Goal: Transaction & Acquisition: Book appointment/travel/reservation

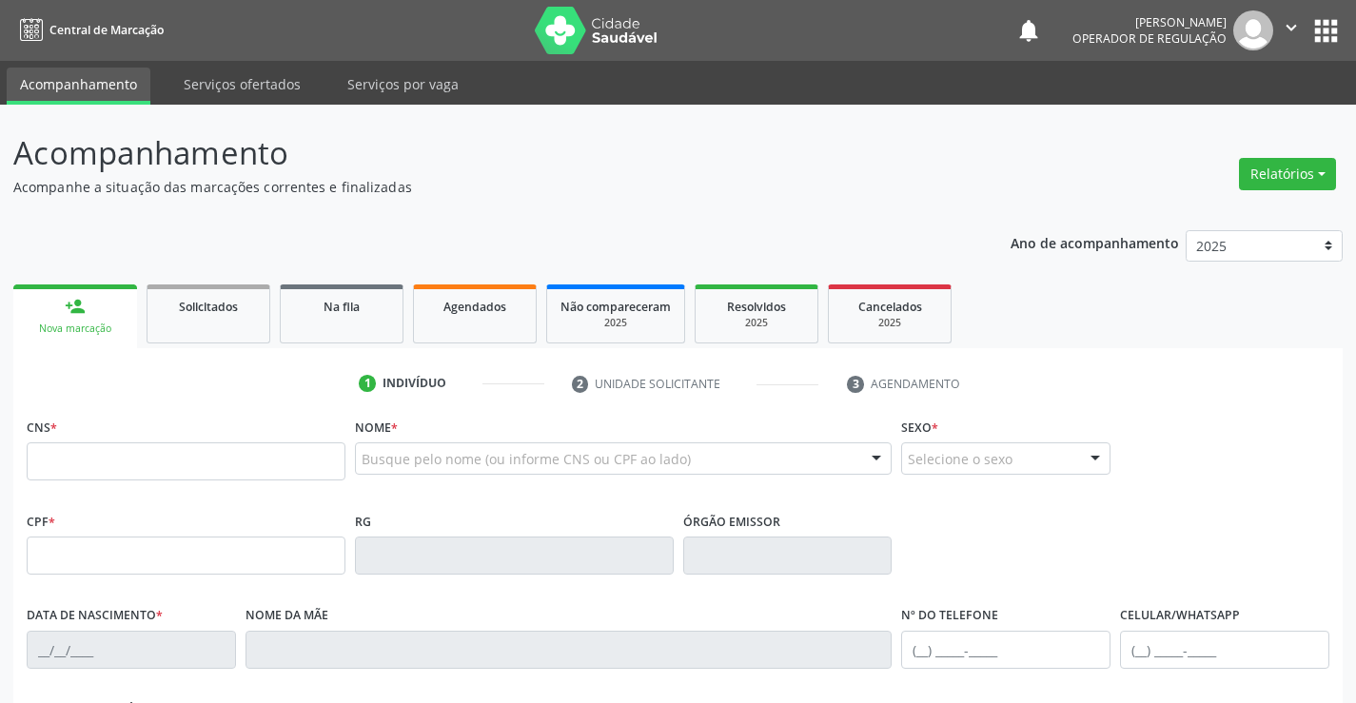
click at [199, 458] on input "text" at bounding box center [186, 462] width 319 height 38
type input "700 2064 7013 3625"
type input "083.887.145-38"
type input "[DATE]"
type input "[PERSON_NAME]"
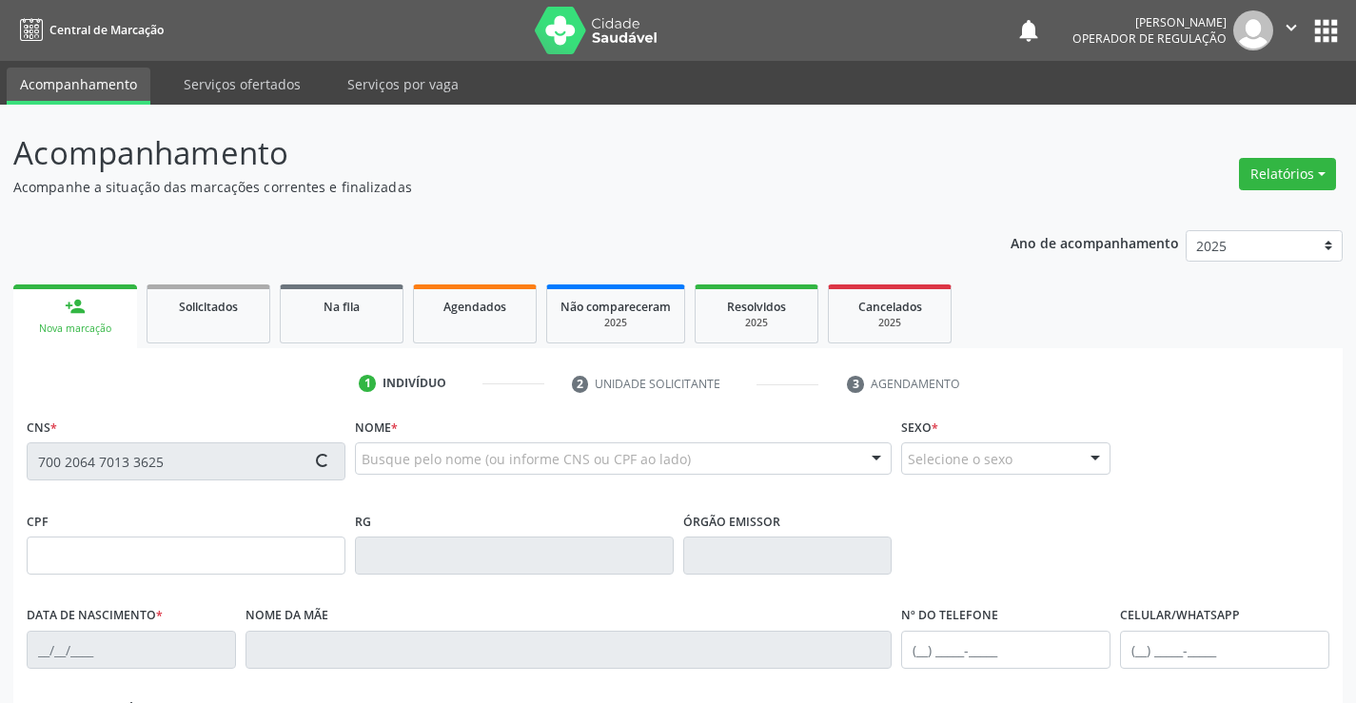
type input "[PHONE_NUMBER]"
type input "S/N"
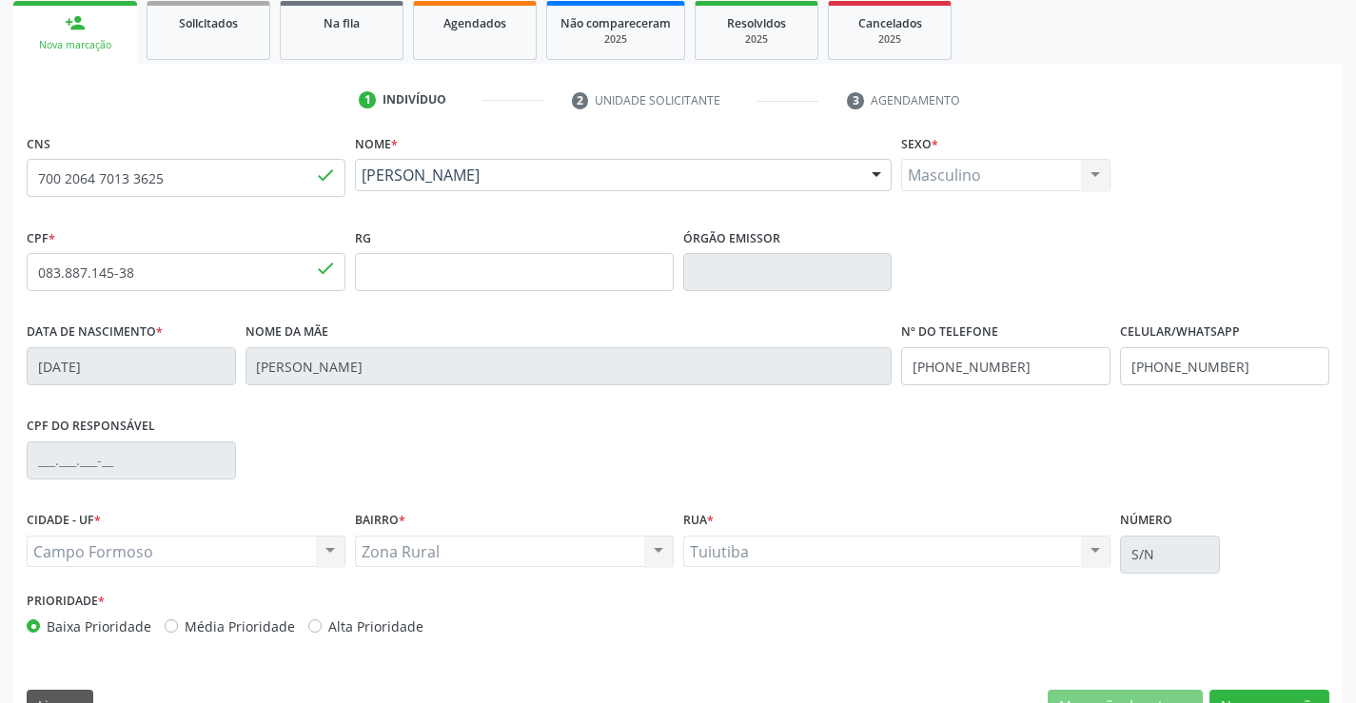
scroll to position [328, 0]
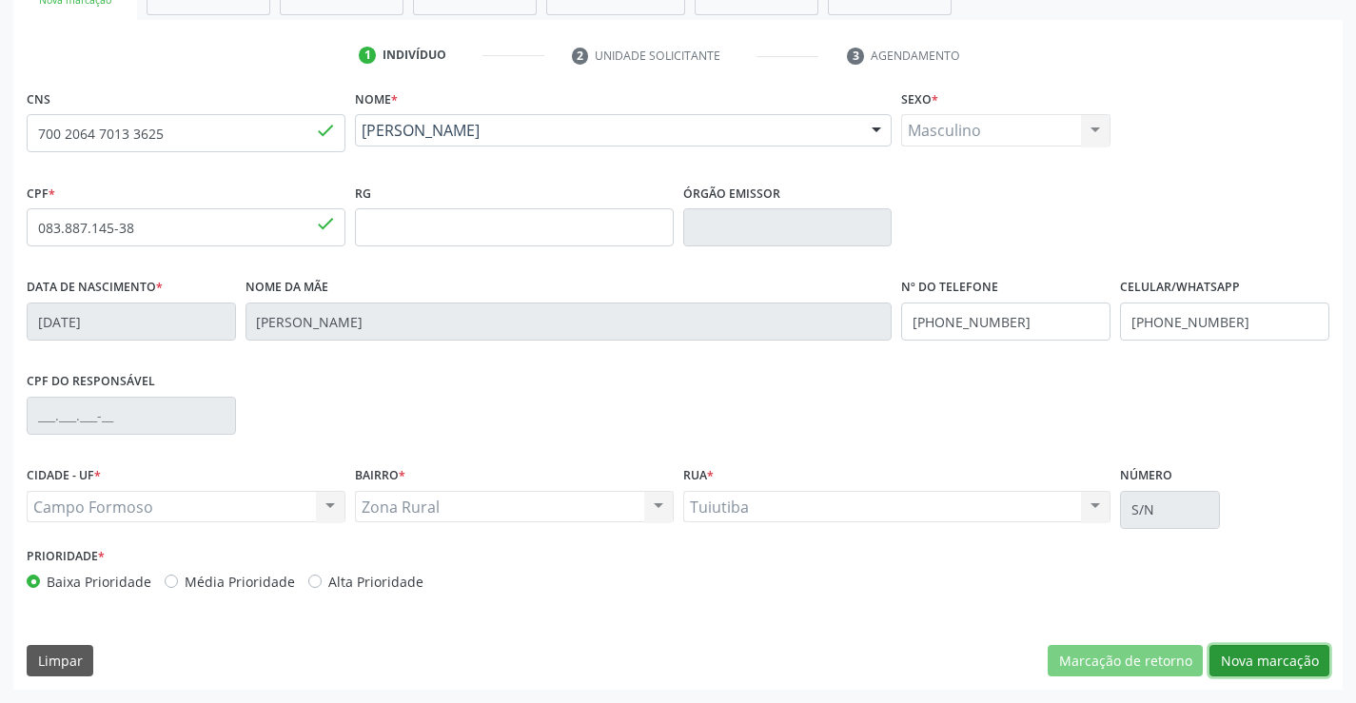
click at [1286, 660] on button "Nova marcação" at bounding box center [1270, 661] width 120 height 32
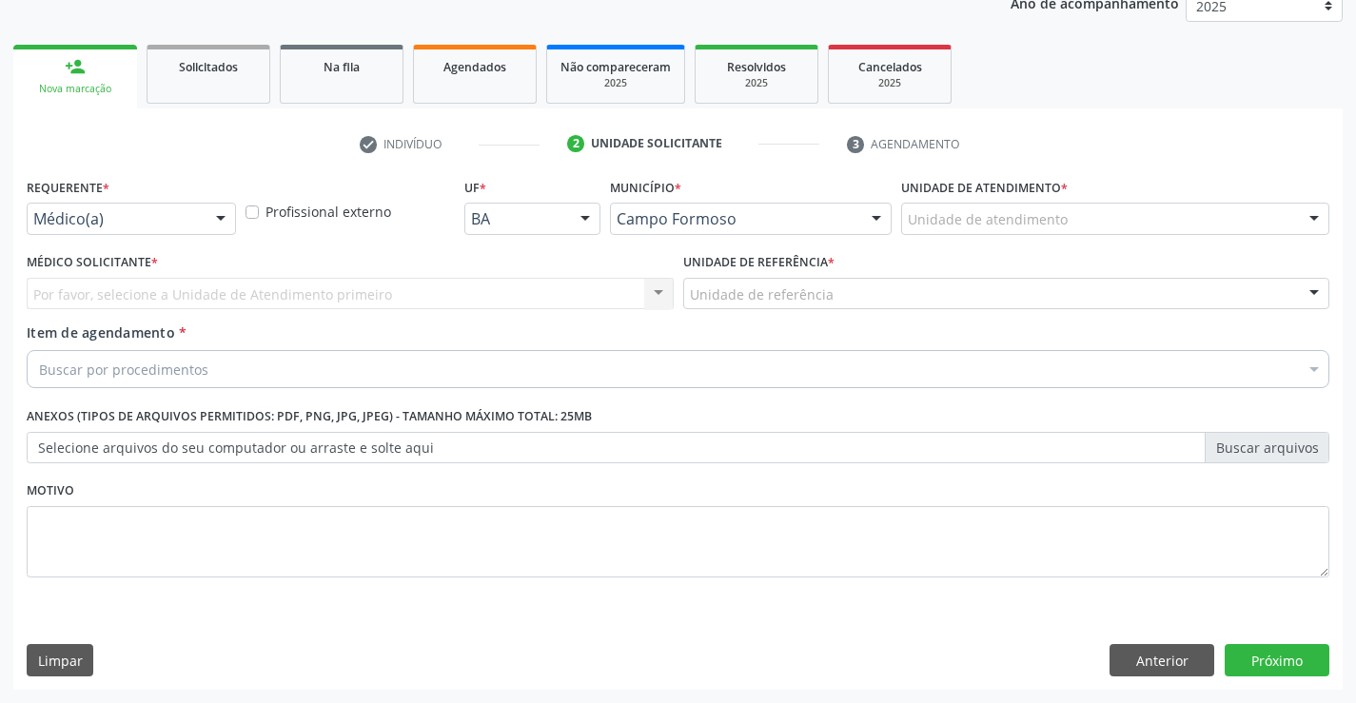
scroll to position [240, 0]
click at [224, 209] on div at bounding box center [221, 220] width 29 height 32
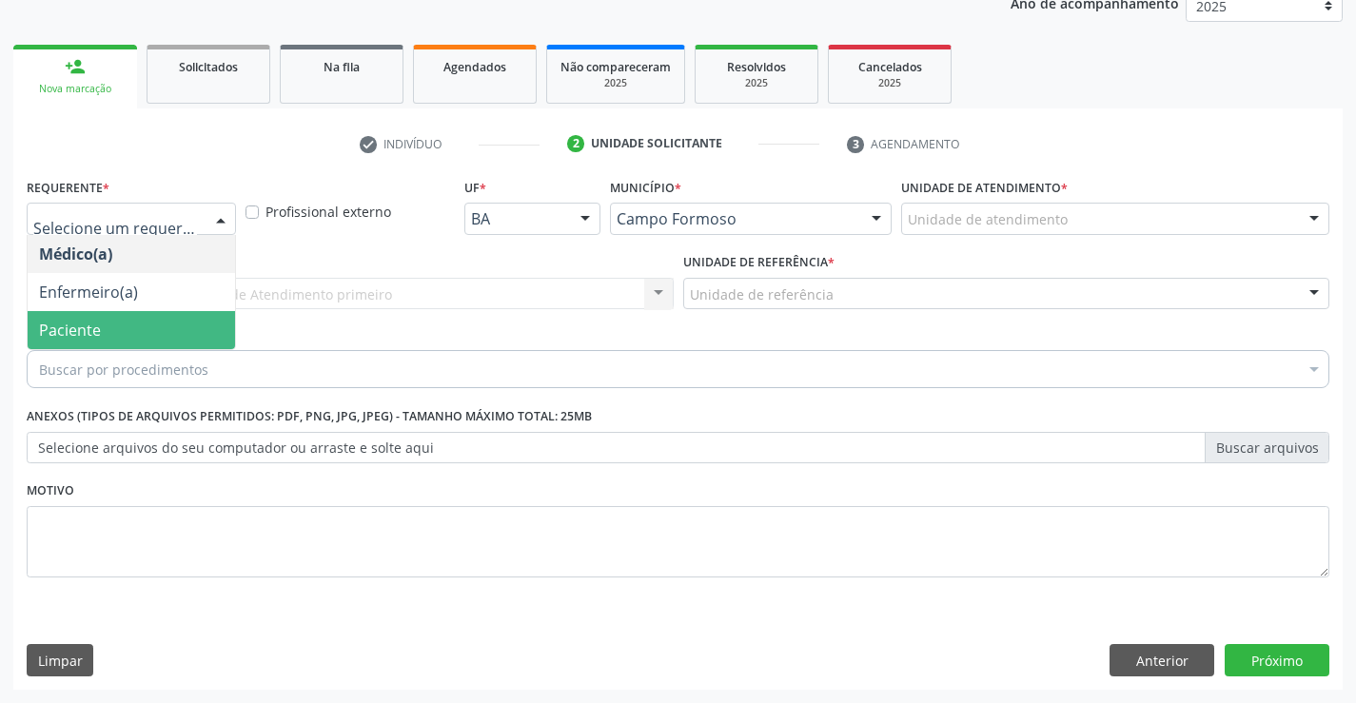
click at [189, 324] on span "Paciente" at bounding box center [131, 330] width 207 height 38
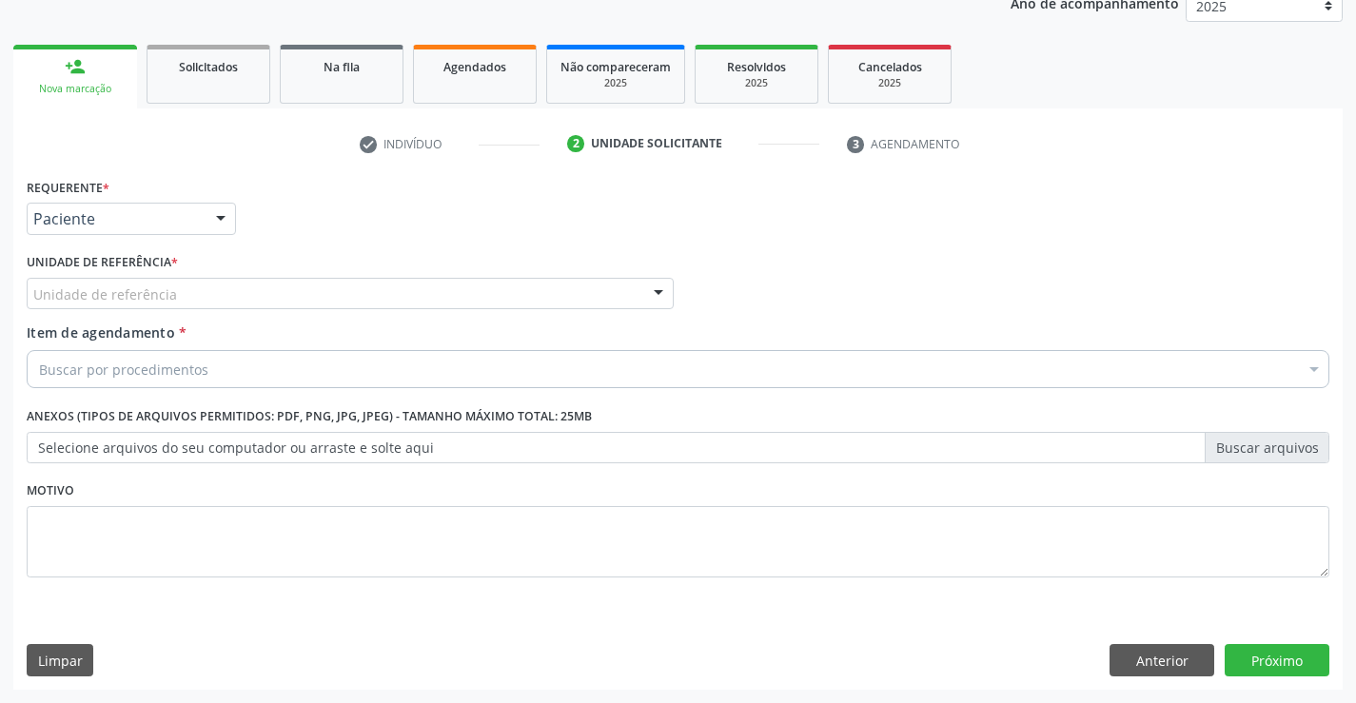
click at [282, 300] on div "Unidade de referência" at bounding box center [350, 294] width 647 height 32
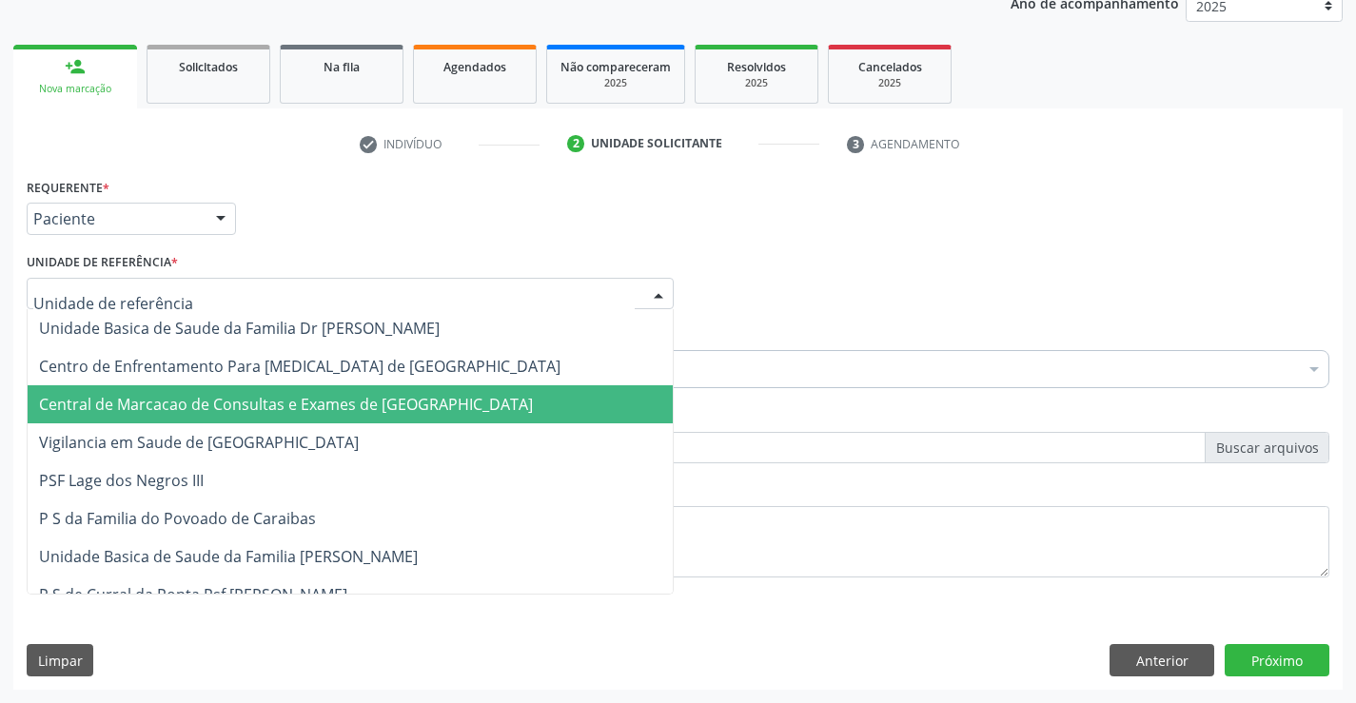
click at [302, 398] on span "Central de Marcacao de Consultas e Exames de [GEOGRAPHIC_DATA]" at bounding box center [286, 404] width 494 height 21
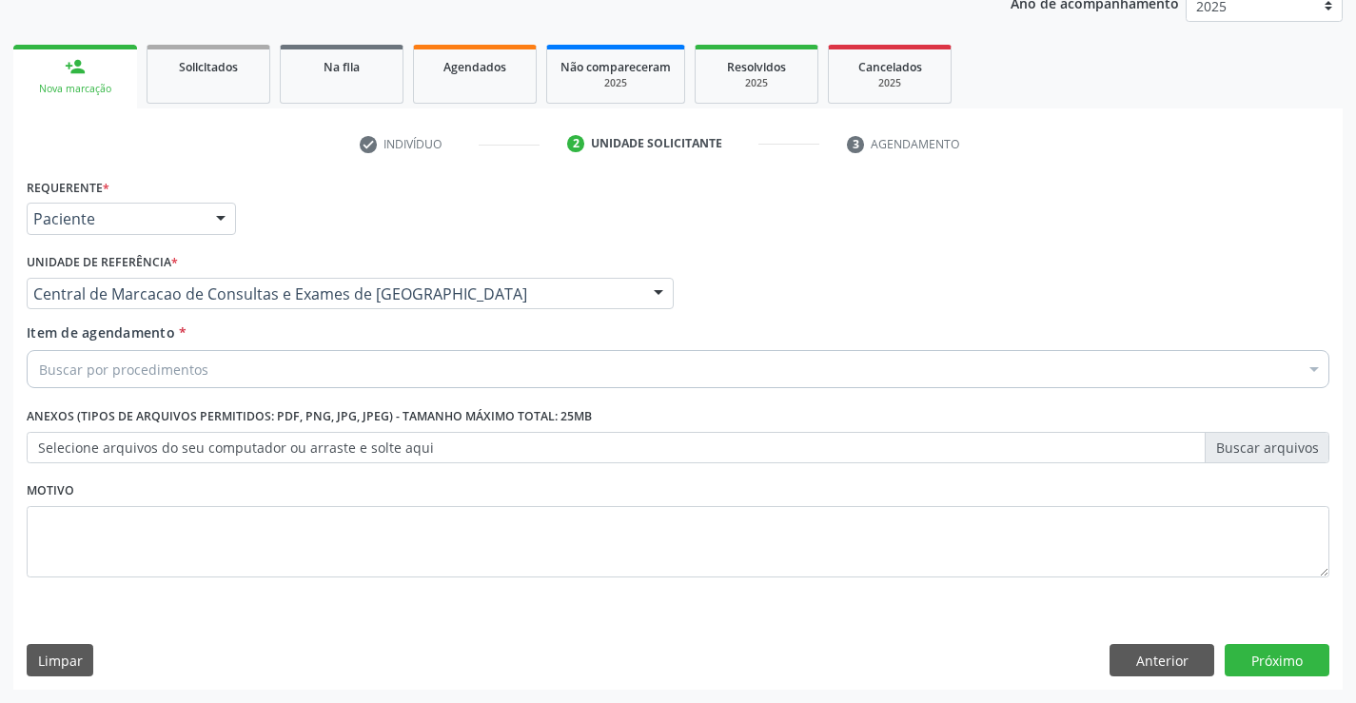
click at [367, 367] on div "Buscar por procedimentos" at bounding box center [678, 369] width 1303 height 38
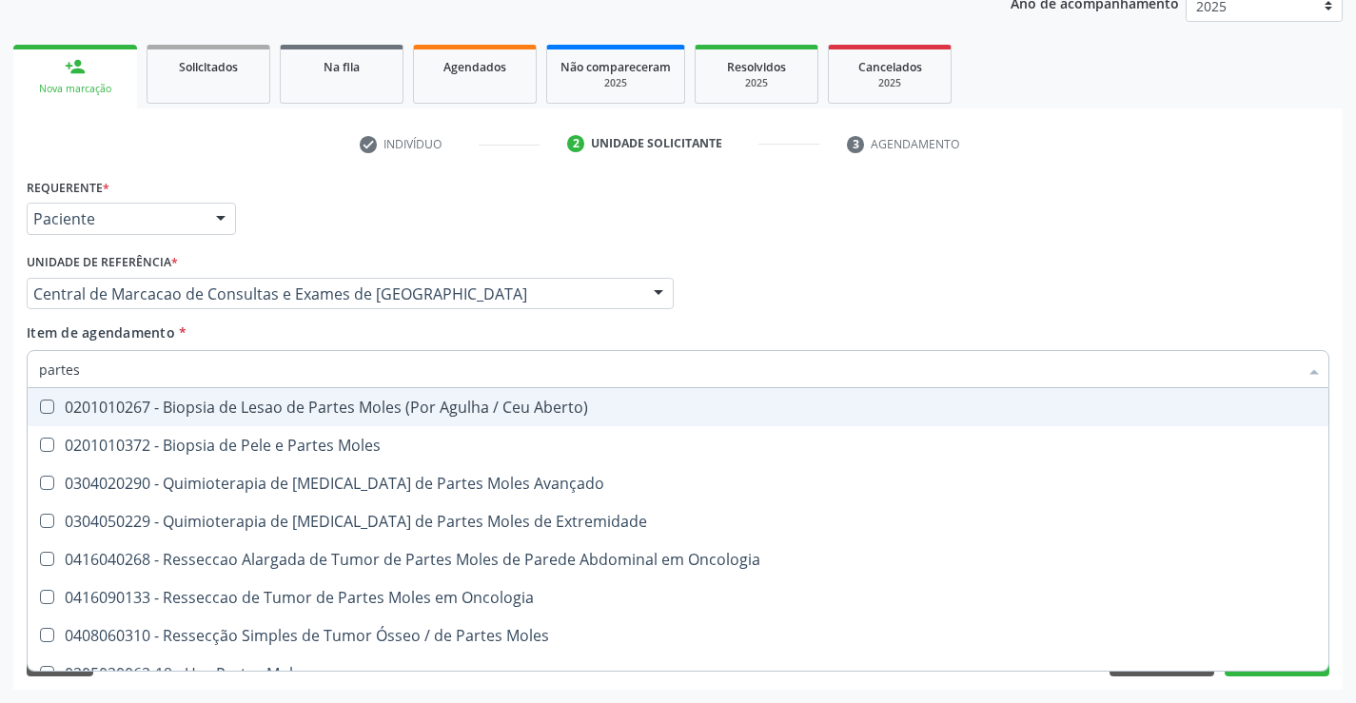
type input "partes"
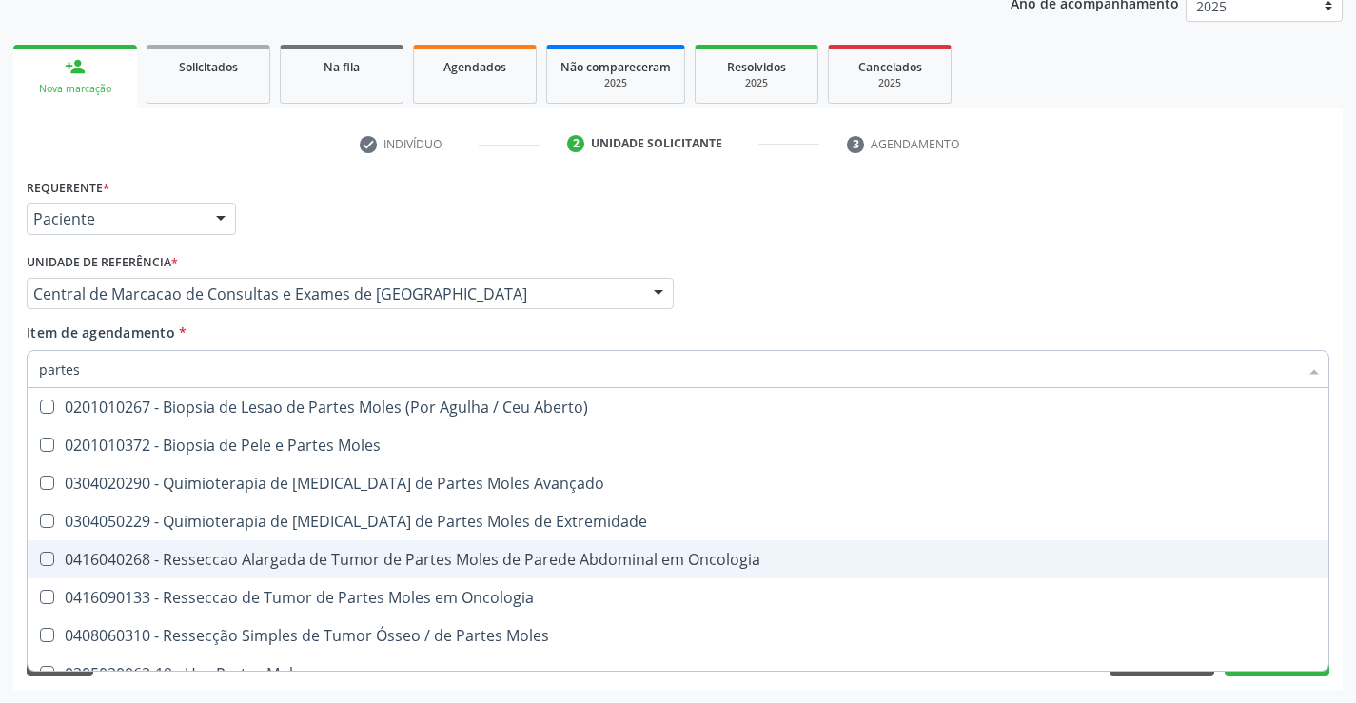
scroll to position [22, 0]
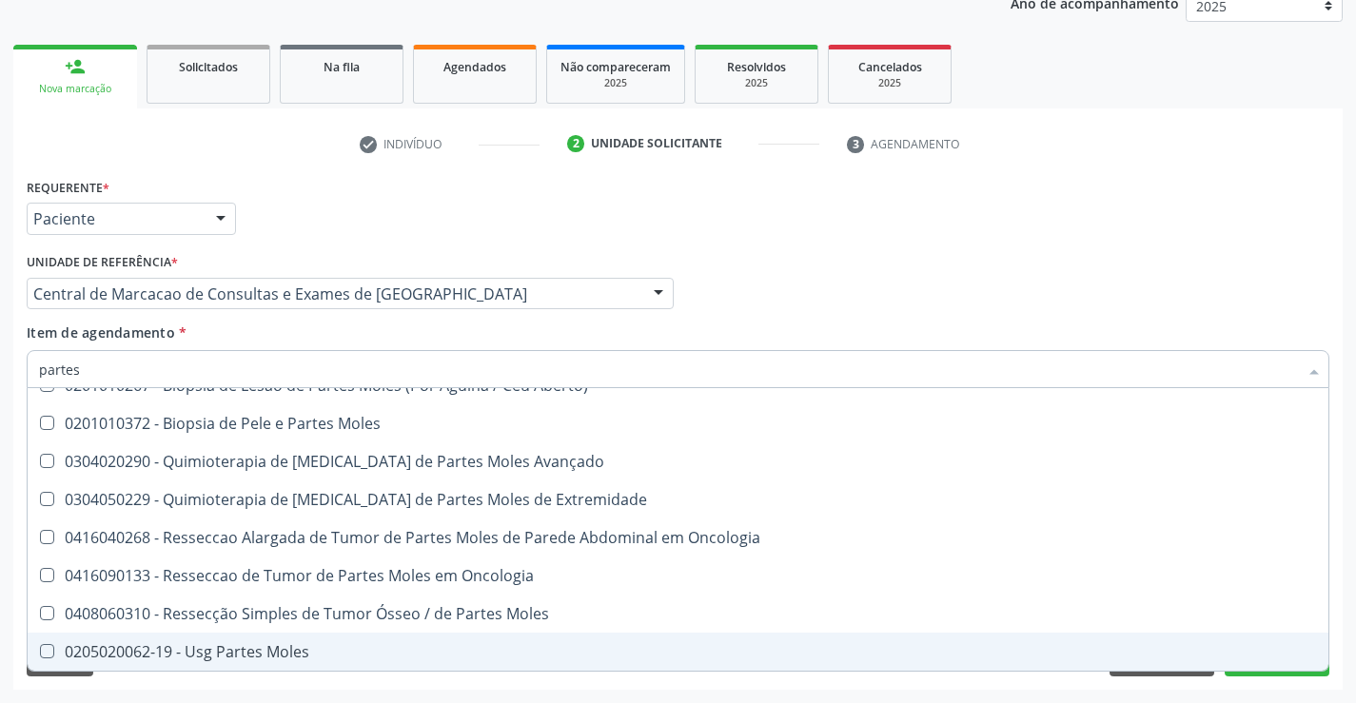
click at [226, 663] on span "0205020062-19 - Usg Partes Moles" at bounding box center [678, 652] width 1301 height 38
checkbox Moles "true"
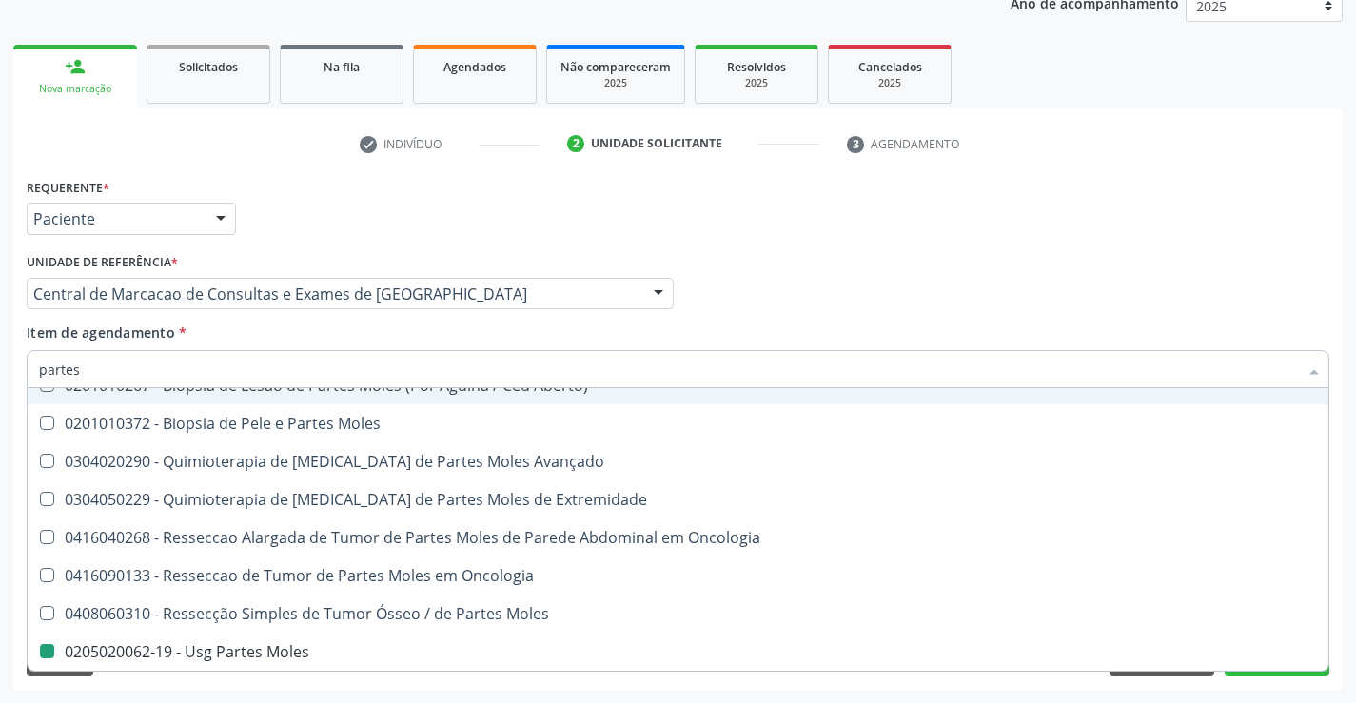
click at [748, 243] on div "Requerente * Paciente Médico(a) Enfermeiro(a) Paciente Nenhum resultado encontr…" at bounding box center [678, 210] width 1312 height 74
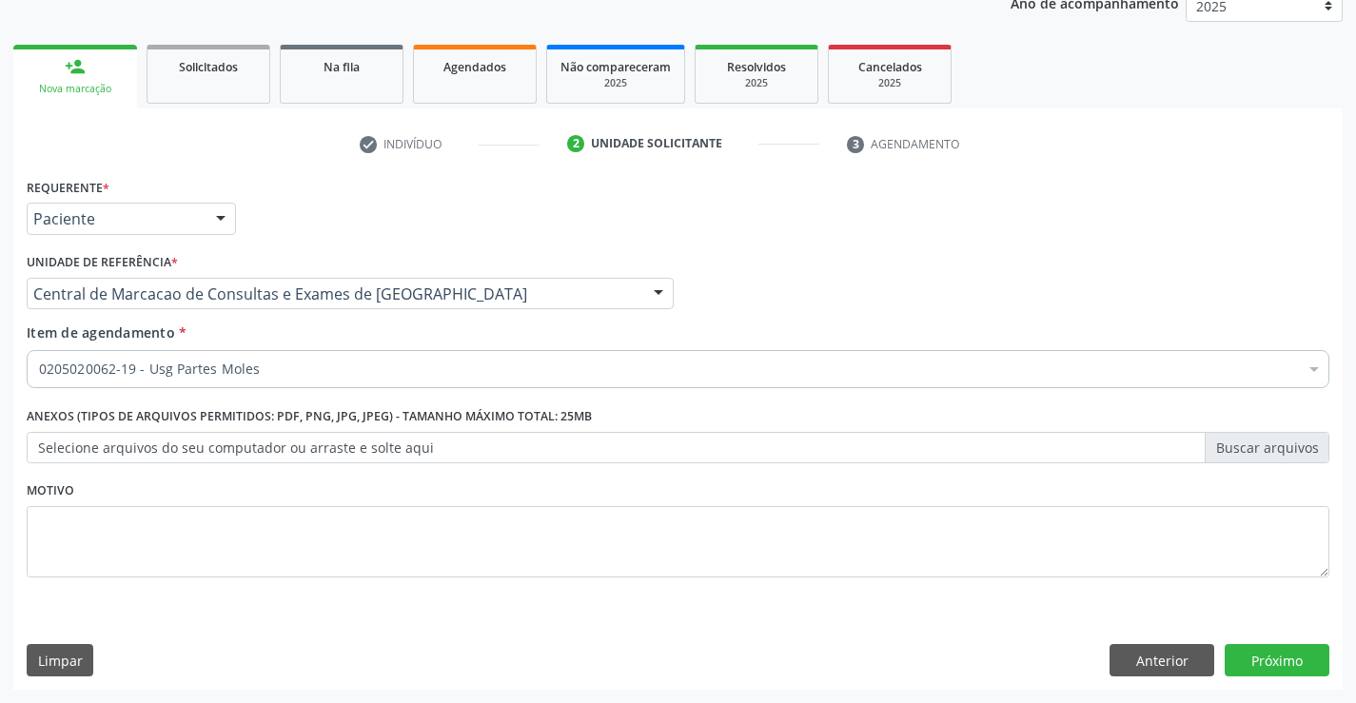
scroll to position [0, 0]
click at [1287, 647] on button "Próximo" at bounding box center [1277, 660] width 105 height 32
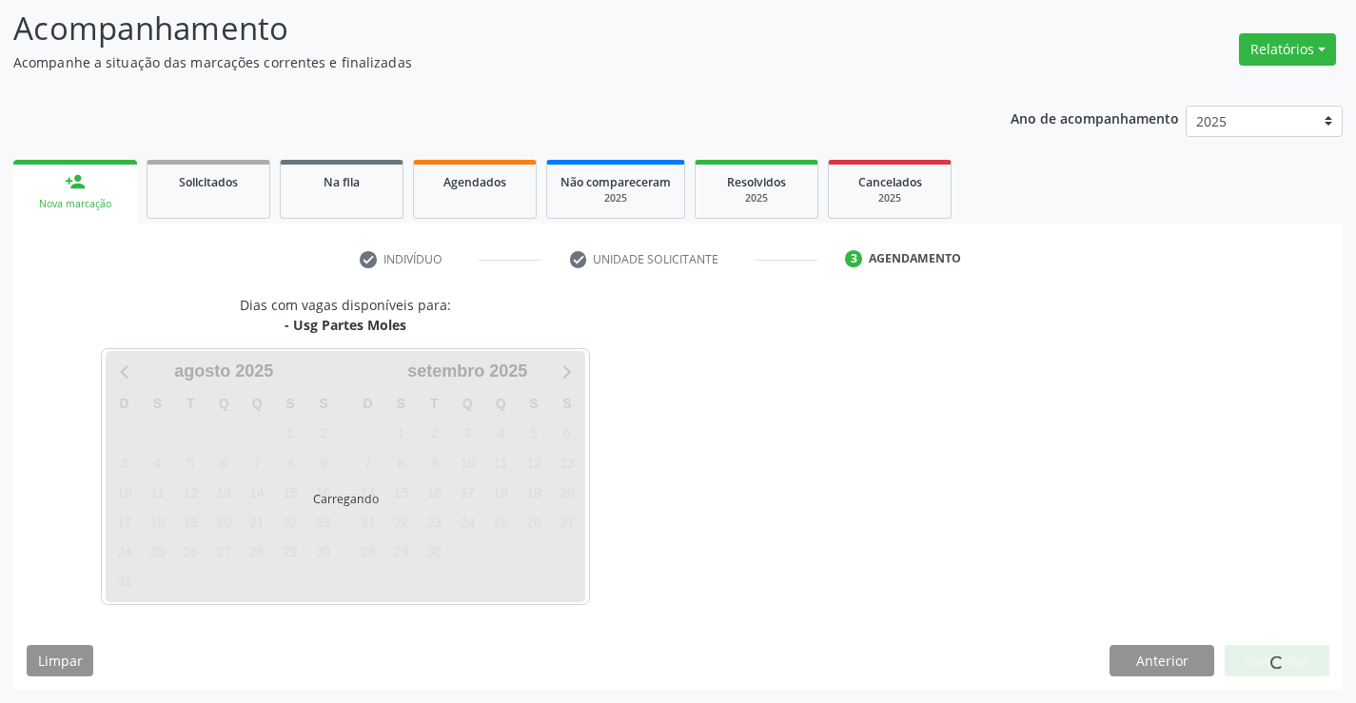
scroll to position [125, 0]
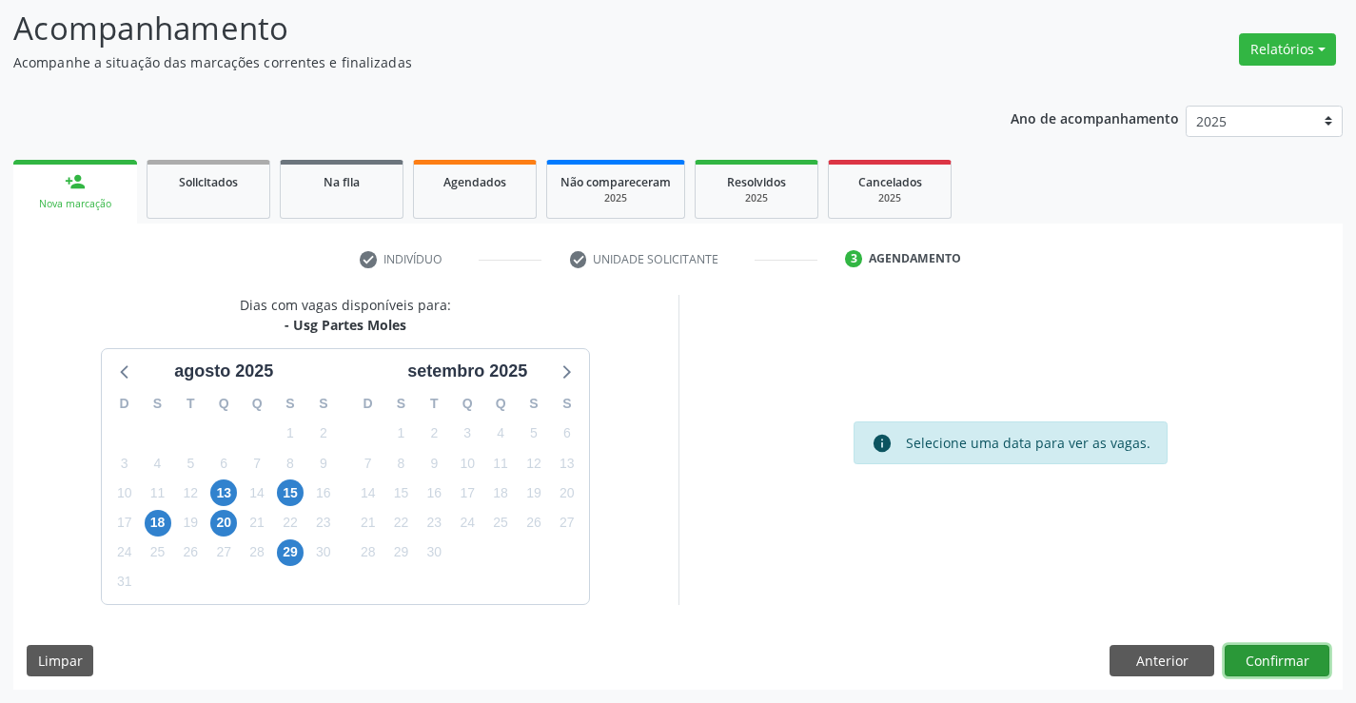
click at [1287, 673] on button "Confirmar" at bounding box center [1277, 661] width 105 height 32
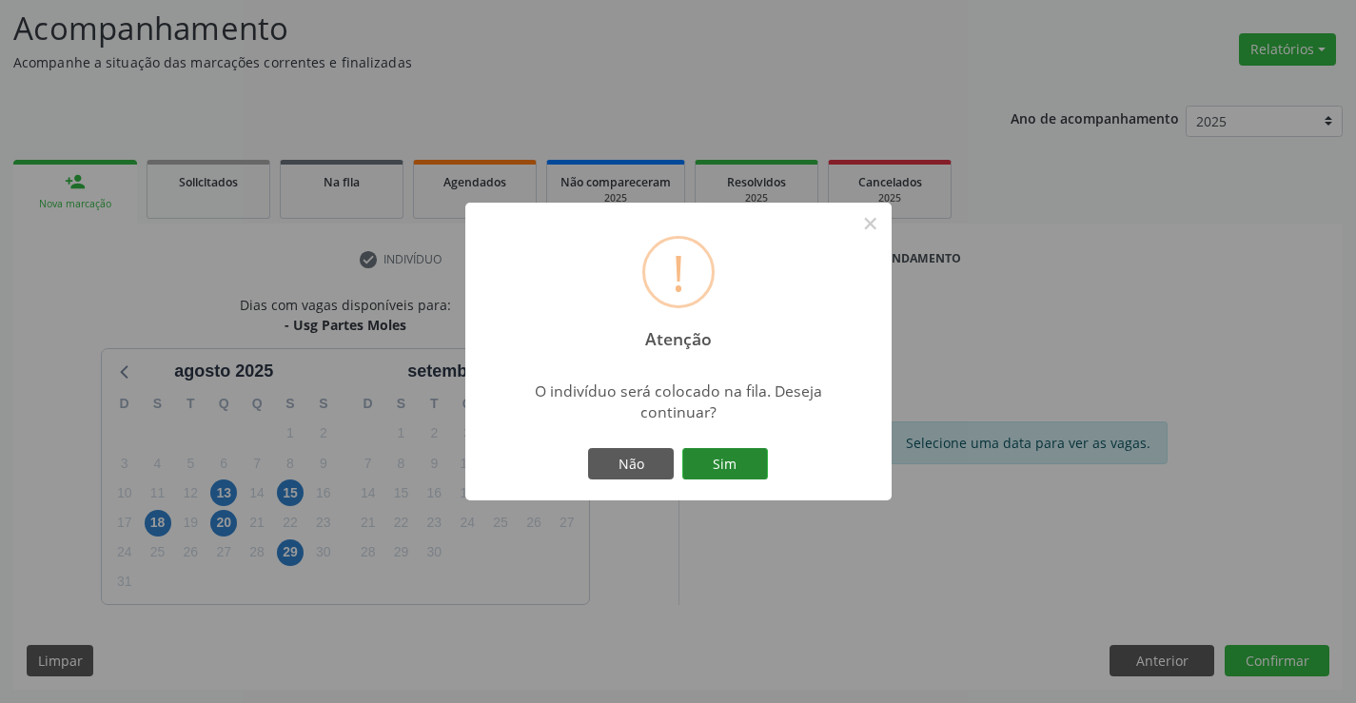
click at [747, 467] on button "Sim" at bounding box center [725, 464] width 86 height 32
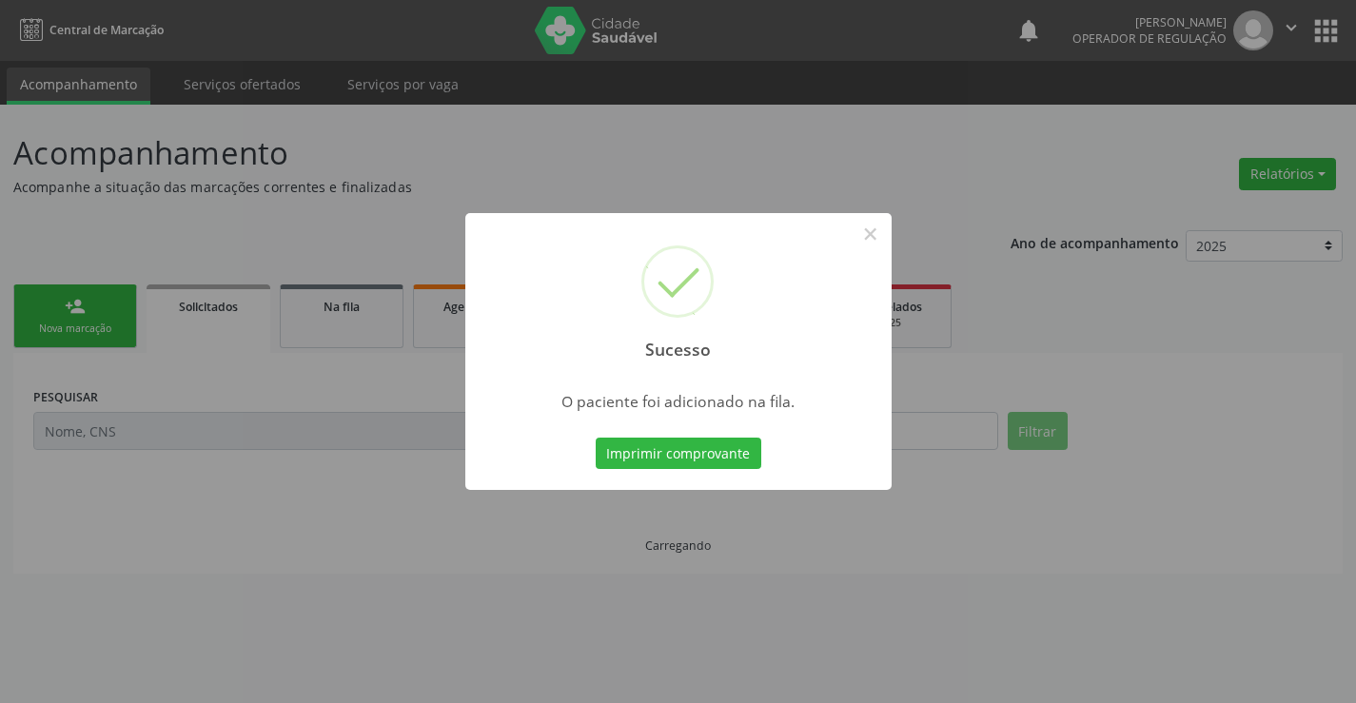
scroll to position [0, 0]
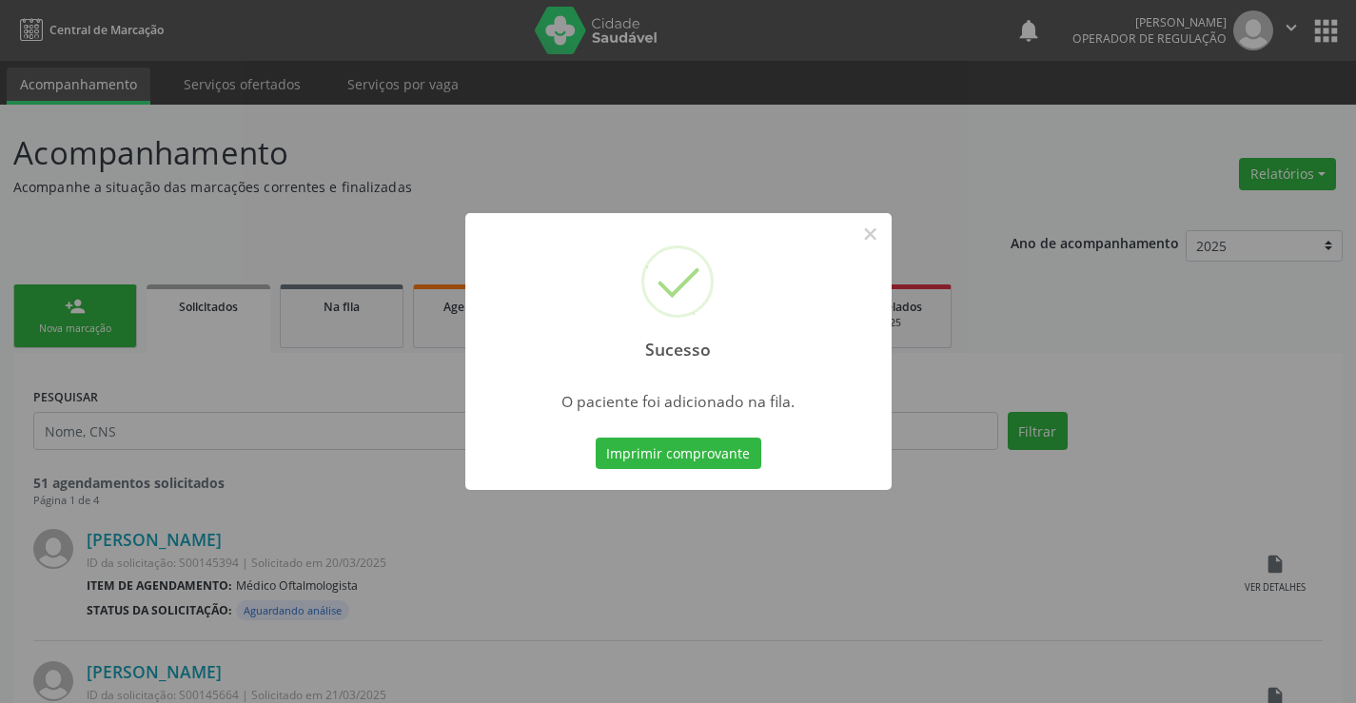
click at [760, 451] on div "Imprimir comprovante Cancel" at bounding box center [678, 454] width 174 height 40
click at [735, 459] on button "Imprimir comprovante" at bounding box center [679, 454] width 166 height 32
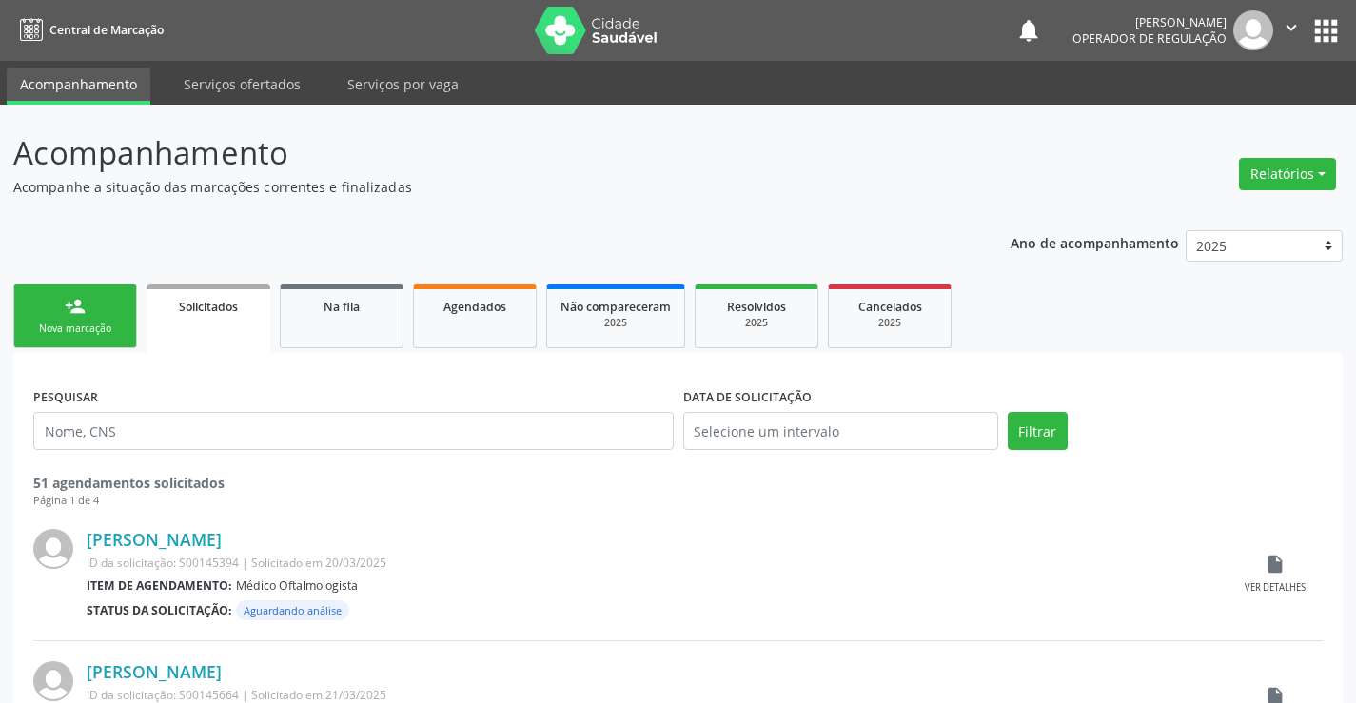
click at [103, 319] on link "person_add Nova marcação" at bounding box center [75, 317] width 124 height 64
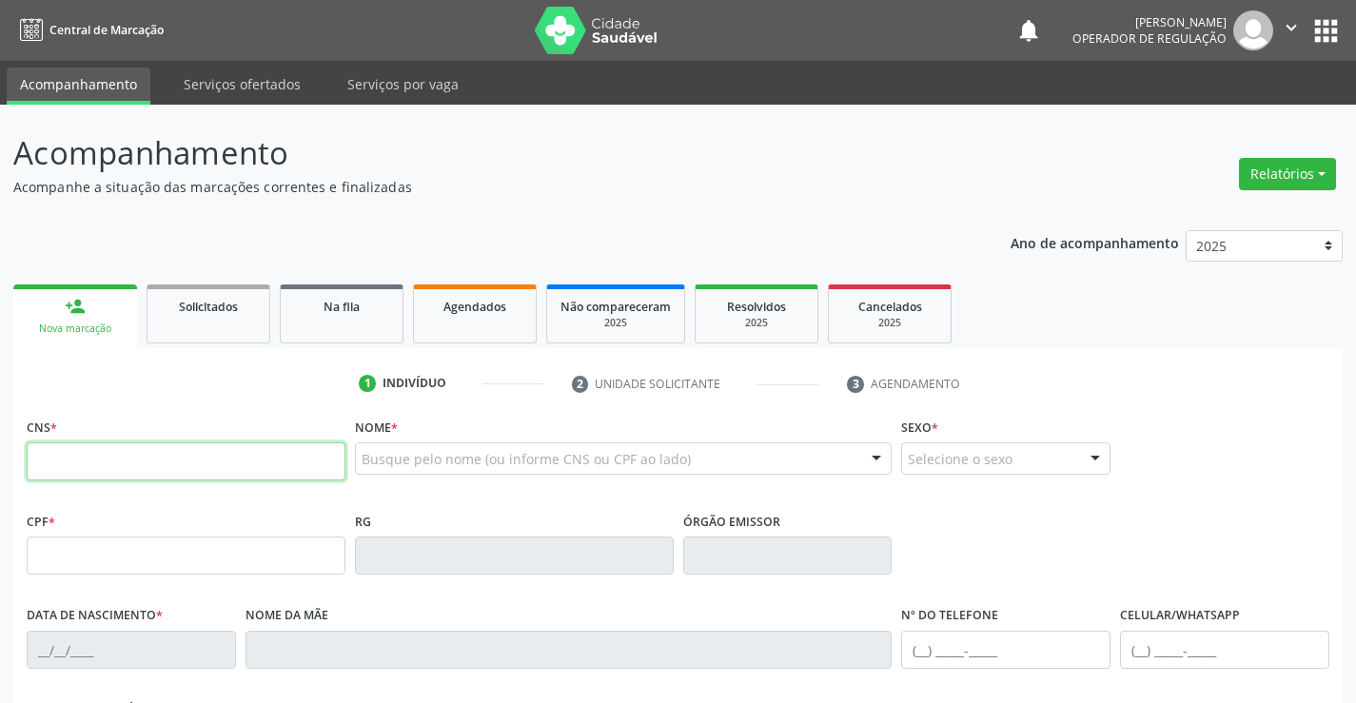
click at [121, 470] on input "text" at bounding box center [186, 462] width 319 height 38
type input "706 8022 3058 5424"
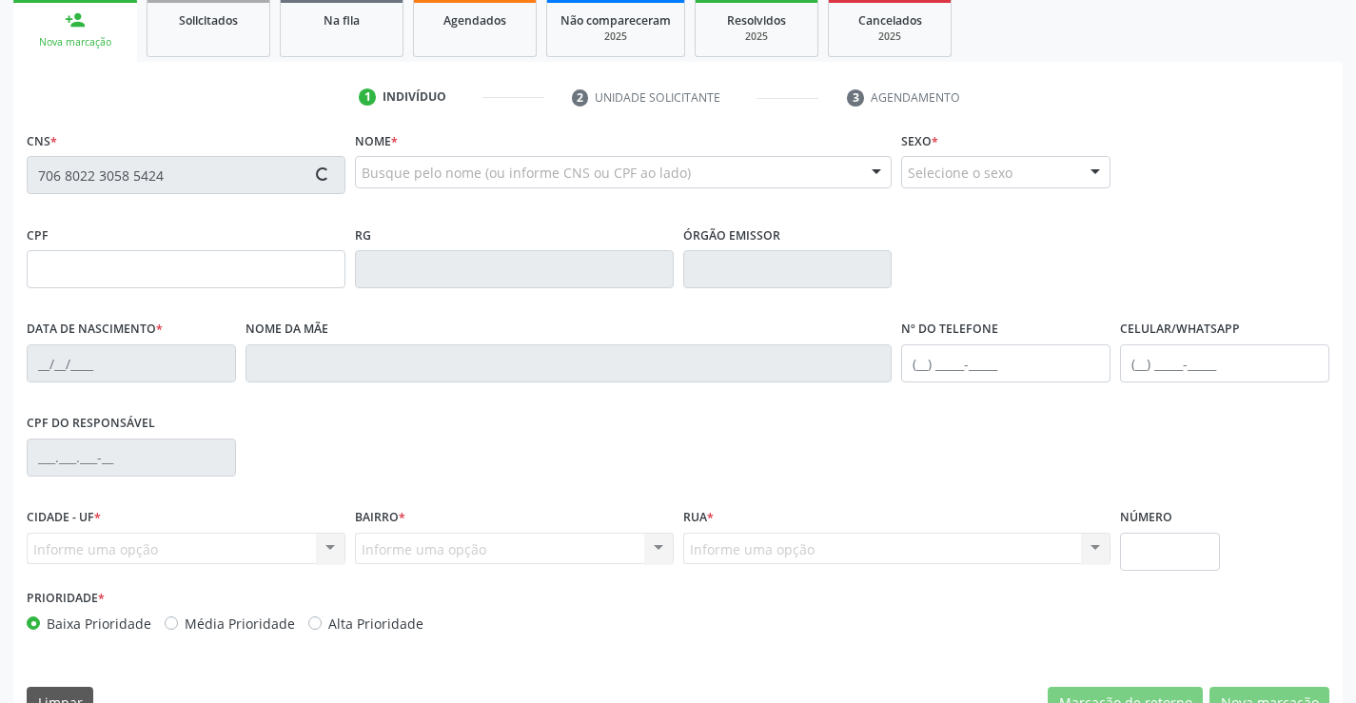
scroll to position [328, 0]
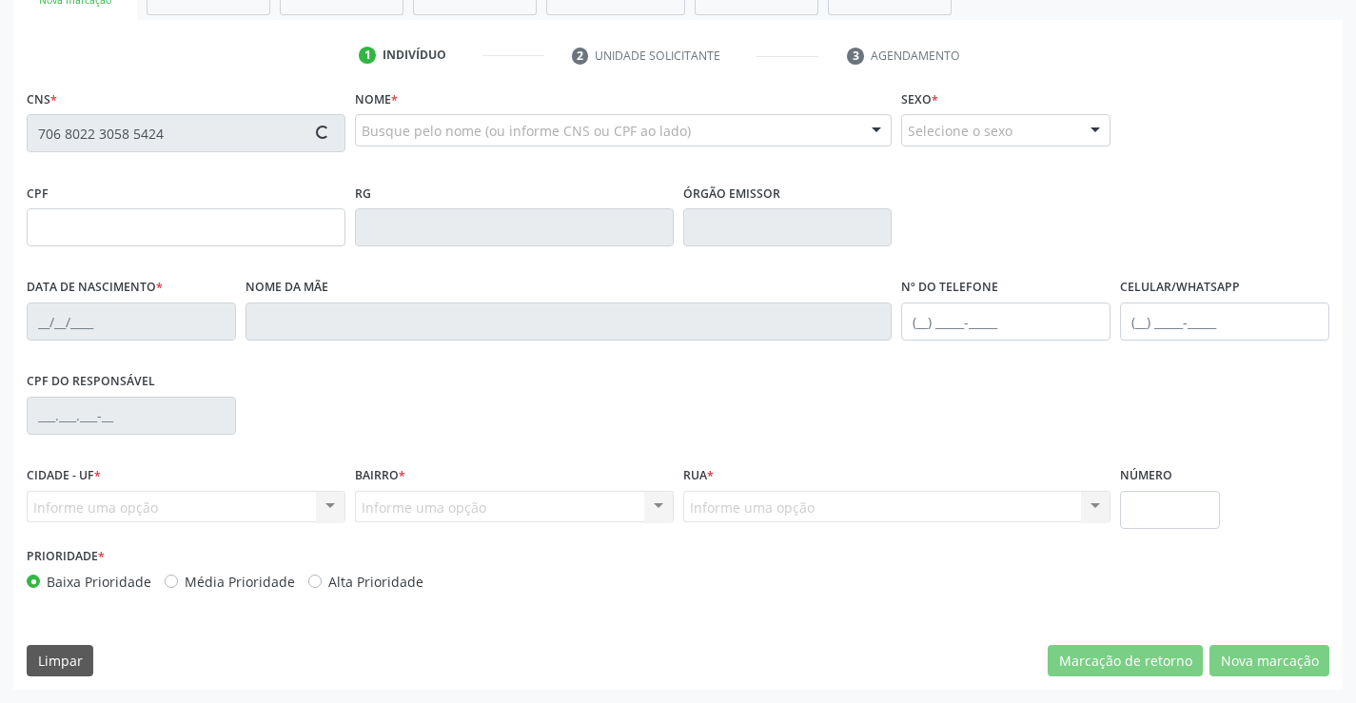
type input "0604457006"
type input "[DATE]"
type input "528.286.035-04"
type input "S/N"
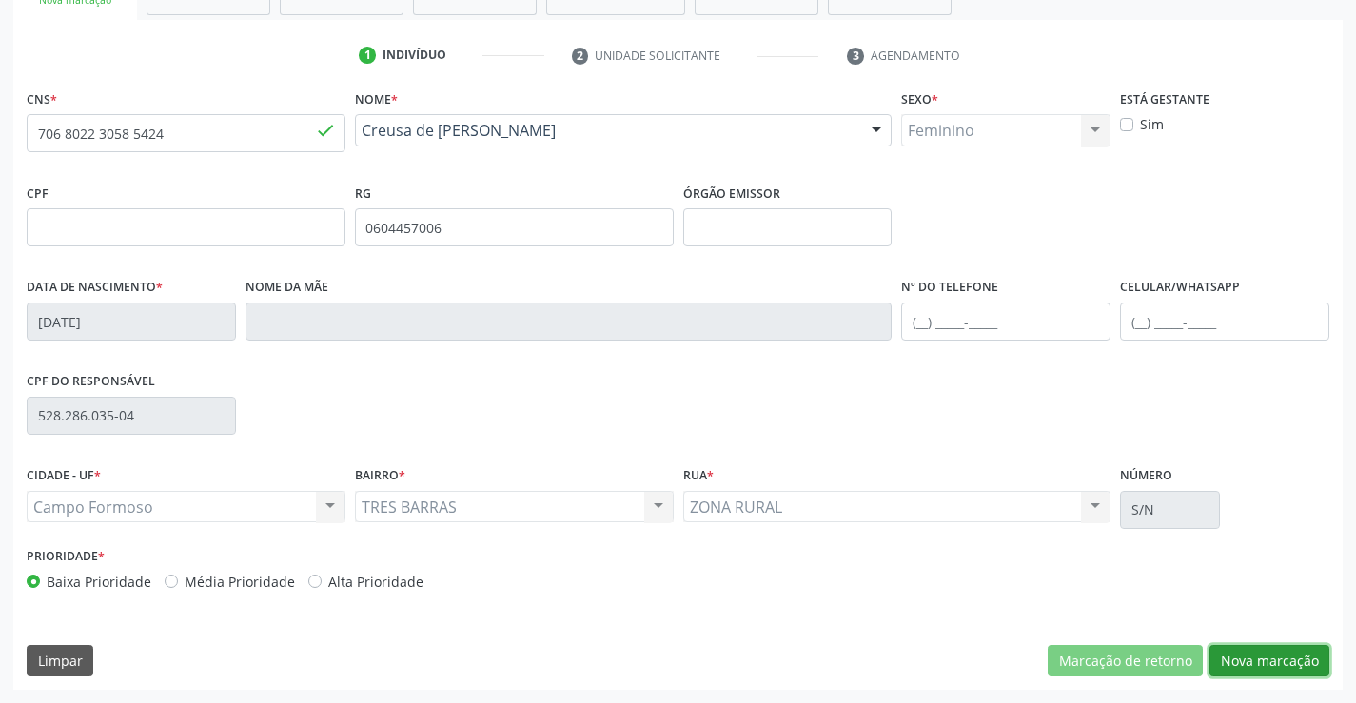
drag, startPoint x: 1241, startPoint y: 664, endPoint x: 1097, endPoint y: 601, distance: 156.8
click at [1243, 661] on button "Nova marcação" at bounding box center [1270, 661] width 120 height 32
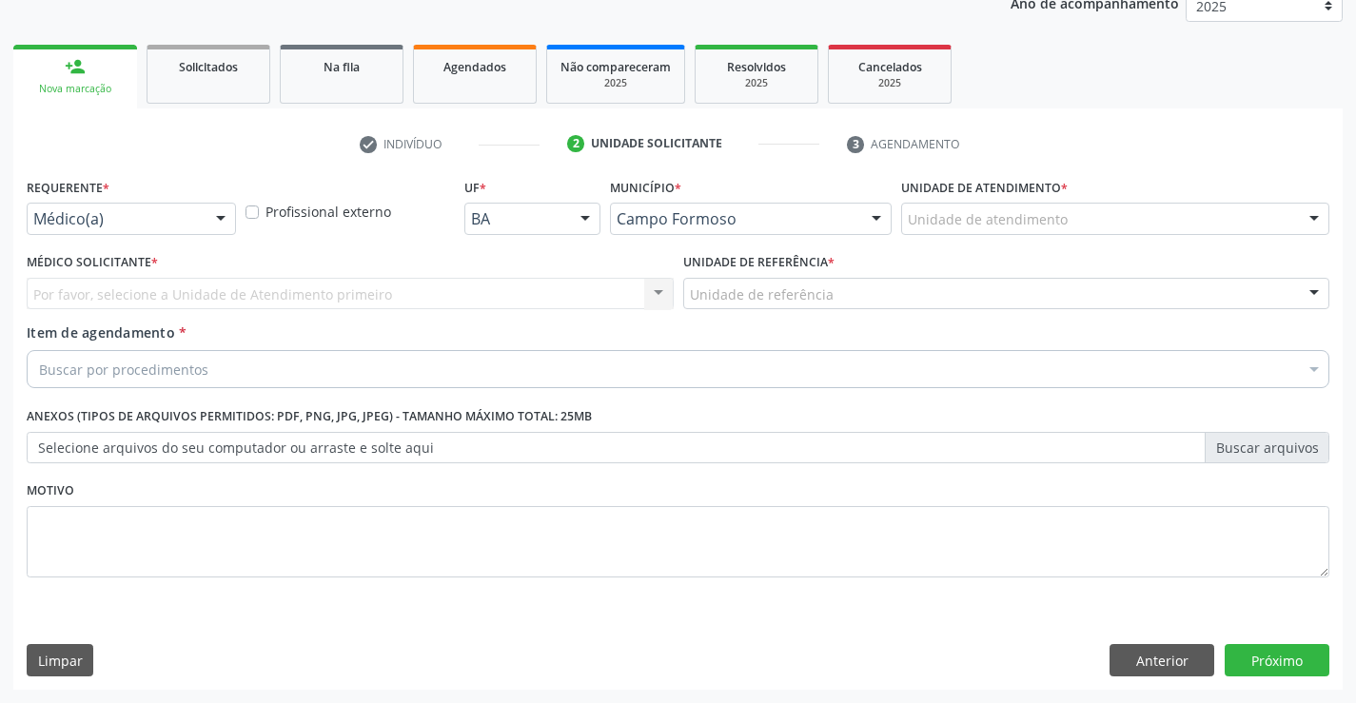
scroll to position [240, 0]
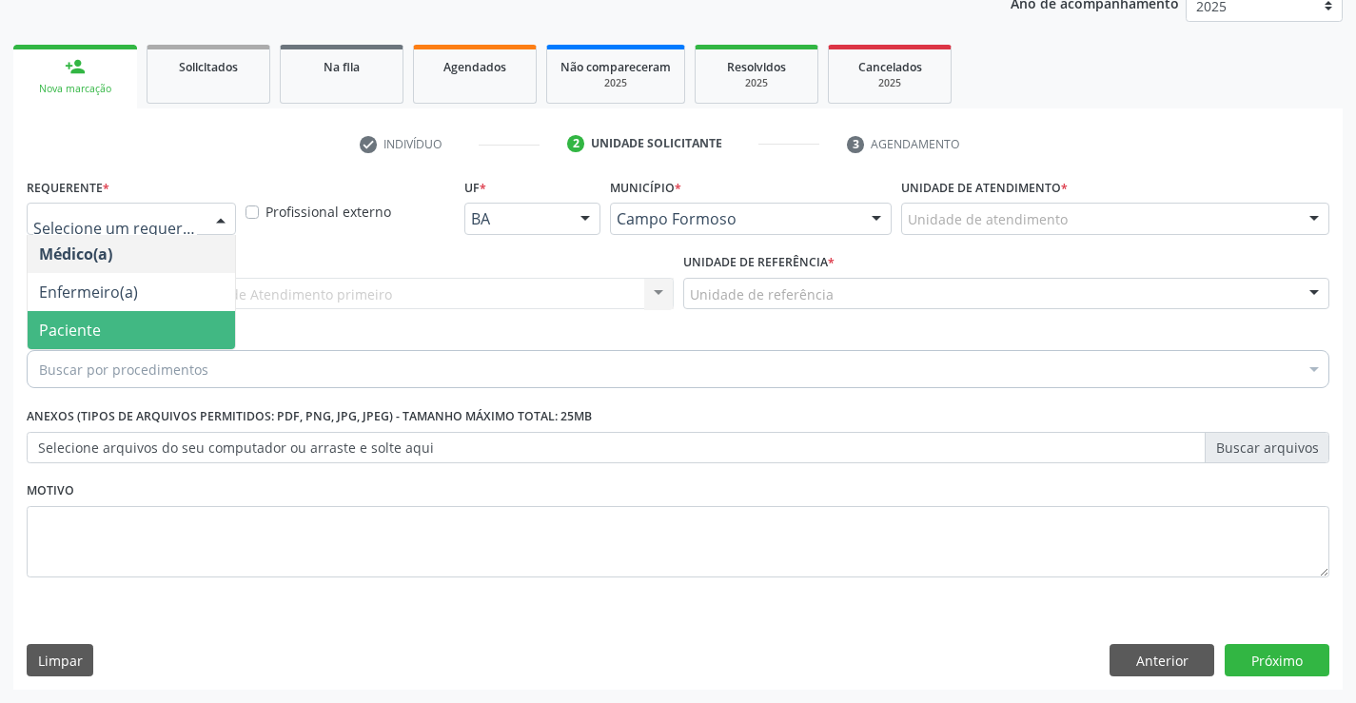
click at [185, 331] on span "Paciente" at bounding box center [131, 330] width 207 height 38
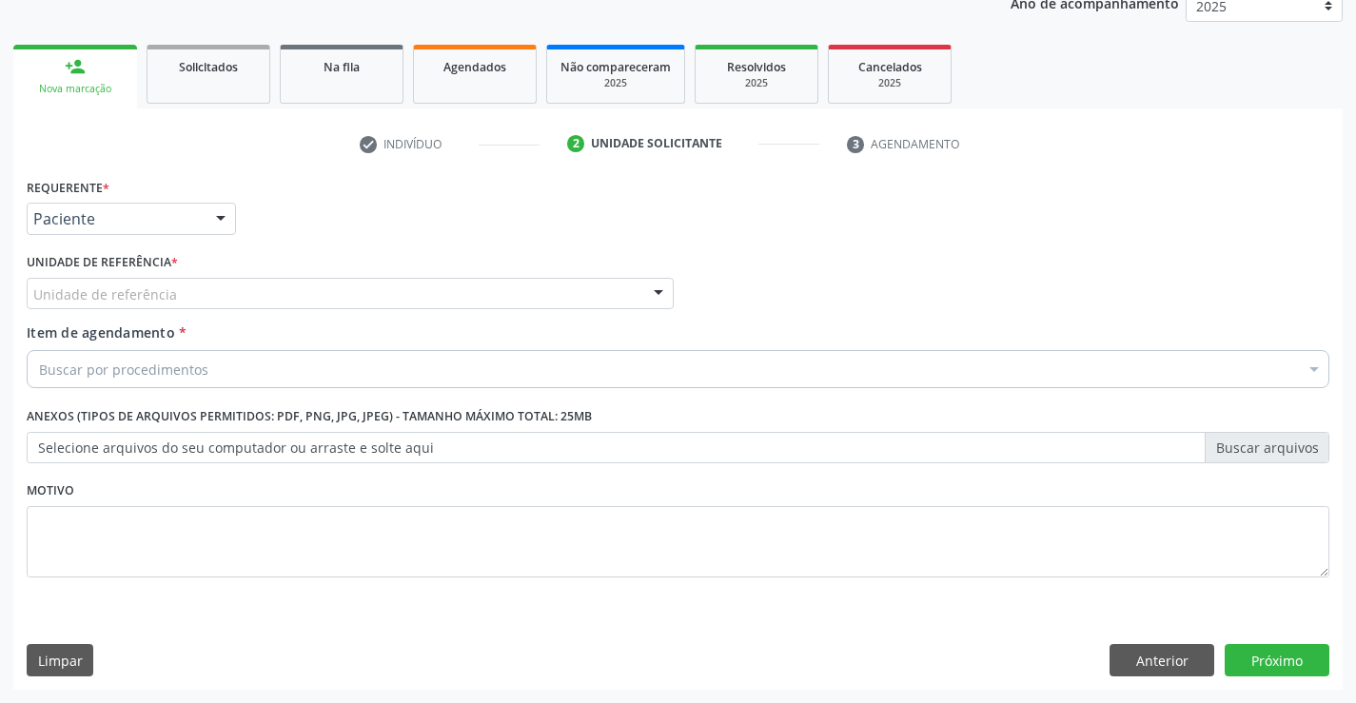
click at [321, 293] on div "Unidade de referência" at bounding box center [350, 294] width 647 height 32
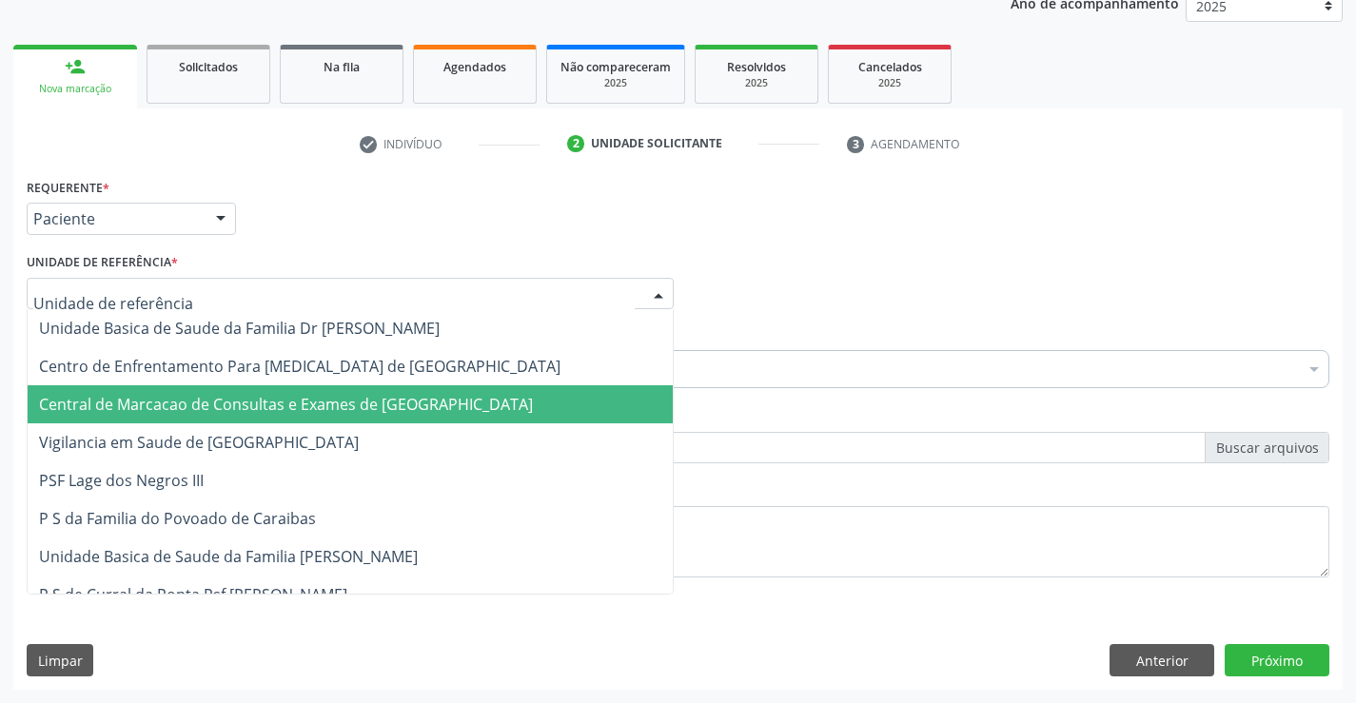
click at [328, 388] on span "Central de Marcacao de Consultas e Exames de [GEOGRAPHIC_DATA]" at bounding box center [350, 404] width 645 height 38
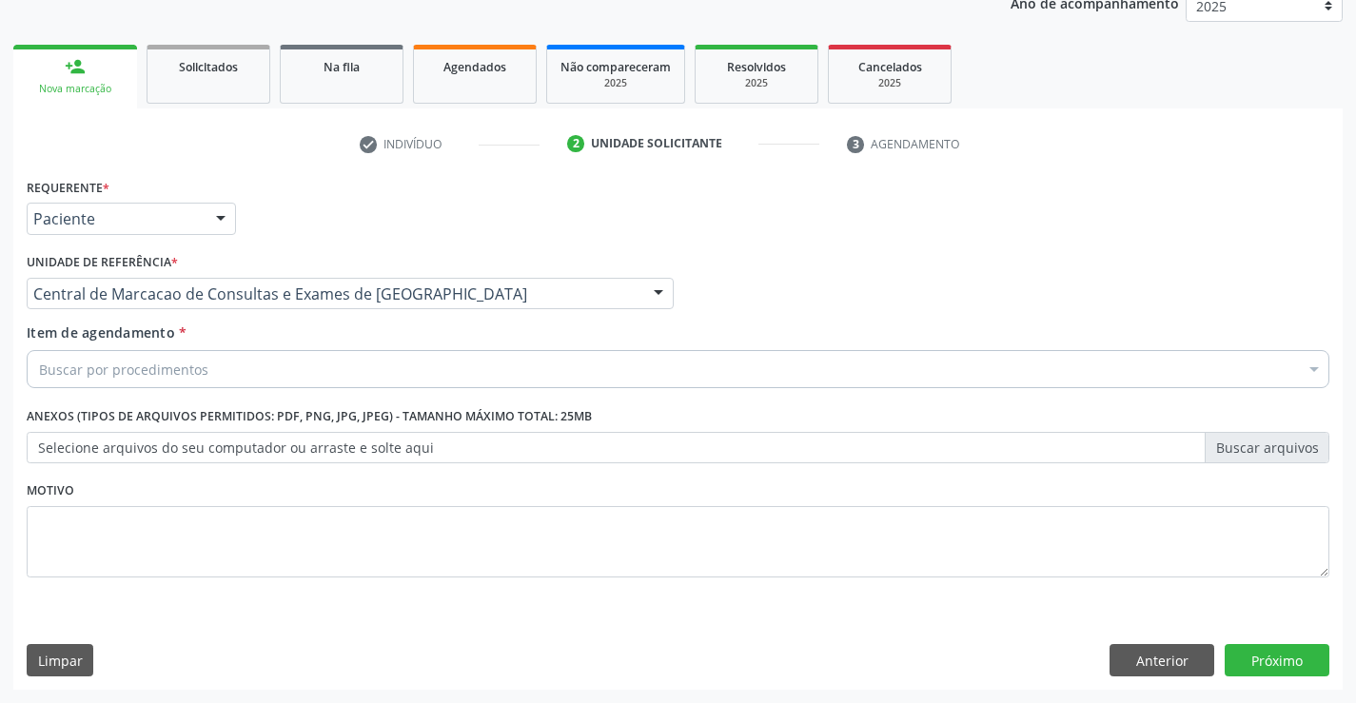
click at [382, 374] on div "Buscar por procedimentos" at bounding box center [678, 369] width 1303 height 38
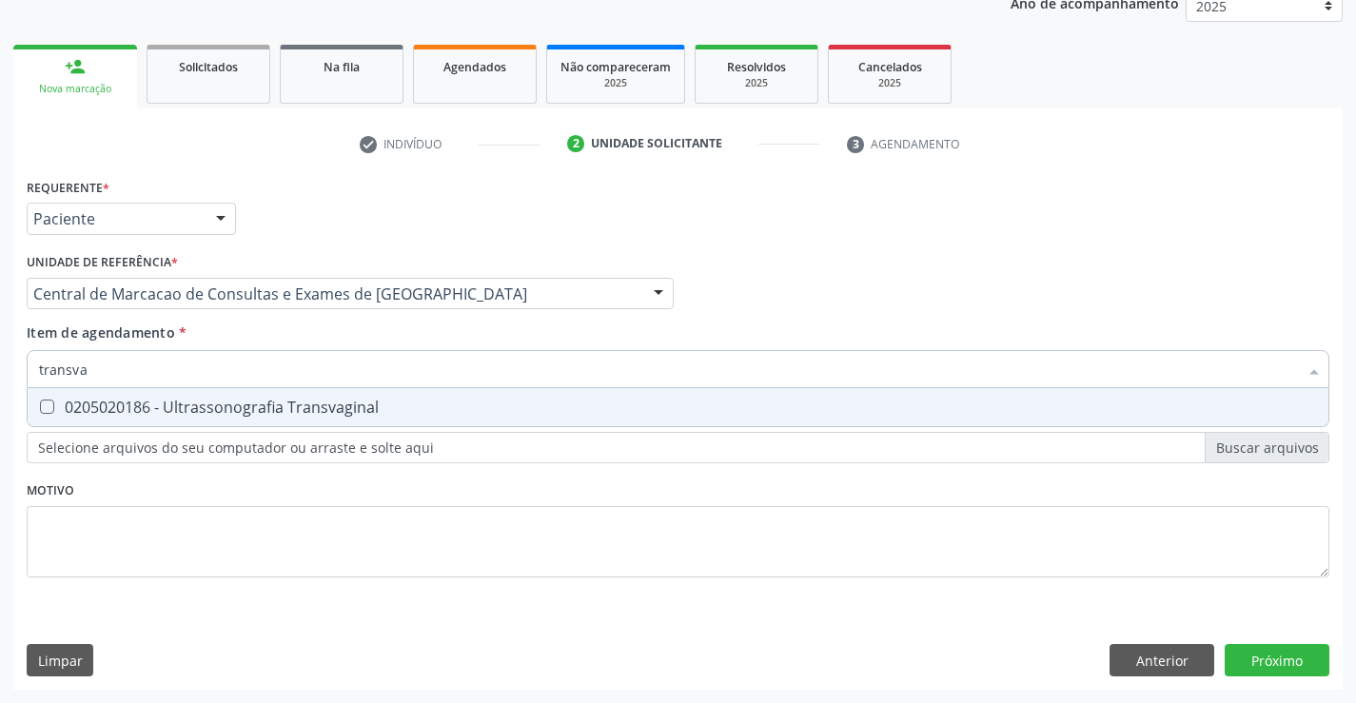
type input "transvag"
click at [367, 414] on div "0205020186 - Ultrassonografia Transvaginal" at bounding box center [678, 407] width 1278 height 15
checkbox Transvaginal "true"
click at [1279, 665] on div "Requerente * Paciente Médico(a) Enfermeiro(a) Paciente Nenhum resultado encontr…" at bounding box center [677, 431] width 1329 height 517
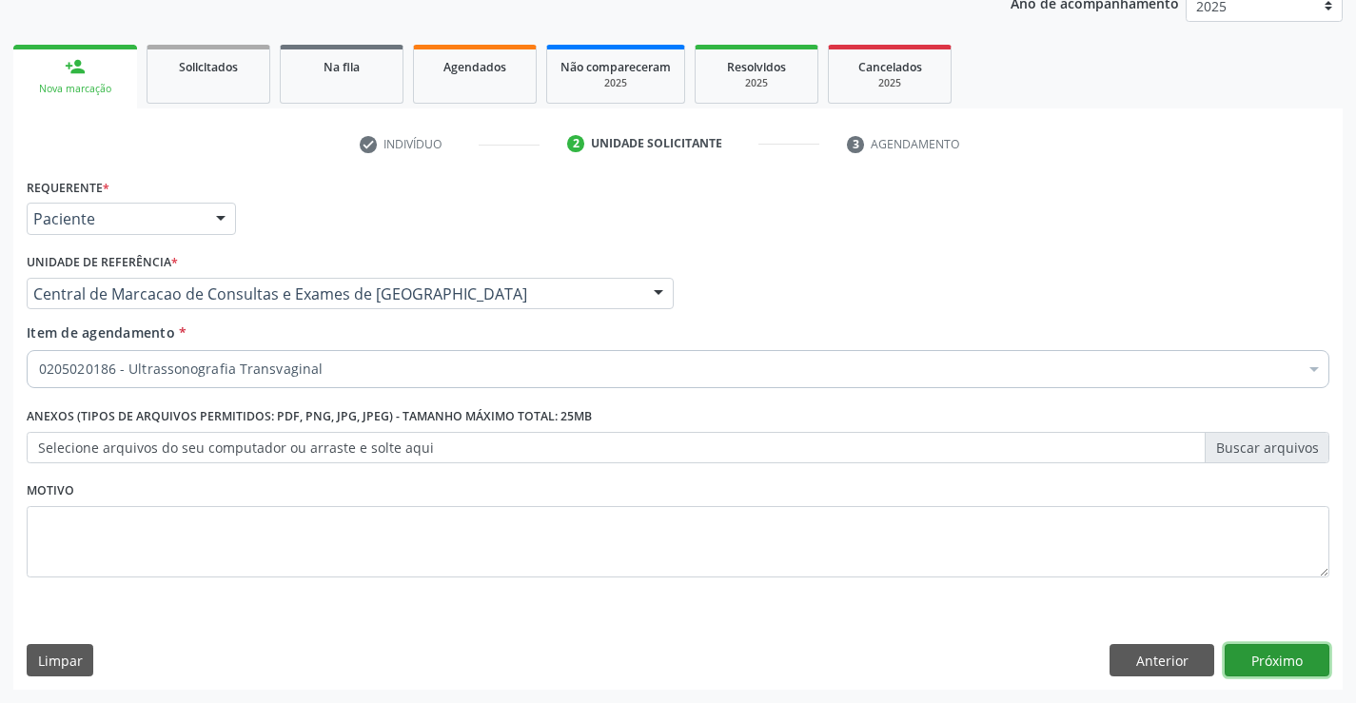
click at [1301, 665] on button "Próximo" at bounding box center [1277, 660] width 105 height 32
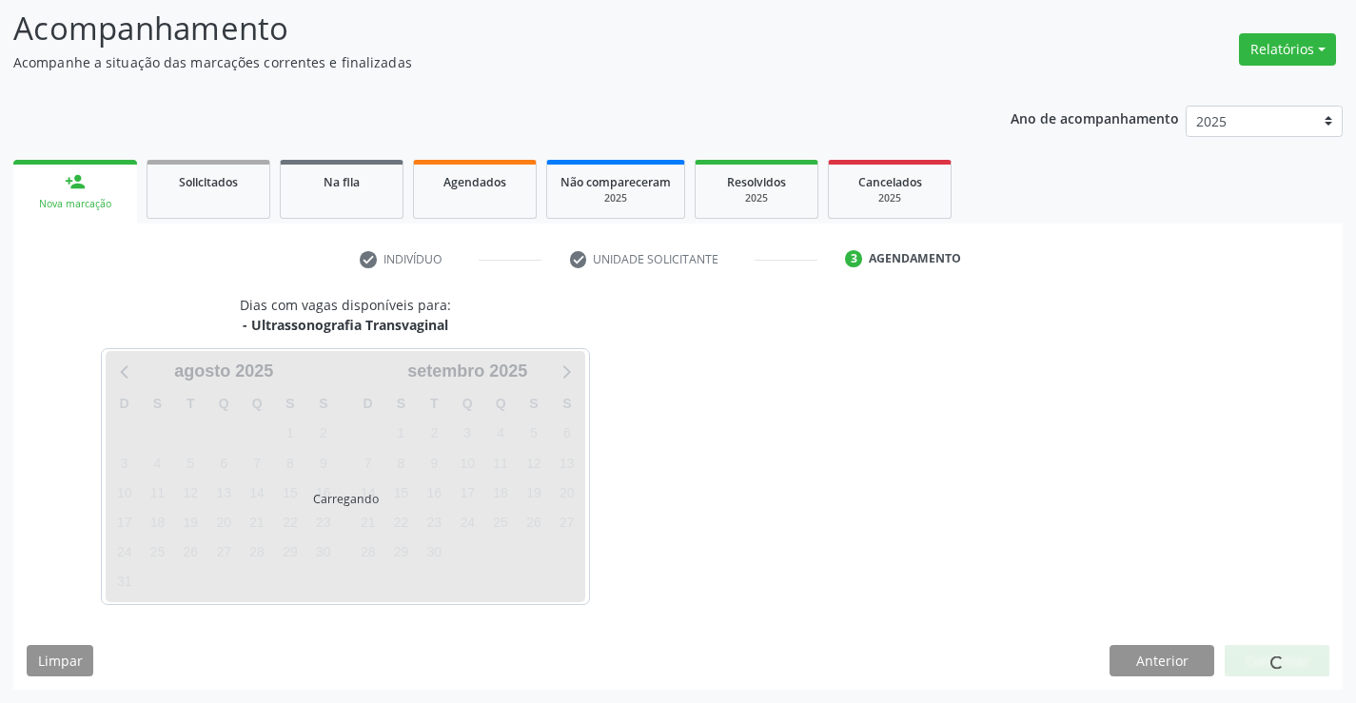
scroll to position [125, 0]
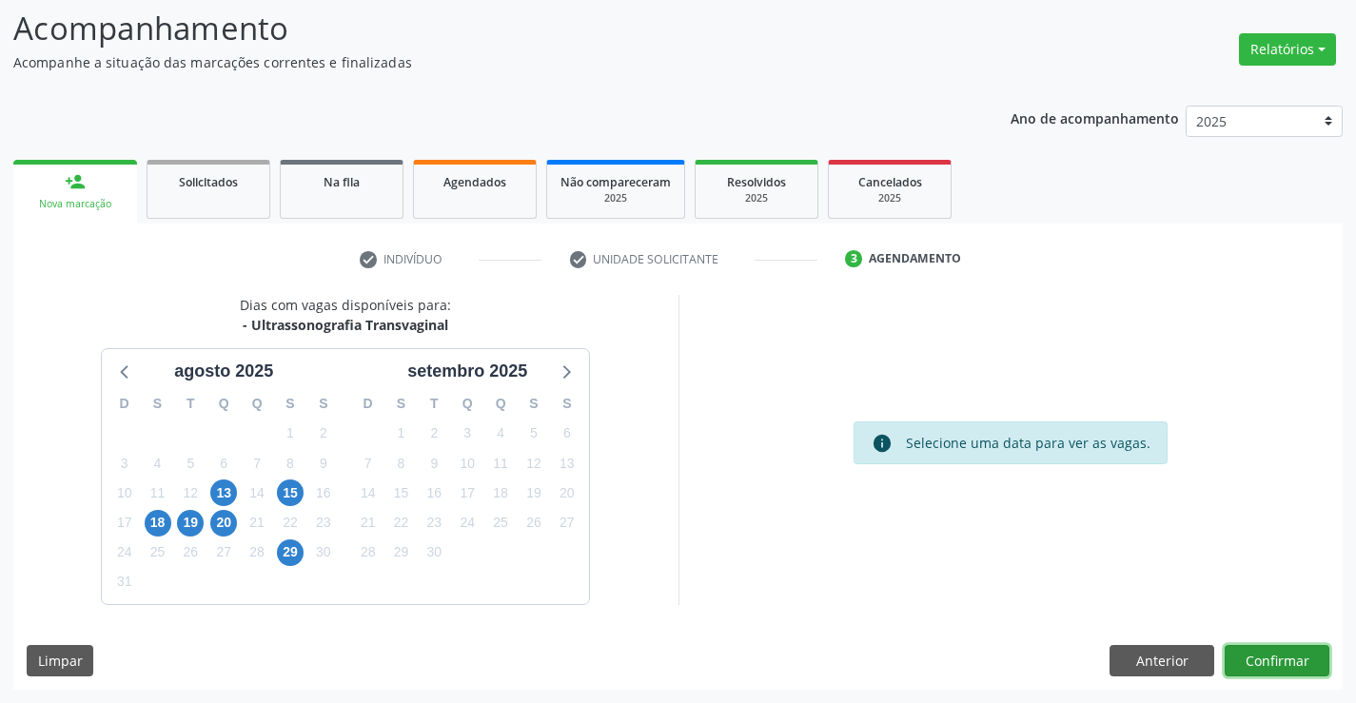
click at [1277, 669] on button "Confirmar" at bounding box center [1277, 661] width 105 height 32
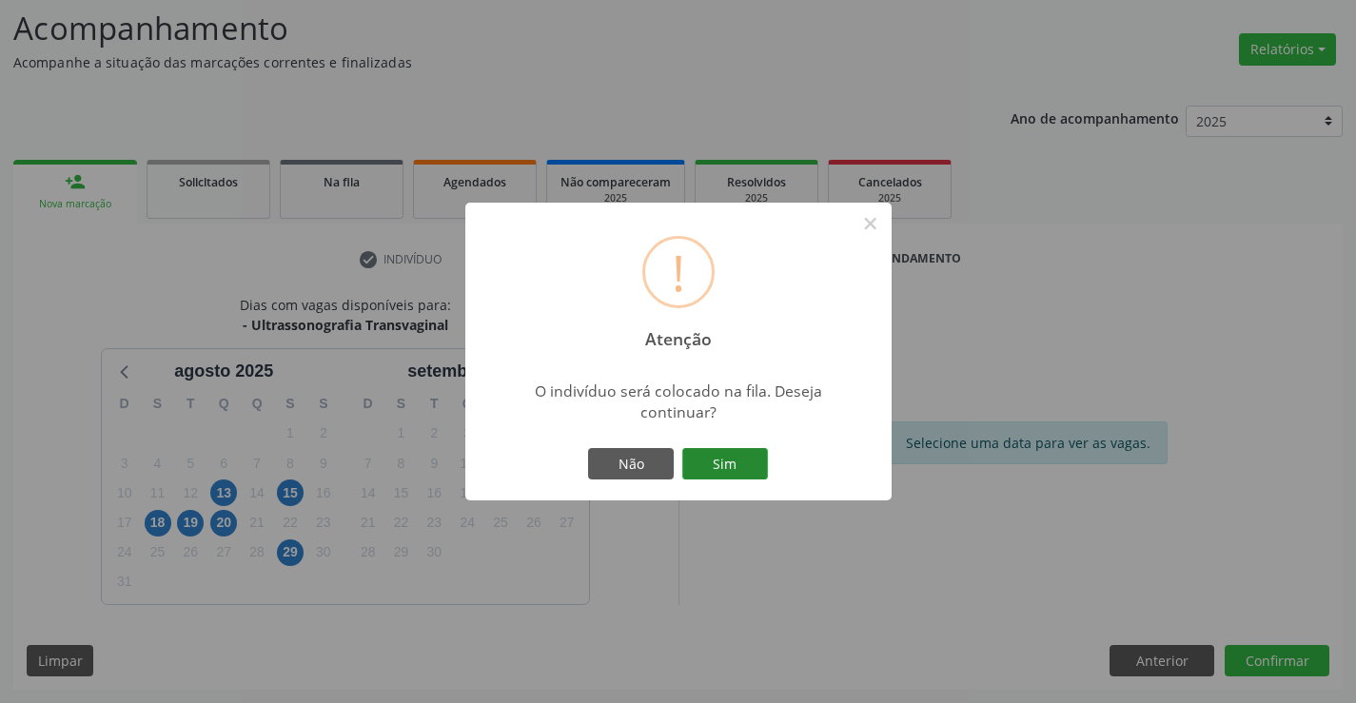
click at [757, 461] on button "Sim" at bounding box center [725, 464] width 86 height 32
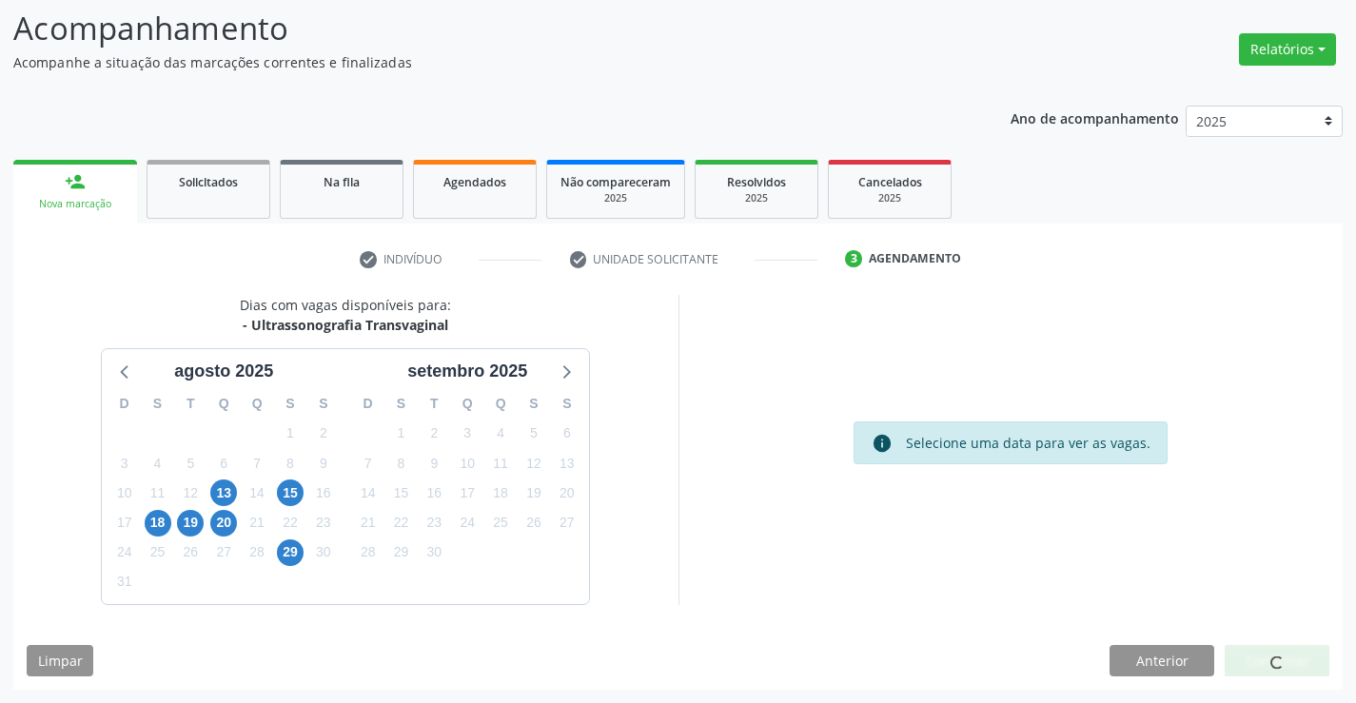
scroll to position [0, 0]
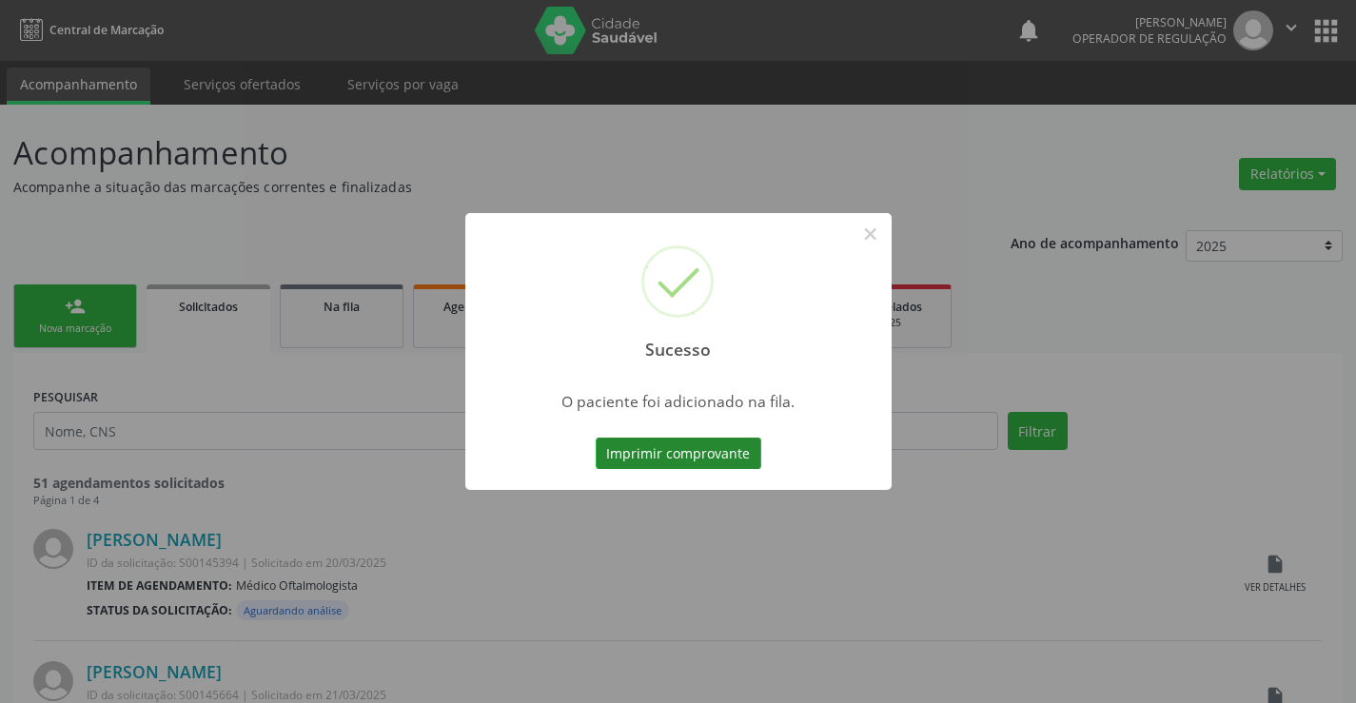
click at [752, 456] on button "Imprimir comprovante" at bounding box center [679, 454] width 166 height 32
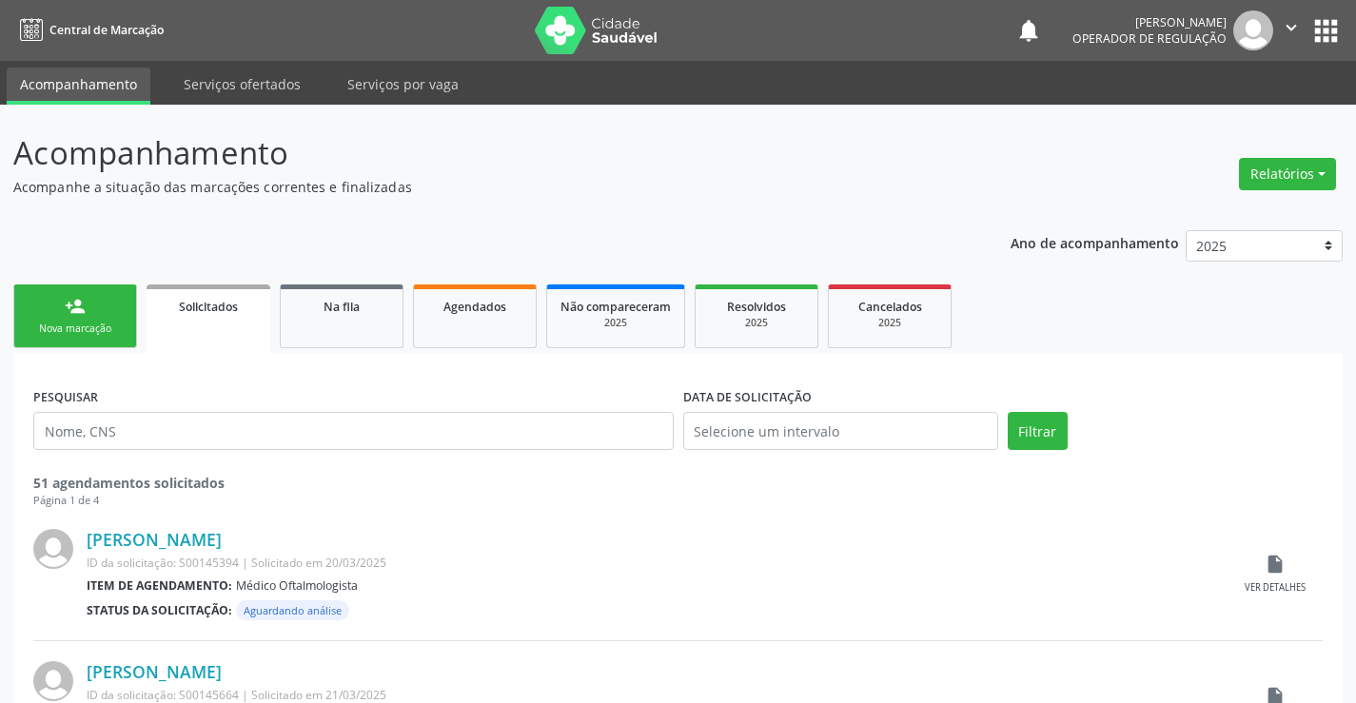
click at [31, 316] on link "person_add Nova marcação" at bounding box center [75, 317] width 124 height 64
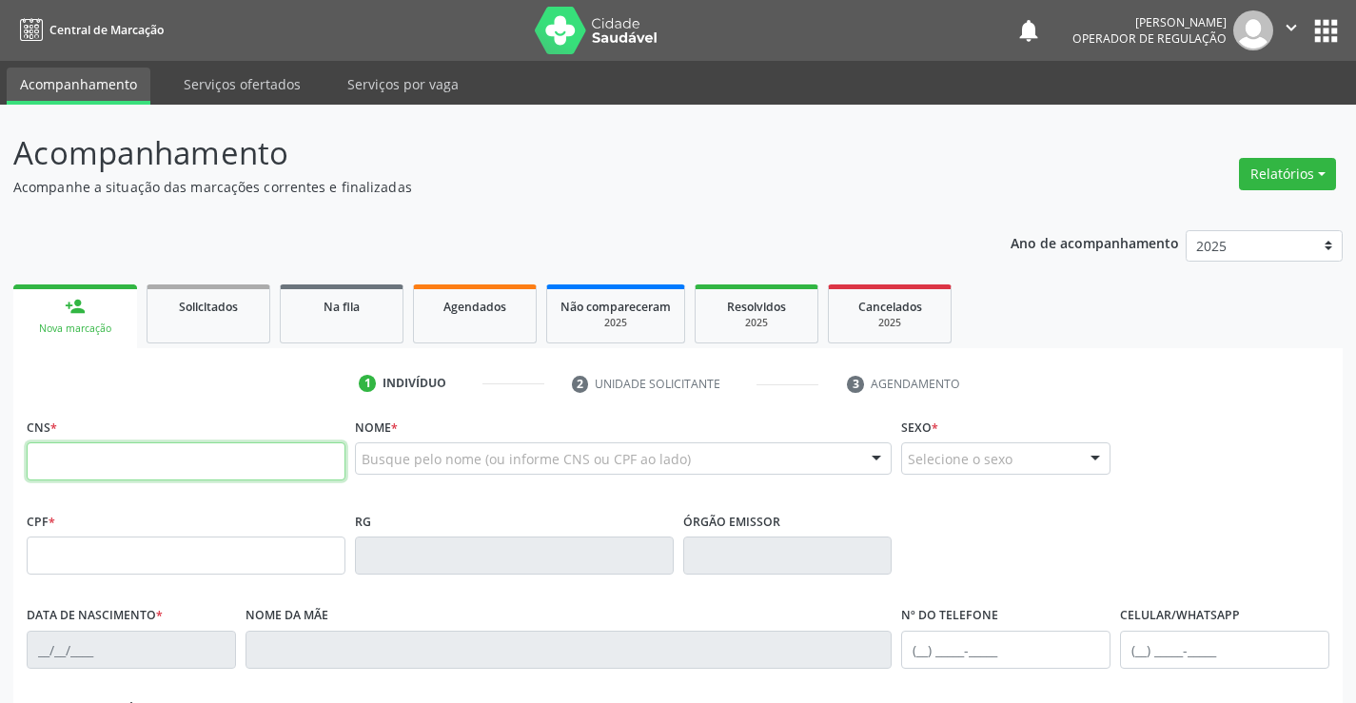
click at [233, 452] on input "text" at bounding box center [186, 462] width 319 height 38
type input "709 2002 0638 3637"
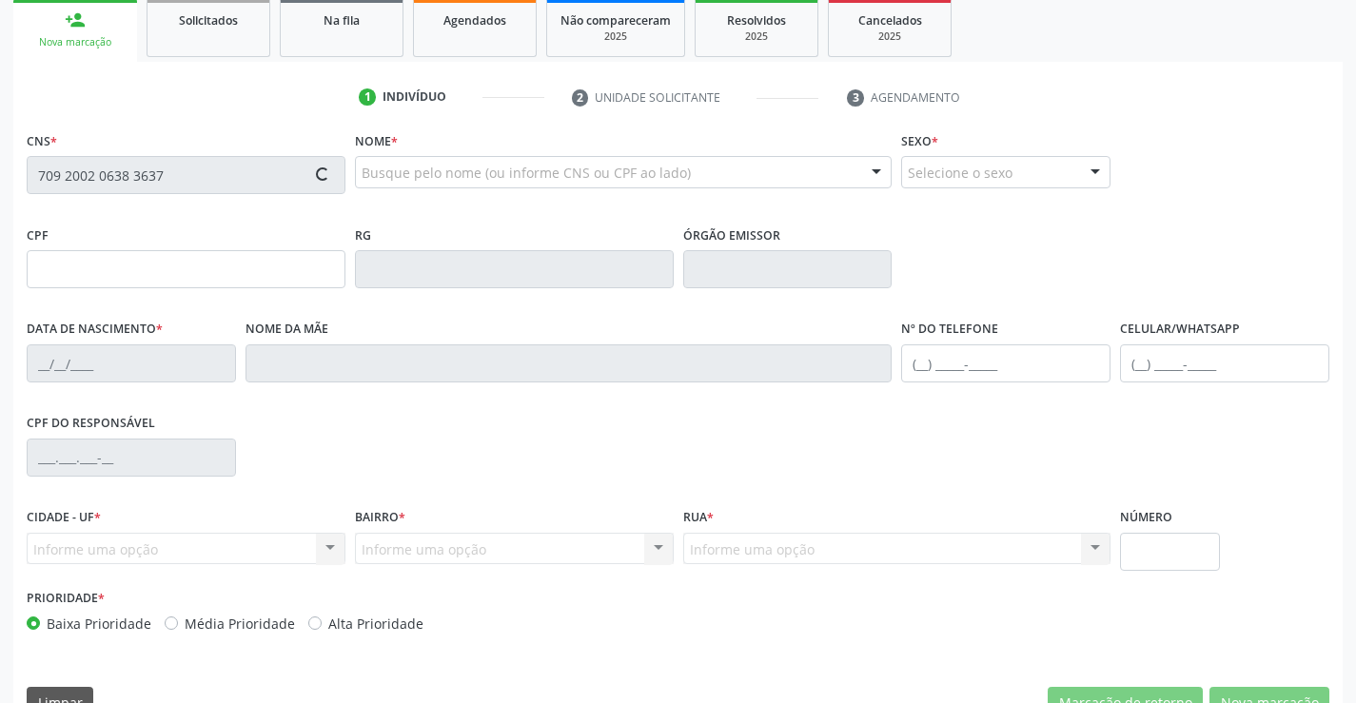
scroll to position [328, 0]
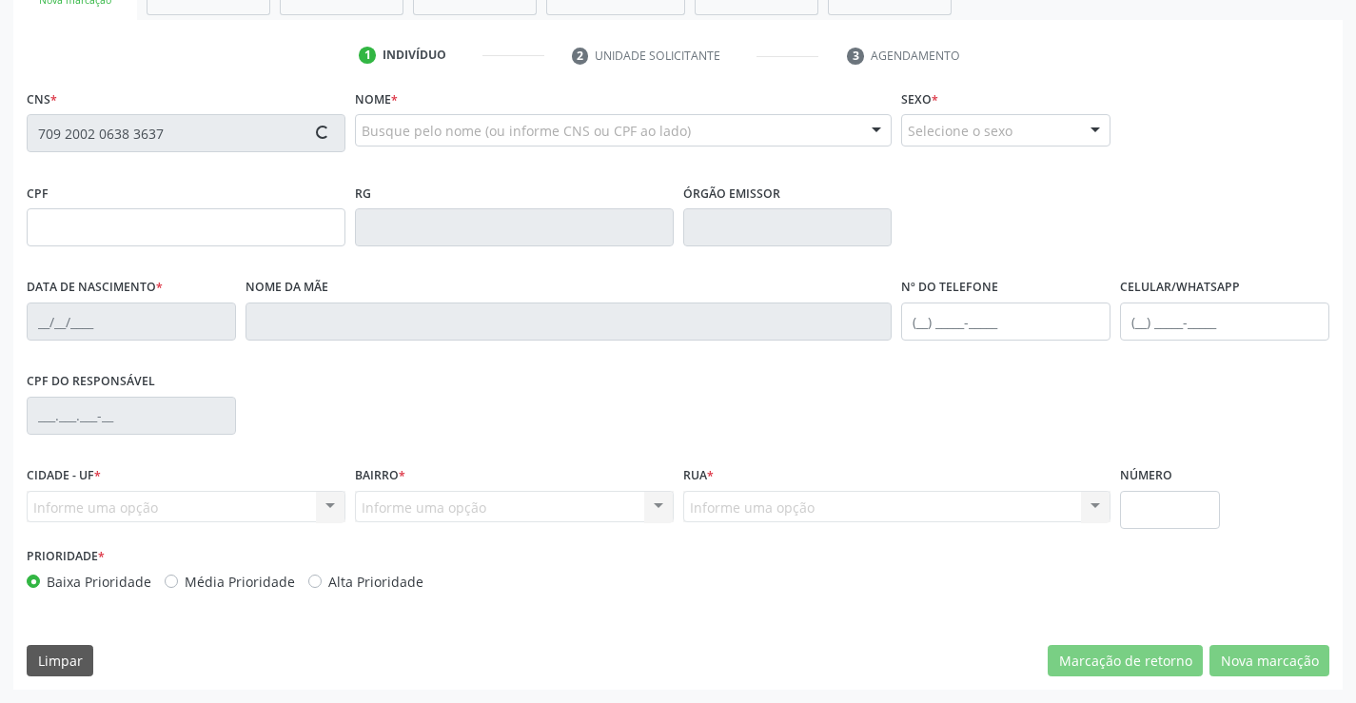
type input "[DATE]"
type input "[PHONE_NUMBER]"
type input "113"
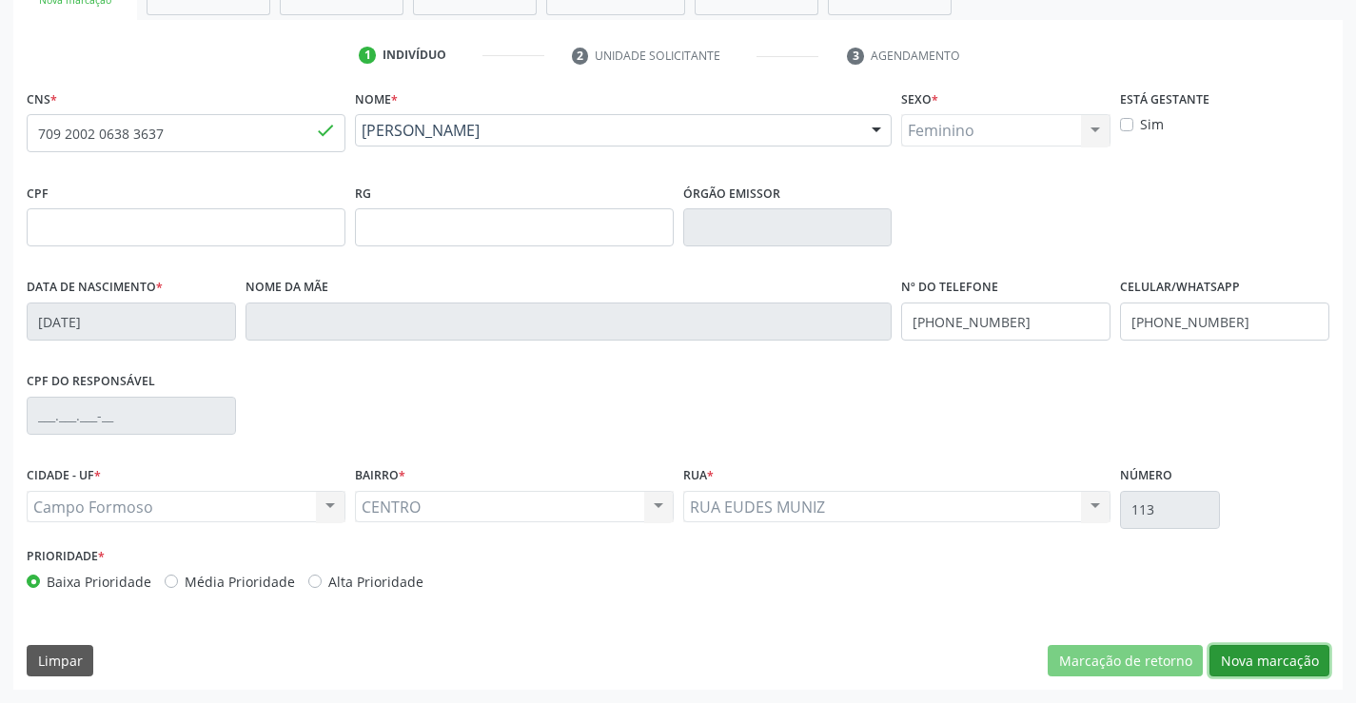
click at [1296, 670] on button "Nova marcação" at bounding box center [1270, 661] width 120 height 32
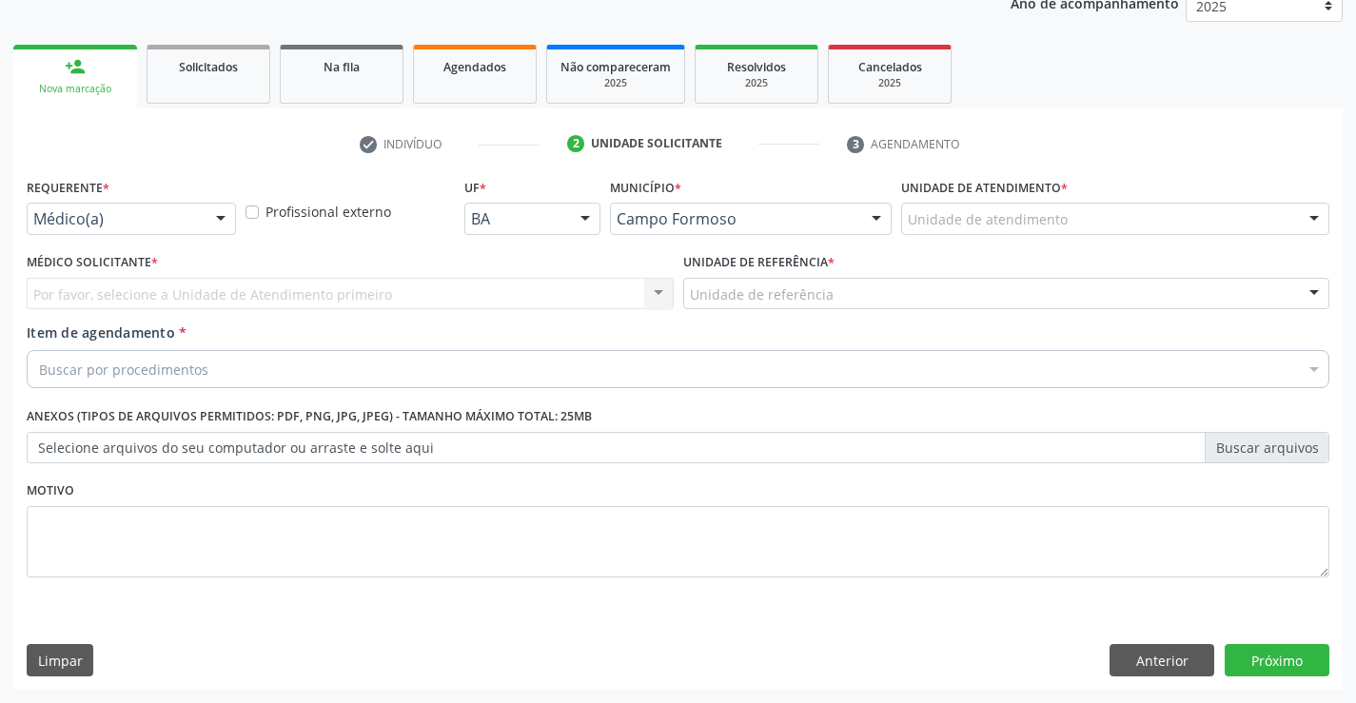
scroll to position [240, 0]
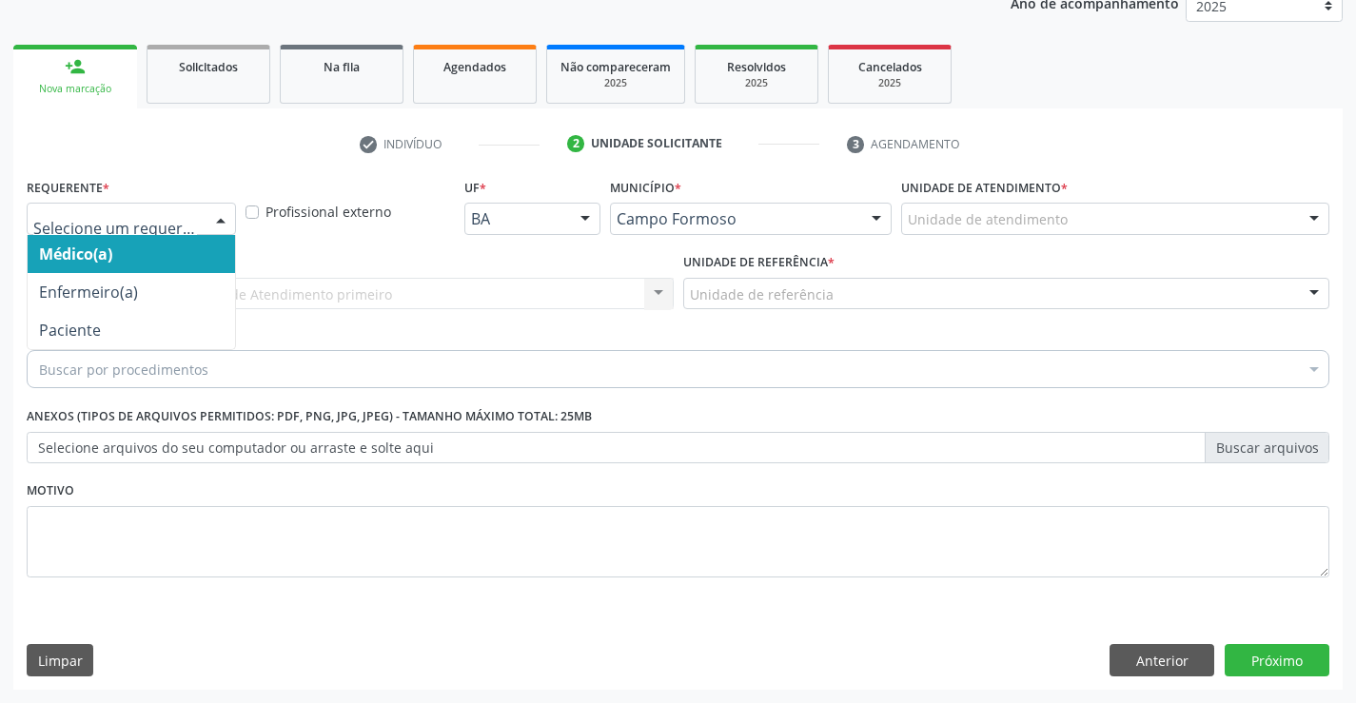
click at [205, 227] on div "Médico(a) Enfermeiro(a) Paciente Nenhum resultado encontrado para: " " Não há n…" at bounding box center [131, 219] width 209 height 32
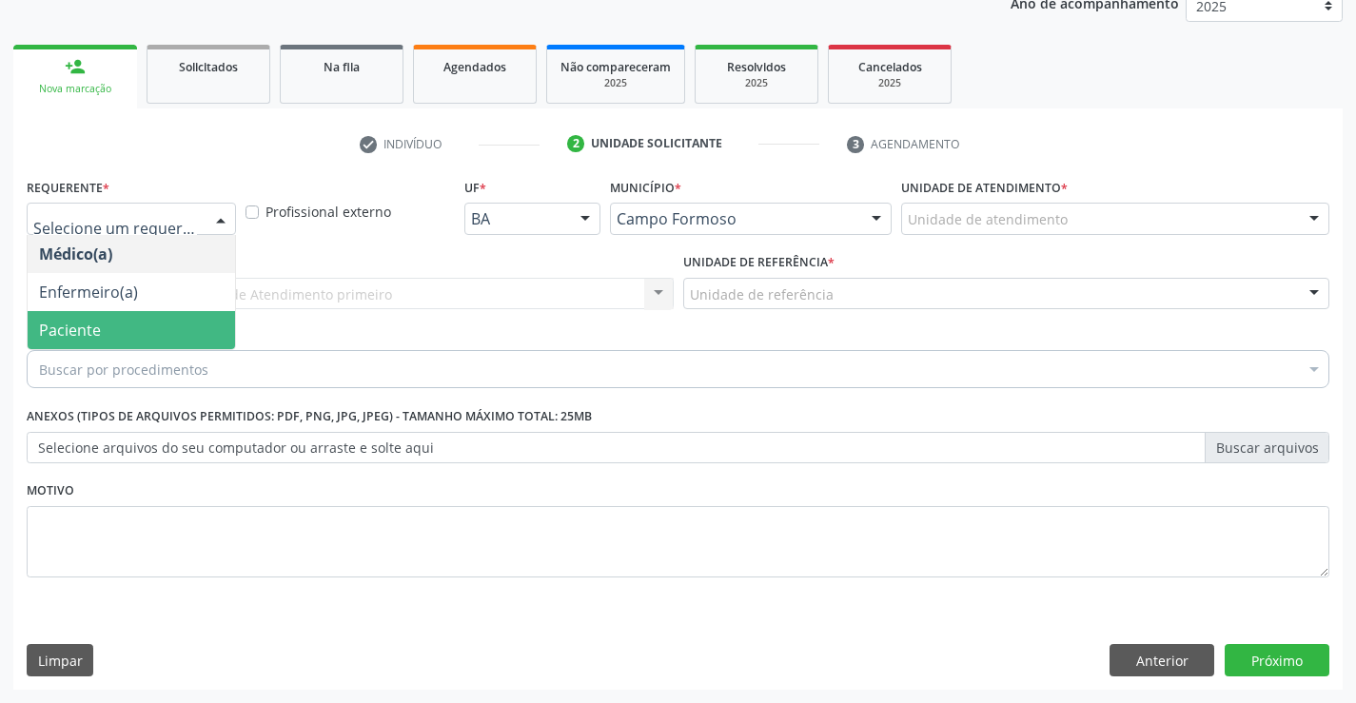
click at [140, 330] on span "Paciente" at bounding box center [131, 330] width 207 height 38
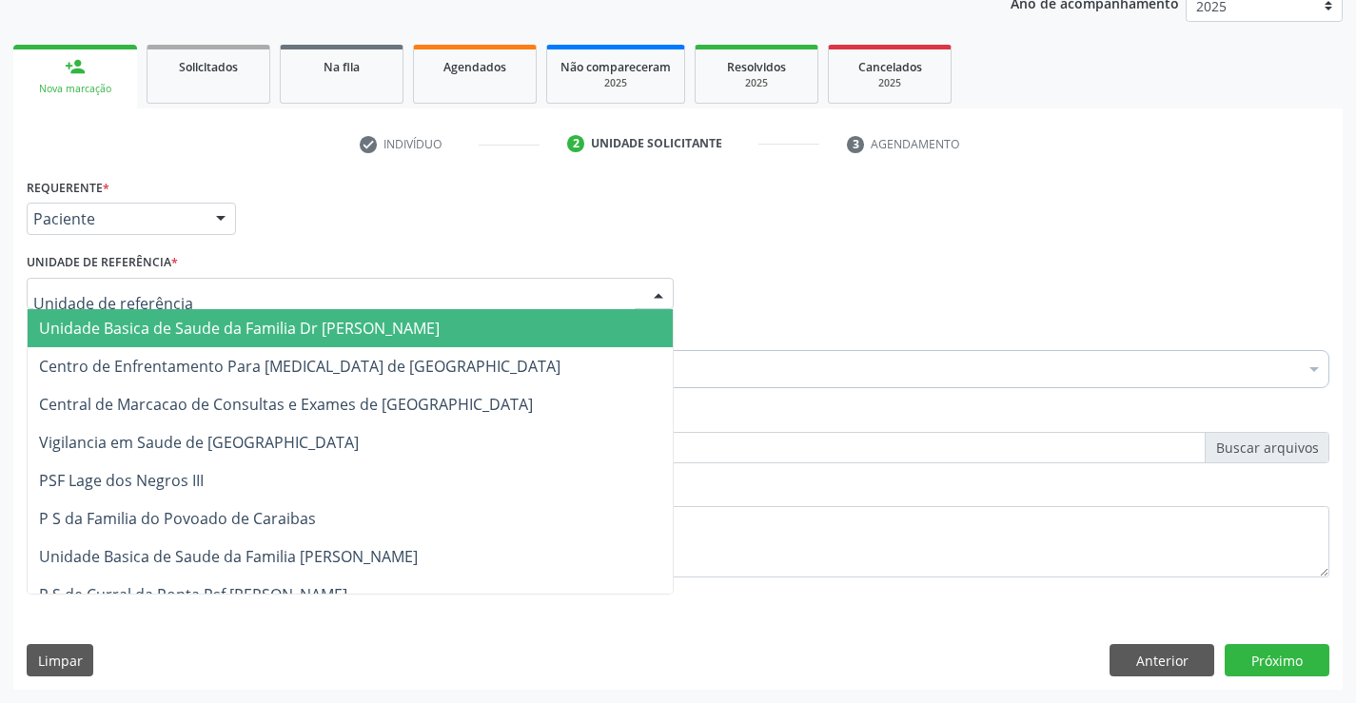
click at [274, 281] on div at bounding box center [350, 294] width 647 height 32
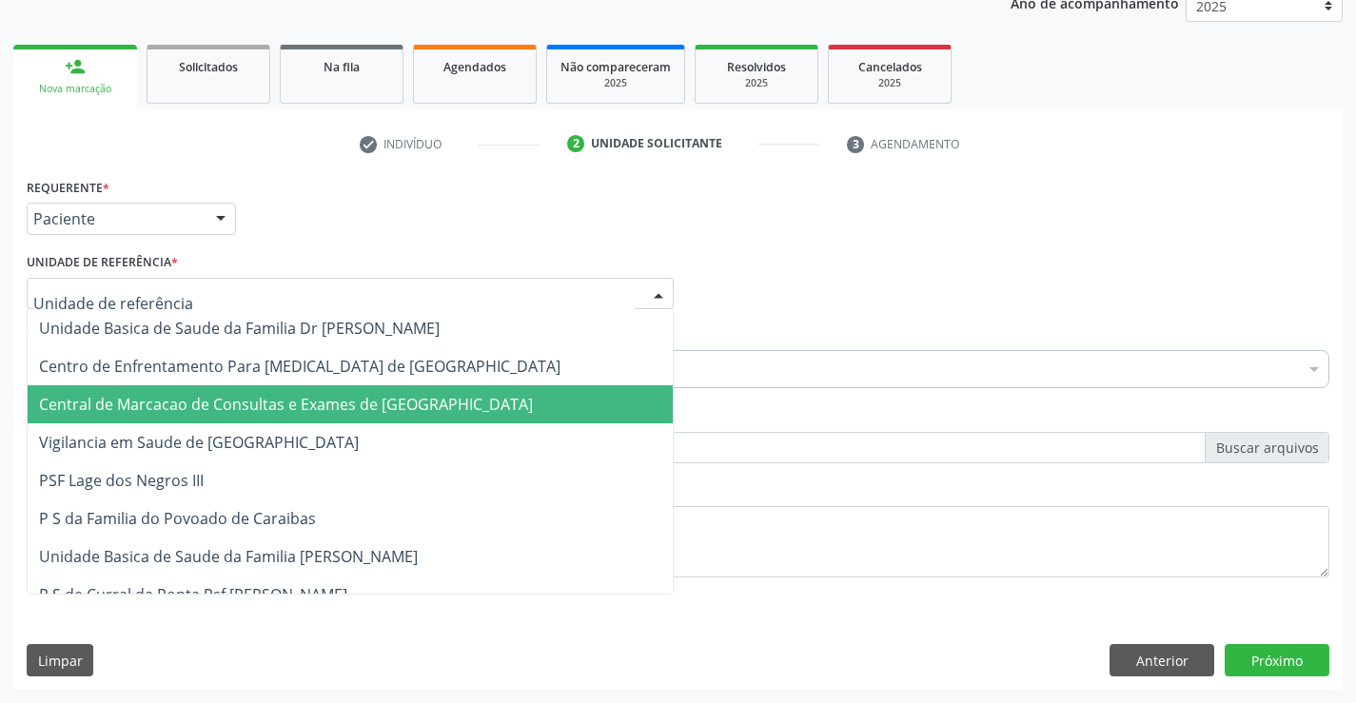
click at [288, 404] on span "Central de Marcacao de Consultas e Exames de [GEOGRAPHIC_DATA]" at bounding box center [286, 404] width 494 height 21
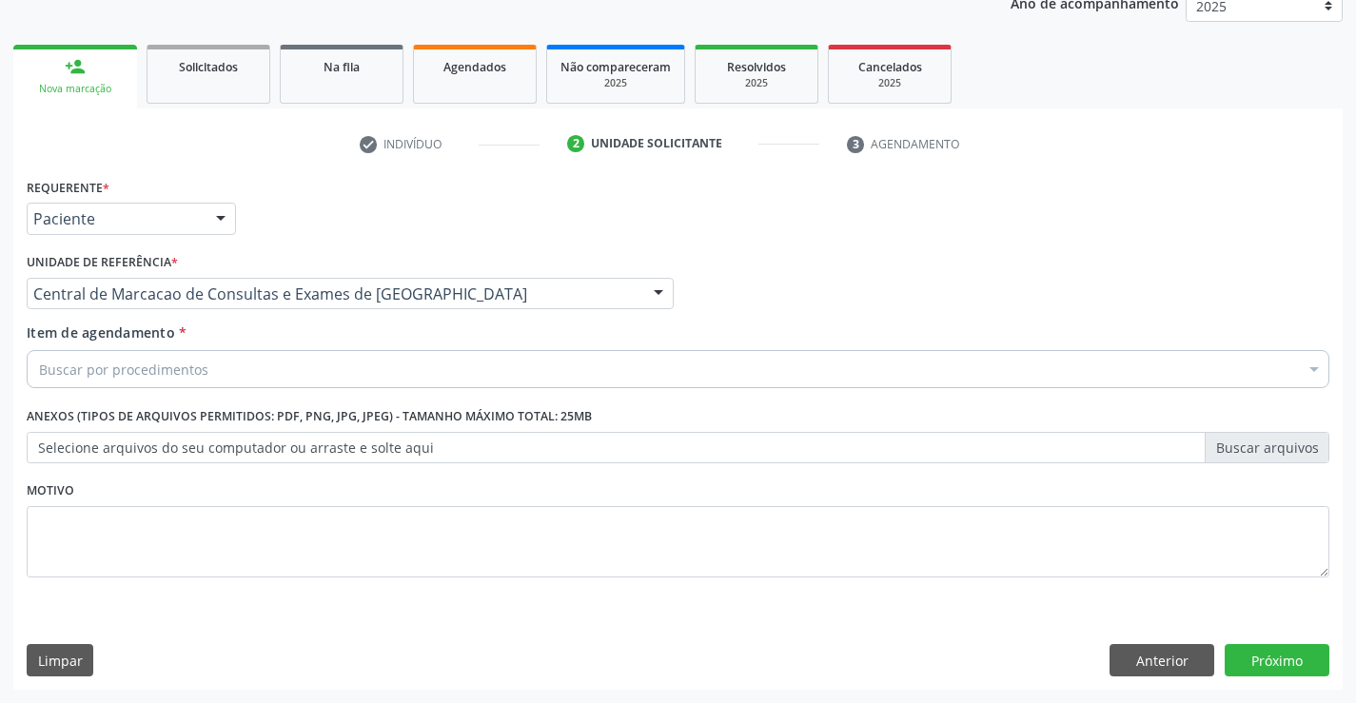
click at [318, 364] on div "Buscar por procedimentos" at bounding box center [678, 369] width 1303 height 38
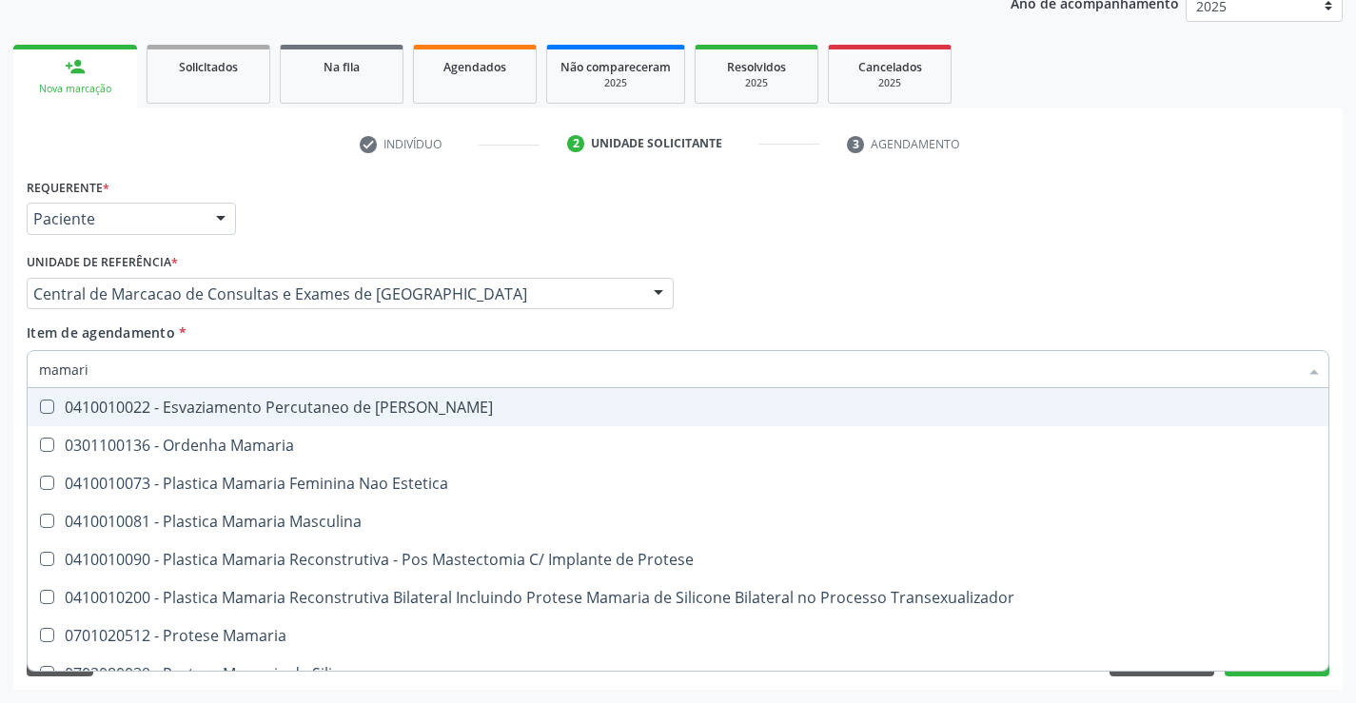
type input "mamaria"
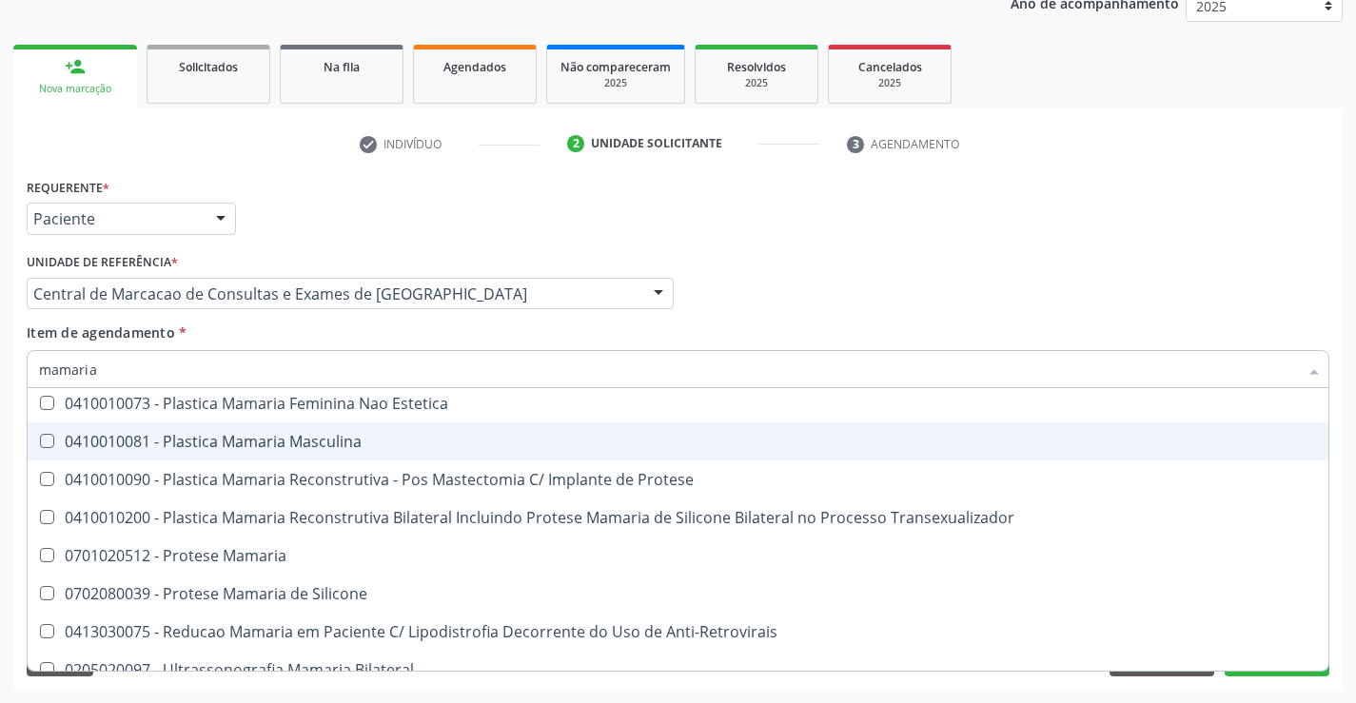
scroll to position [60, 0]
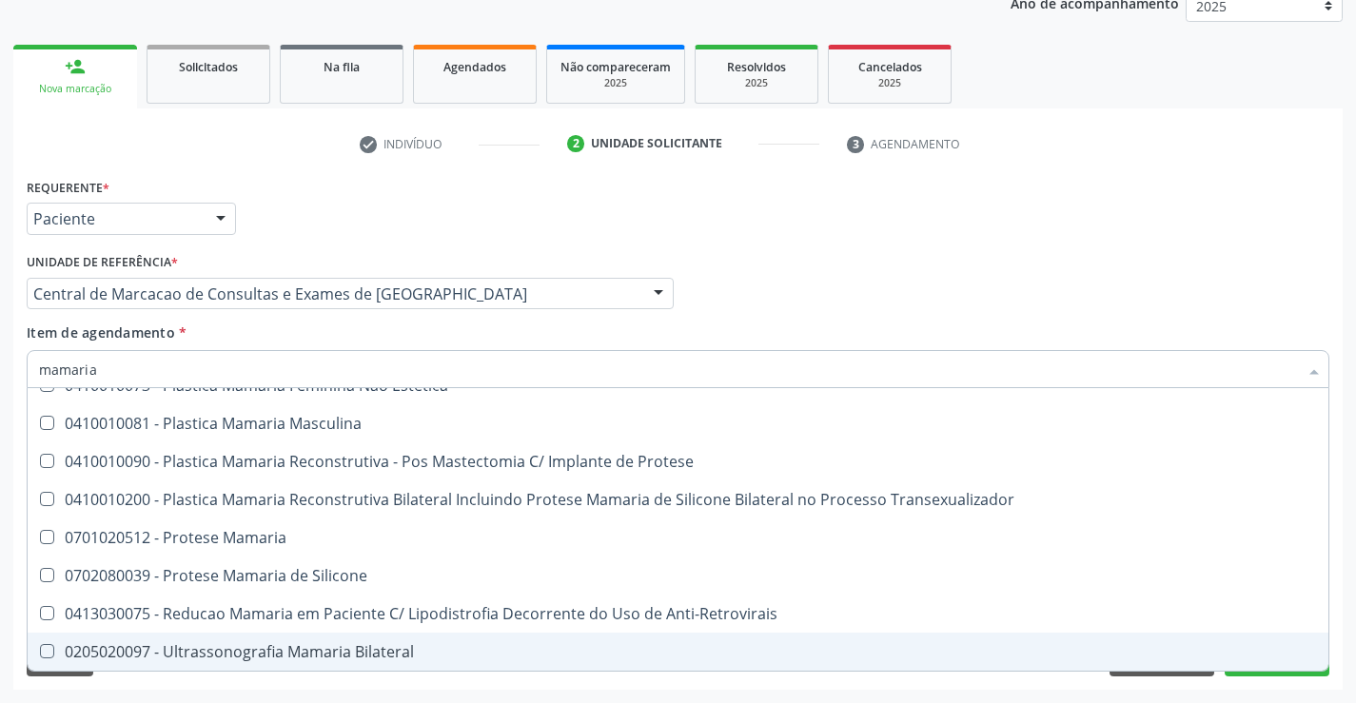
click at [271, 656] on div "0205020097 - Ultrassonografia Mamaria Bilateral" at bounding box center [678, 651] width 1278 height 15
checkbox Bilateral "true"
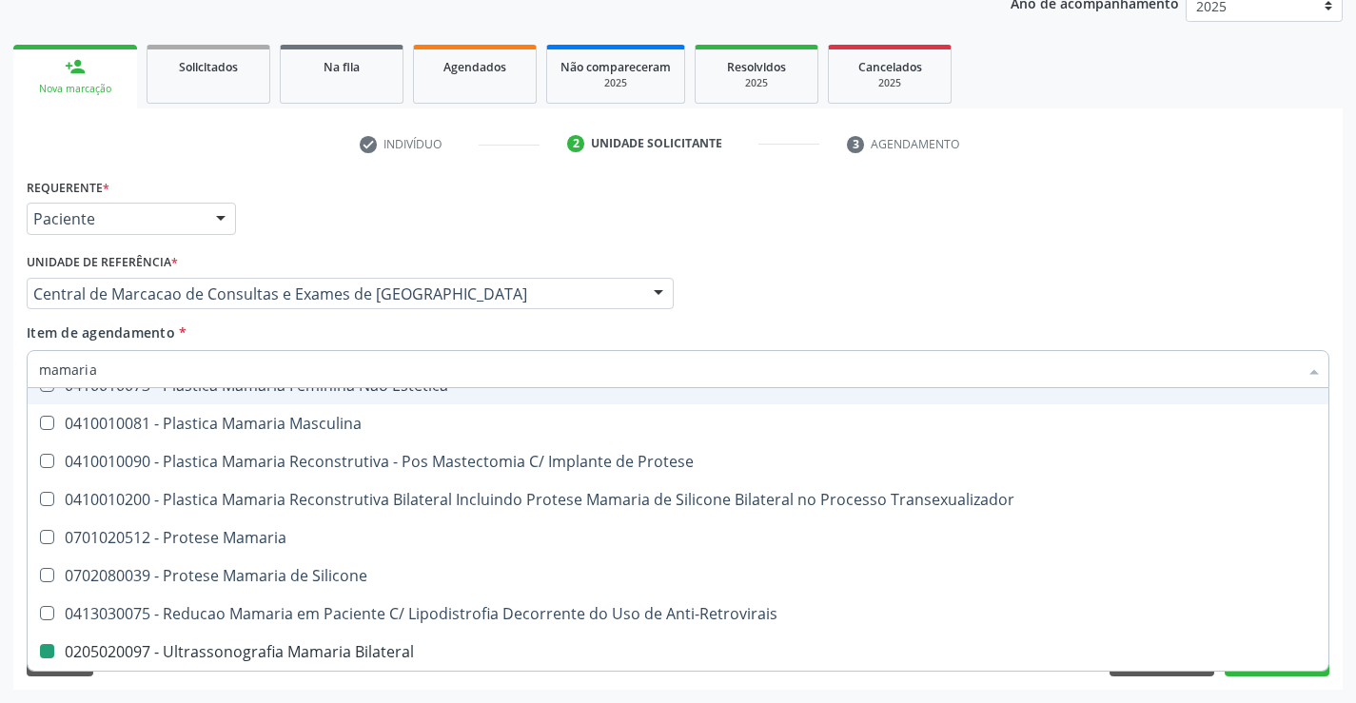
click at [771, 283] on div "Médico Solicitante Por favor, selecione a Unidade de Atendimento primeiro Nenhu…" at bounding box center [678, 285] width 1312 height 74
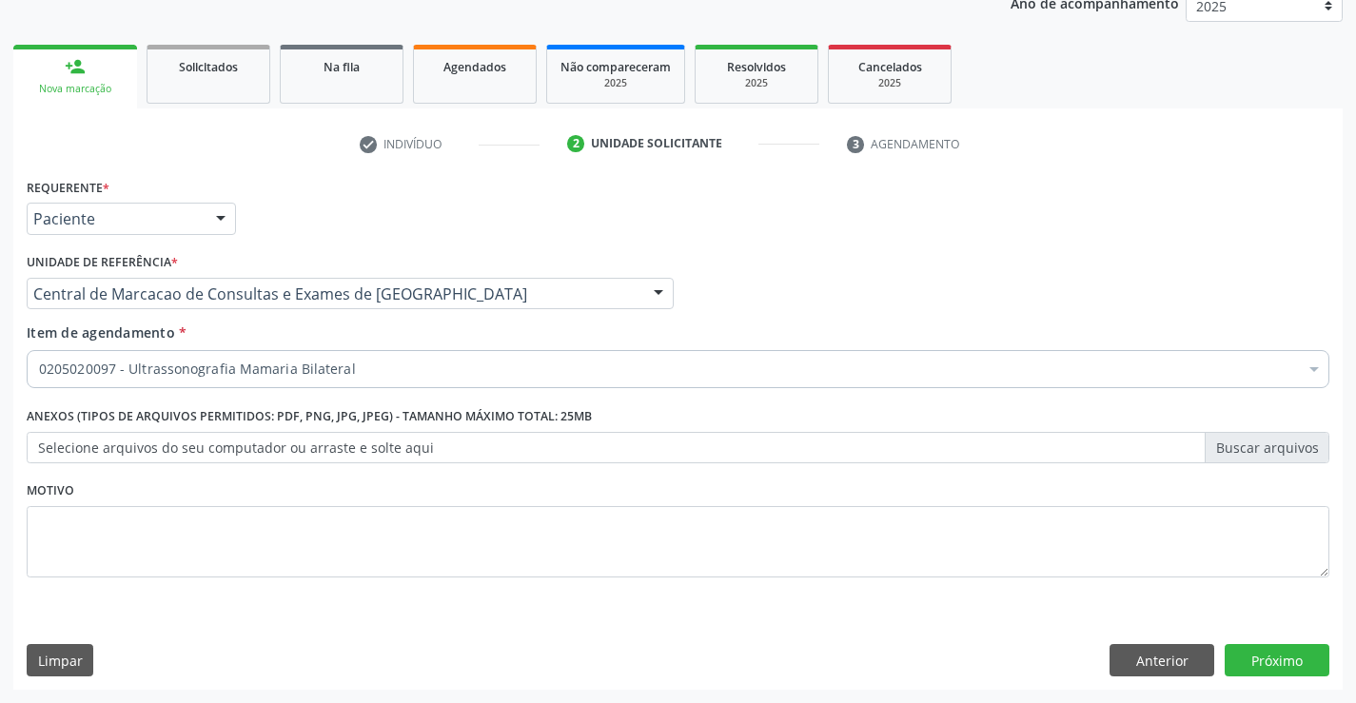
scroll to position [0, 0]
click at [1263, 651] on button "Próximo" at bounding box center [1277, 660] width 105 height 32
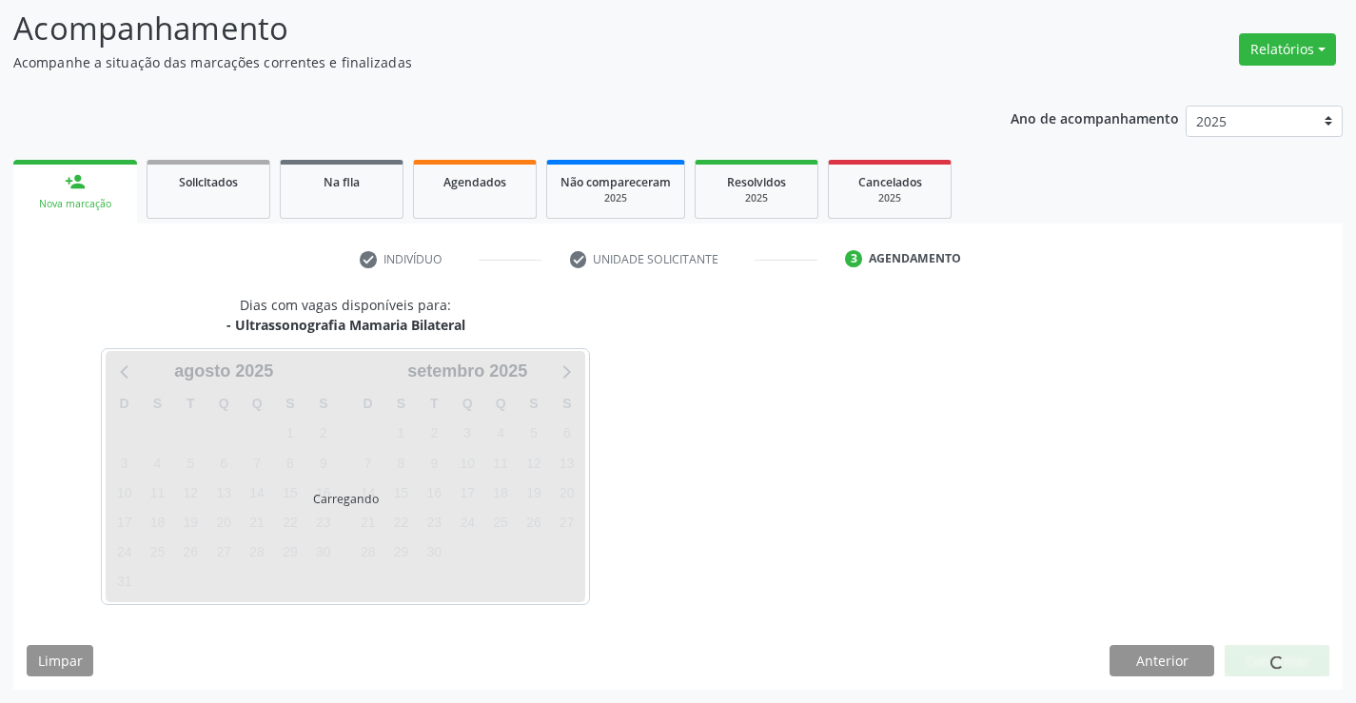
scroll to position [125, 0]
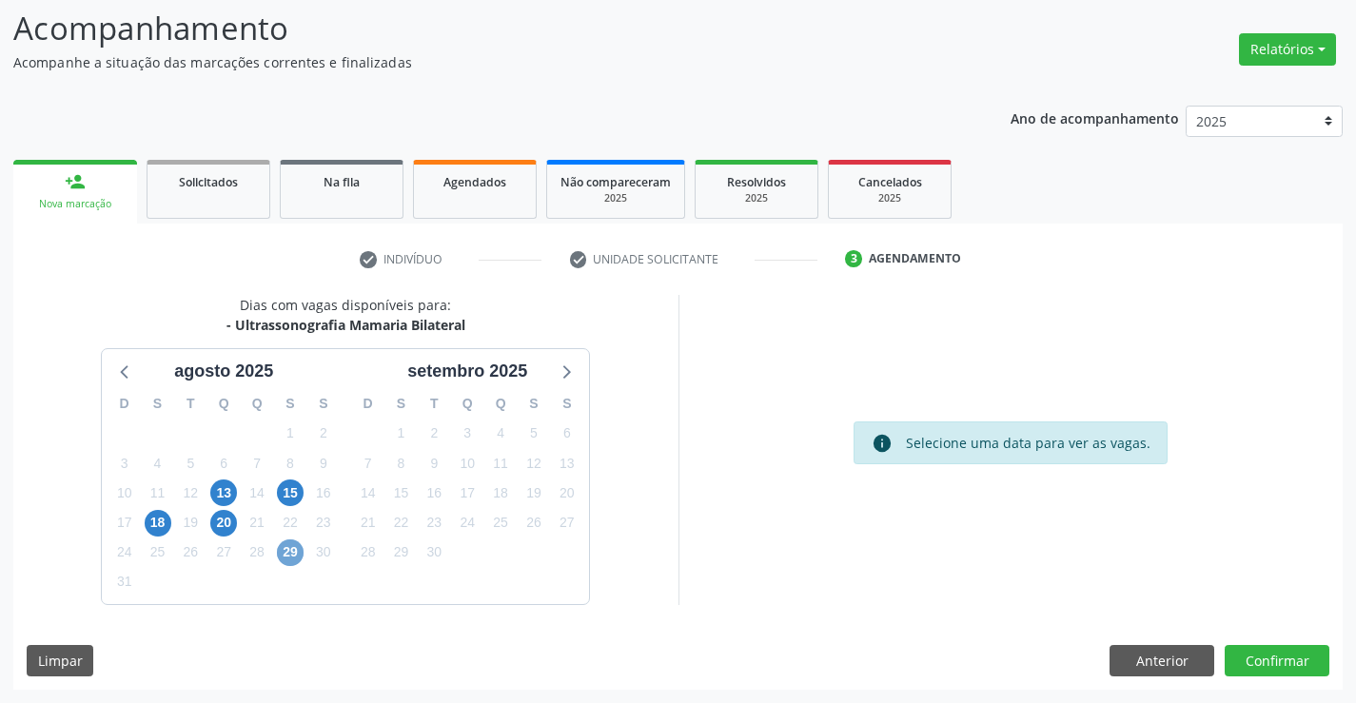
click at [295, 558] on span "29" at bounding box center [290, 553] width 27 height 27
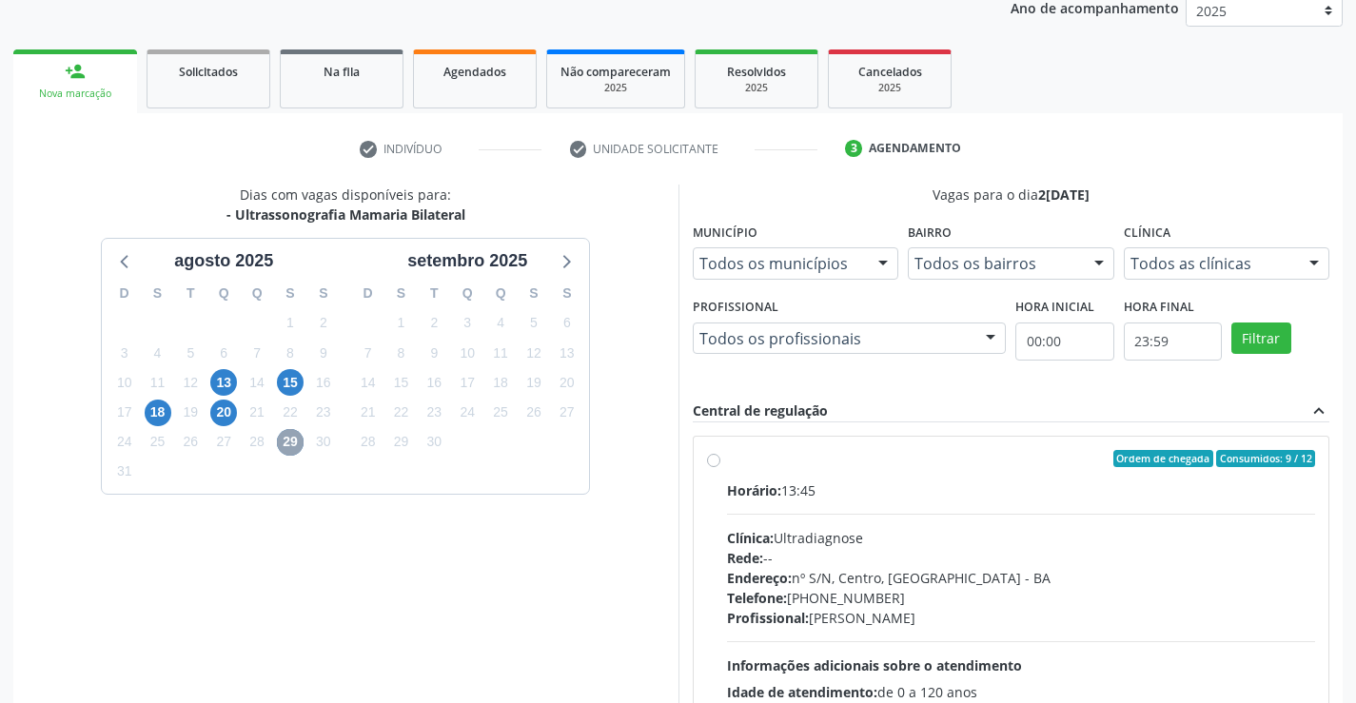
scroll to position [400, 0]
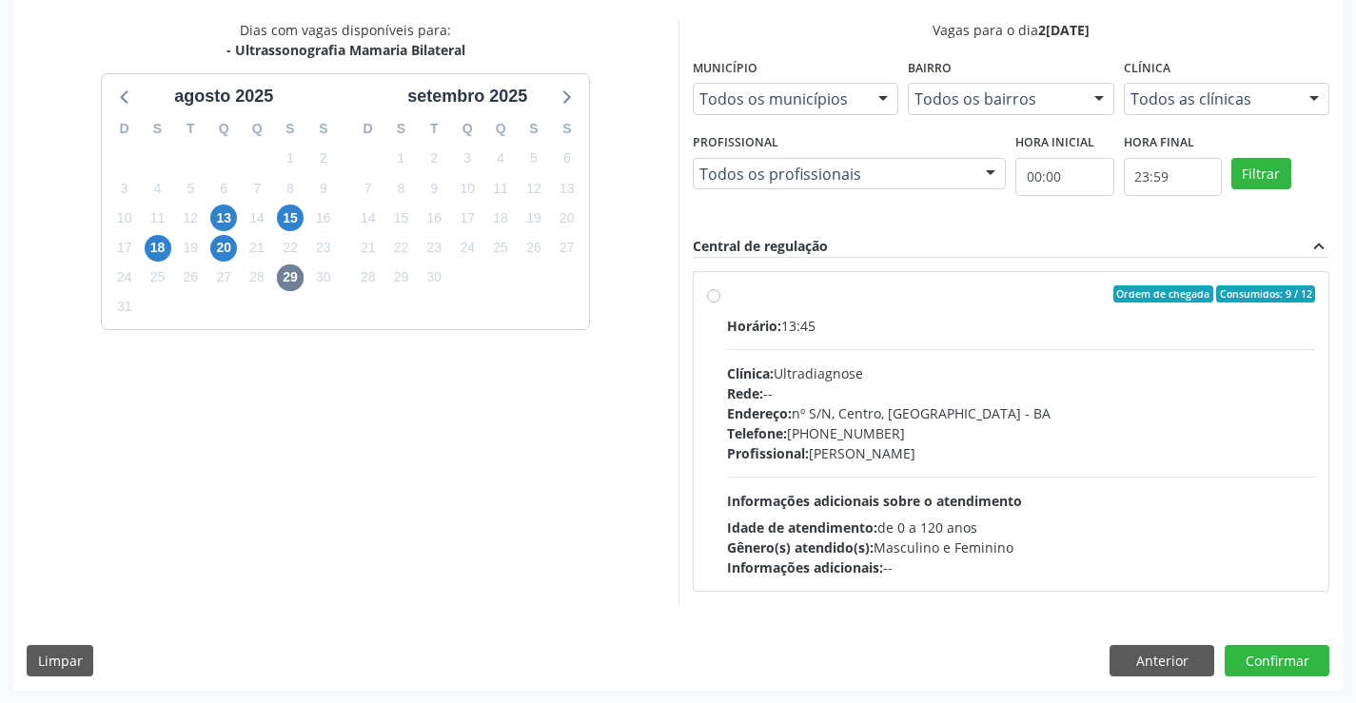
click at [956, 435] on div "Telefone: [PHONE_NUMBER]" at bounding box center [1021, 433] width 589 height 20
click at [720, 303] on input "Ordem de chegada Consumidos: 9 / 12 Horário: 13:45 Clínica: Ultradiagnose Rede:…" at bounding box center [713, 294] width 13 height 17
radio input "true"
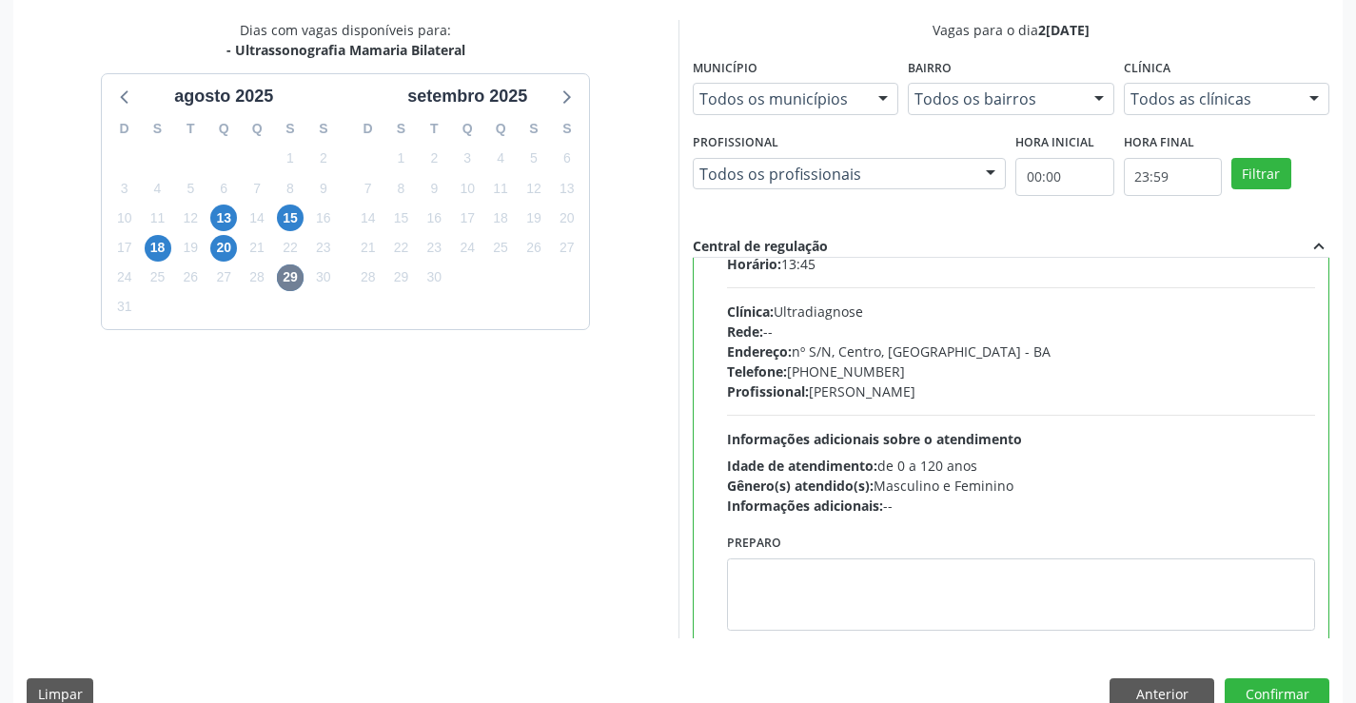
scroll to position [94, 0]
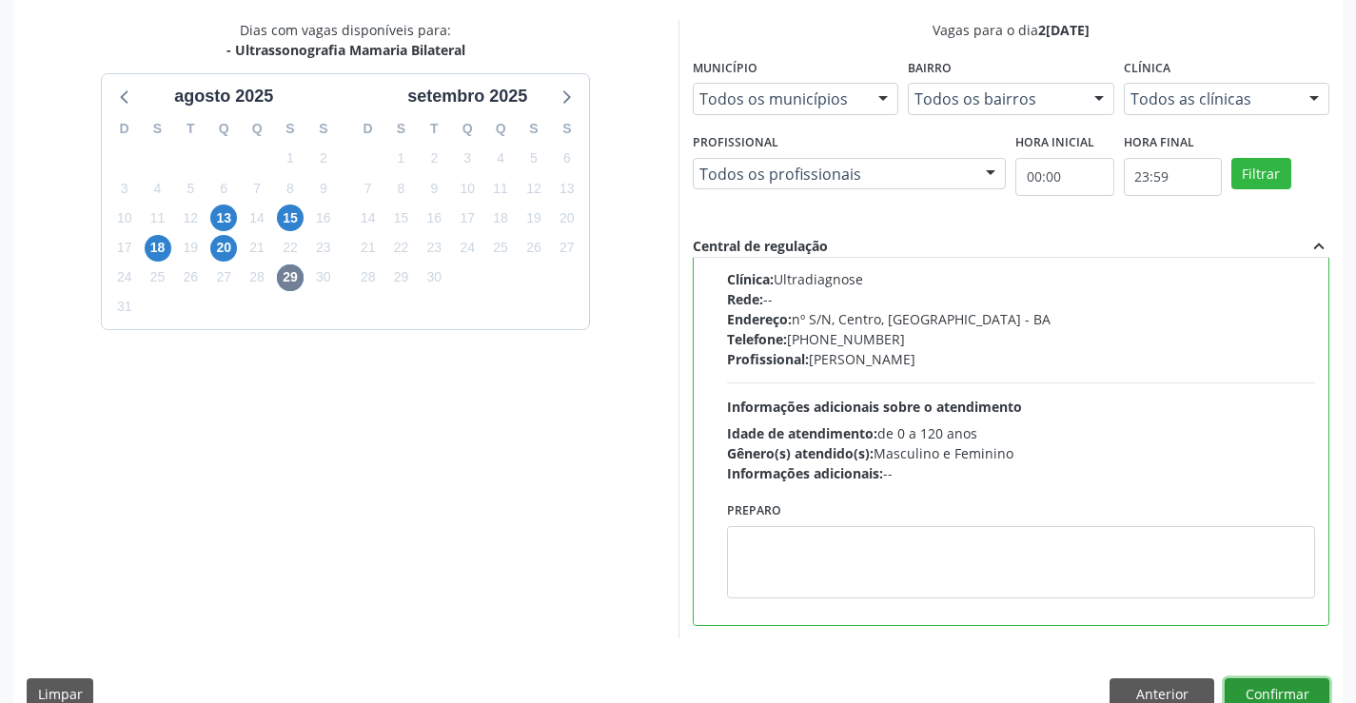
click at [1264, 683] on button "Confirmar" at bounding box center [1277, 695] width 105 height 32
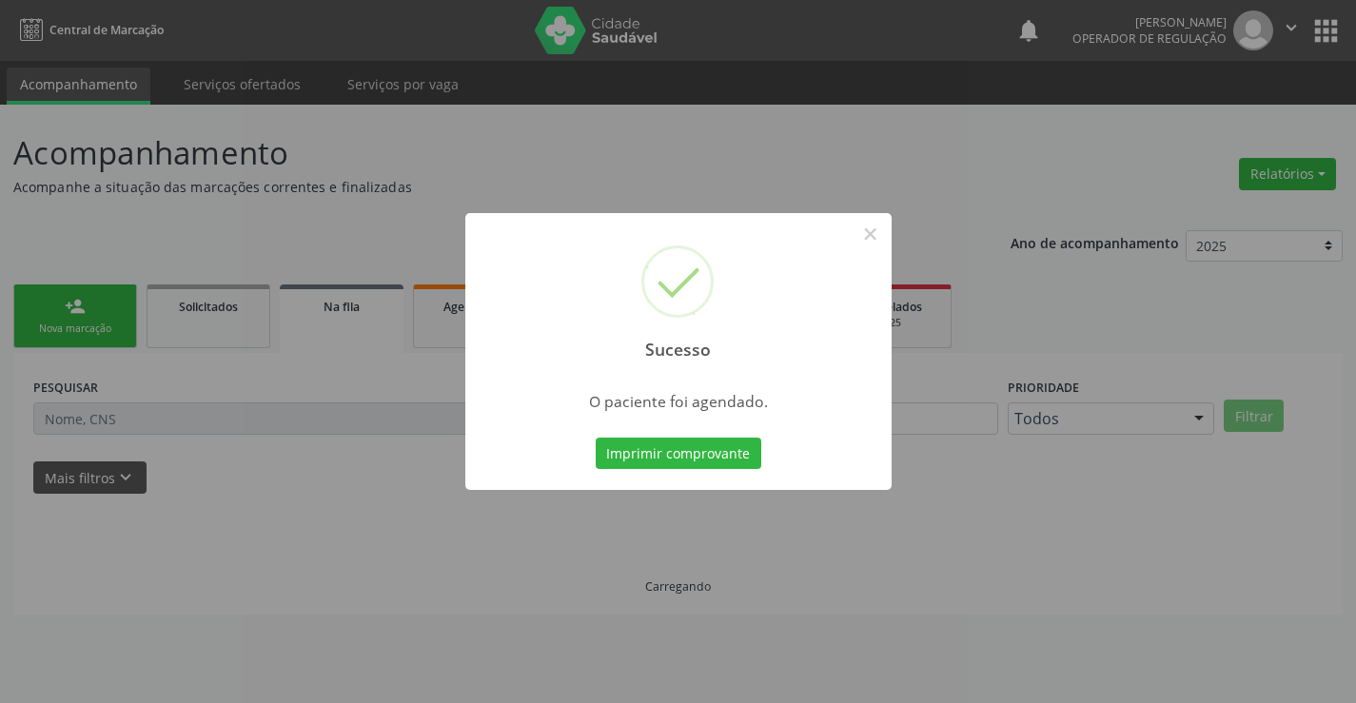
scroll to position [0, 0]
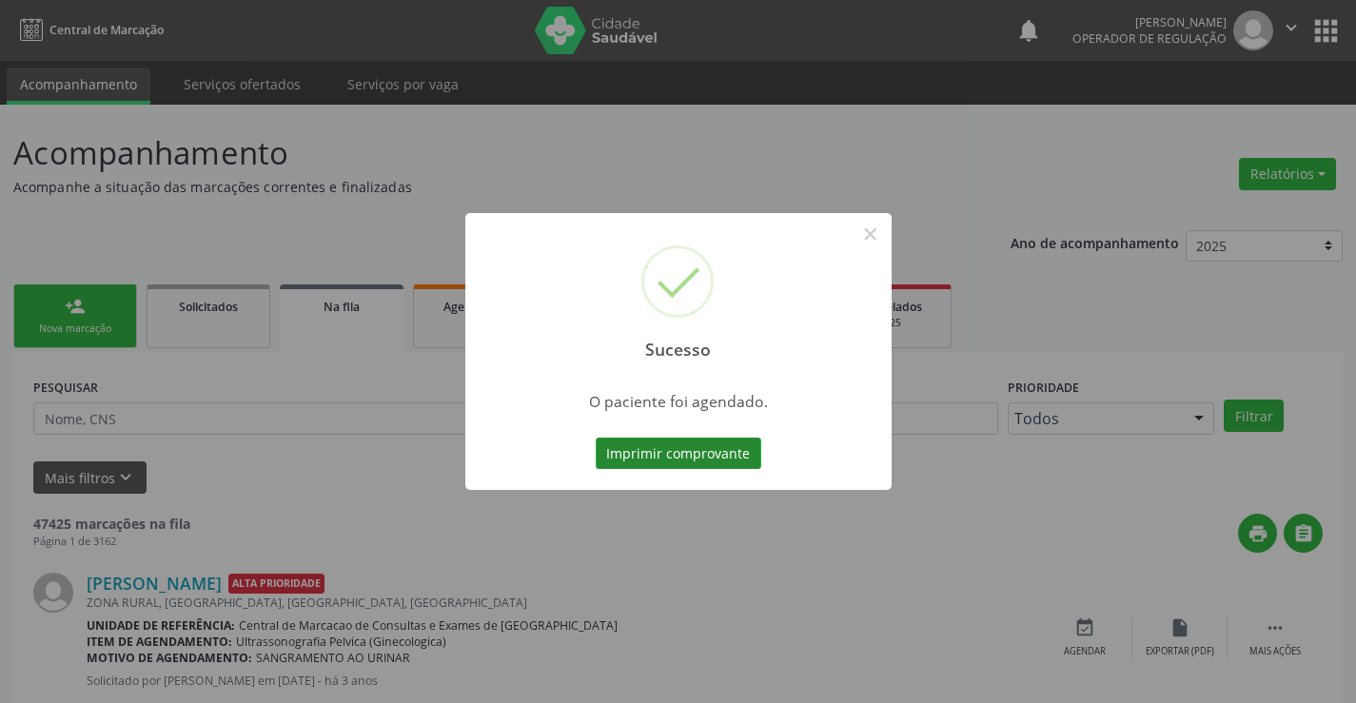
click at [721, 462] on button "Imprimir comprovante" at bounding box center [679, 454] width 166 height 32
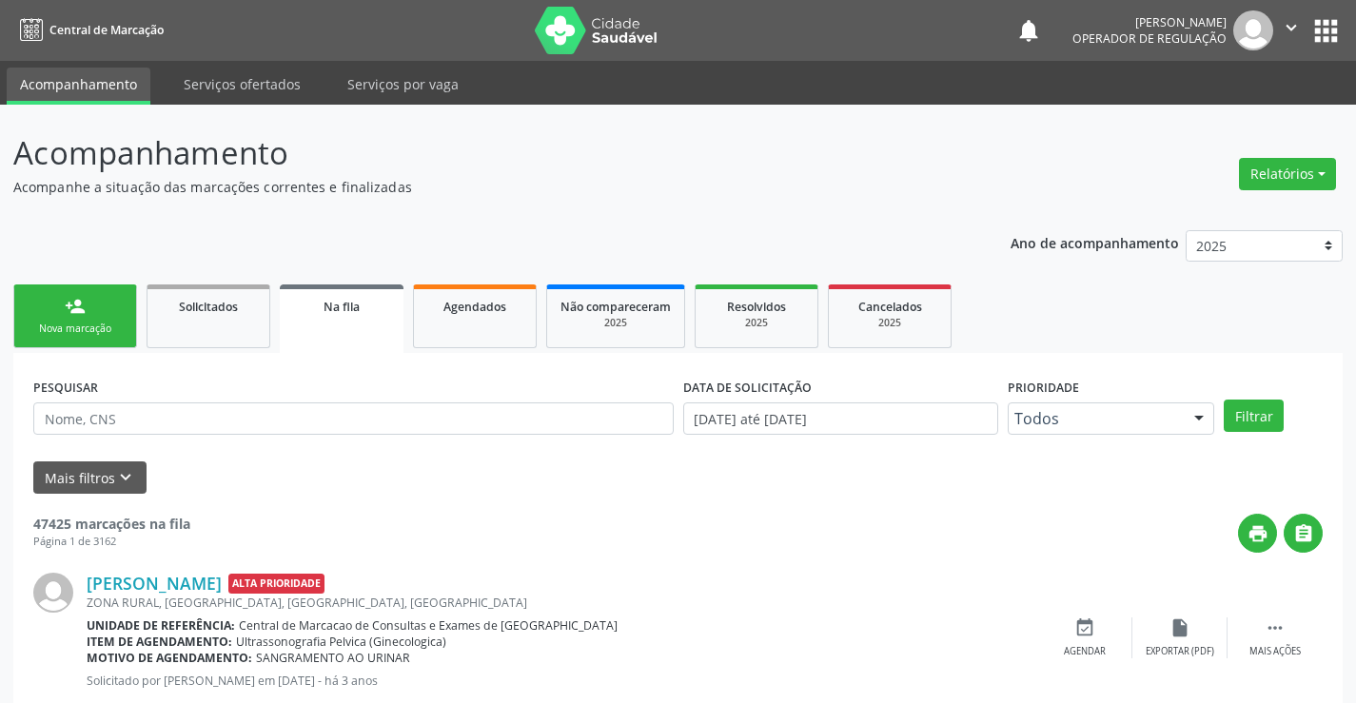
click at [74, 312] on div "person_add" at bounding box center [75, 306] width 21 height 21
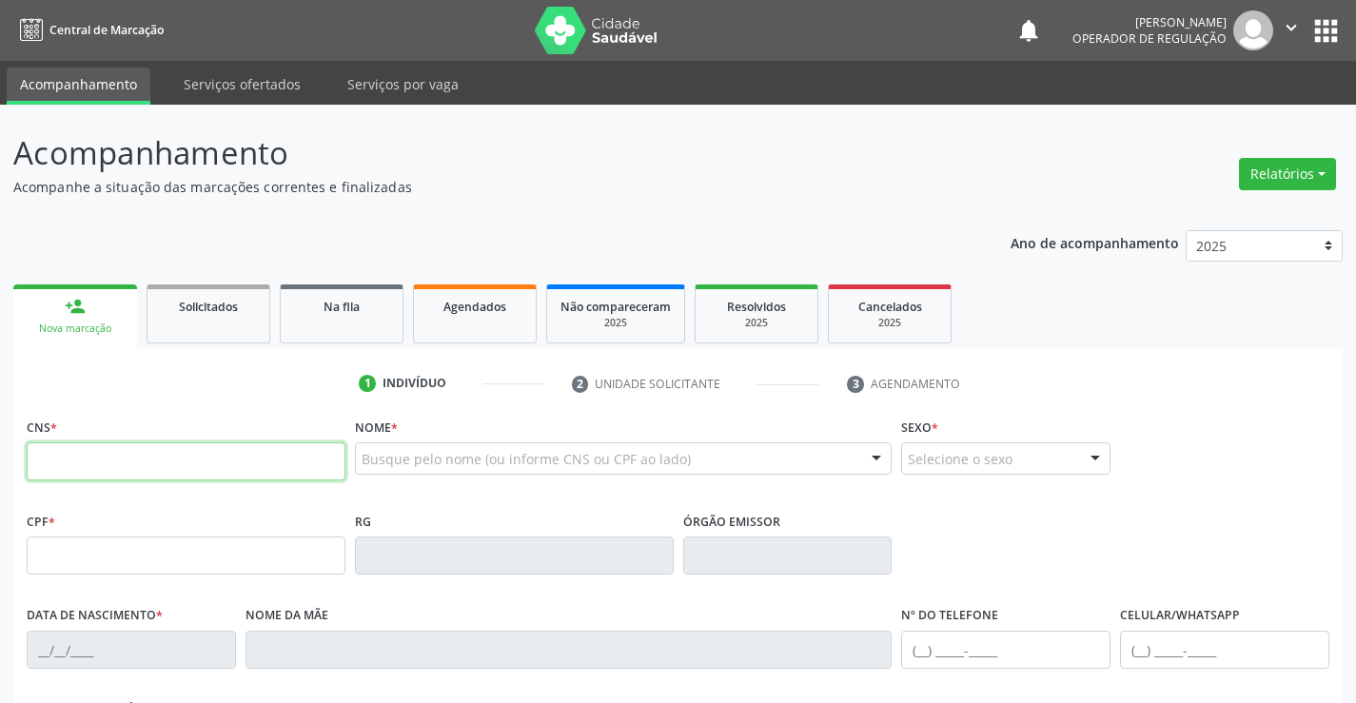
click at [144, 473] on input "text" at bounding box center [186, 462] width 319 height 38
type input "704 8080 1278 4742"
type input "048.963.175-48"
type input "2247610710722"
type input "[DATE]"
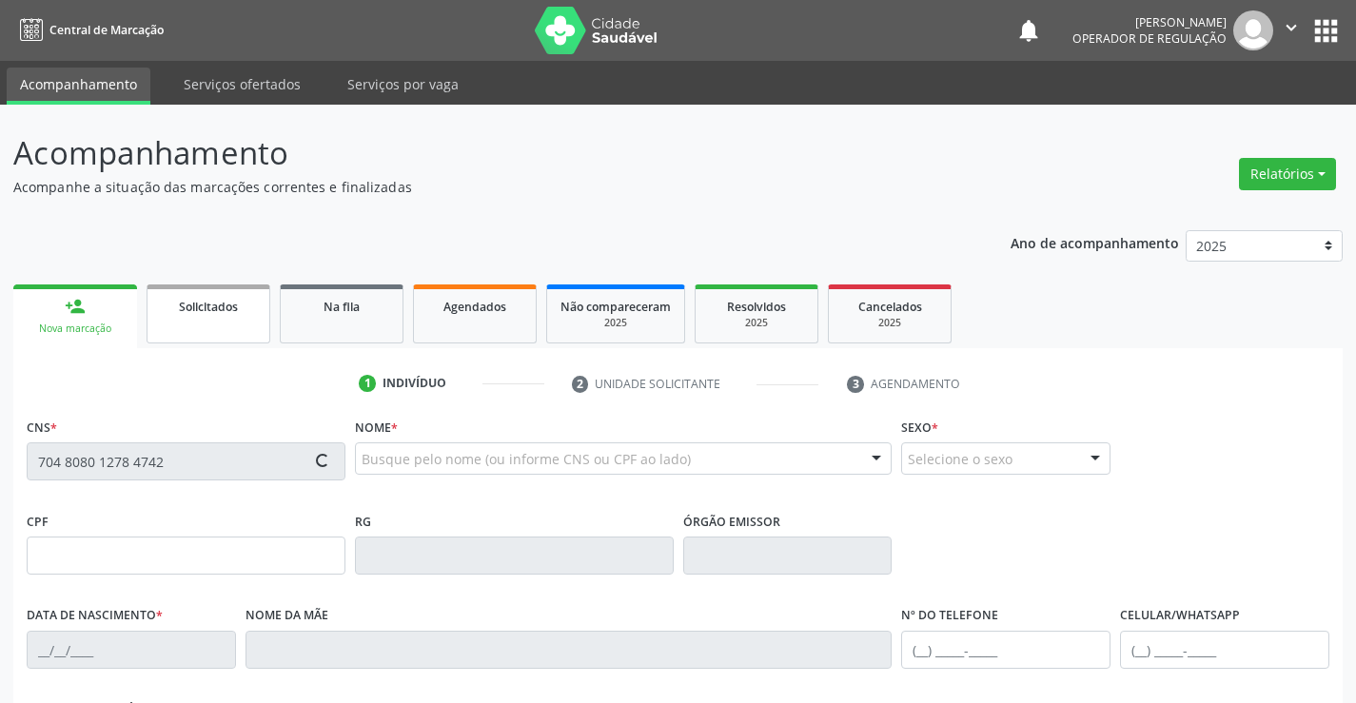
type input "[PHONE_NUMBER]"
type input "048.963.175-48"
type input "S/N"
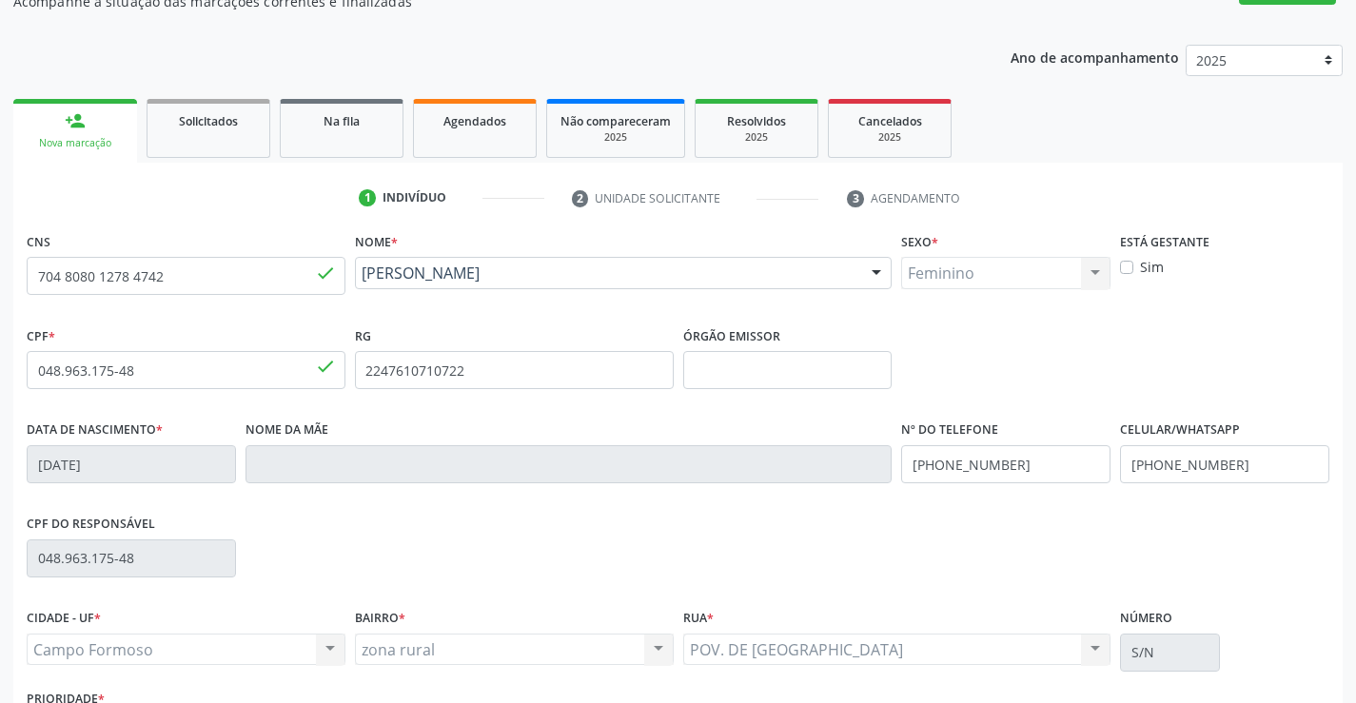
scroll to position [328, 0]
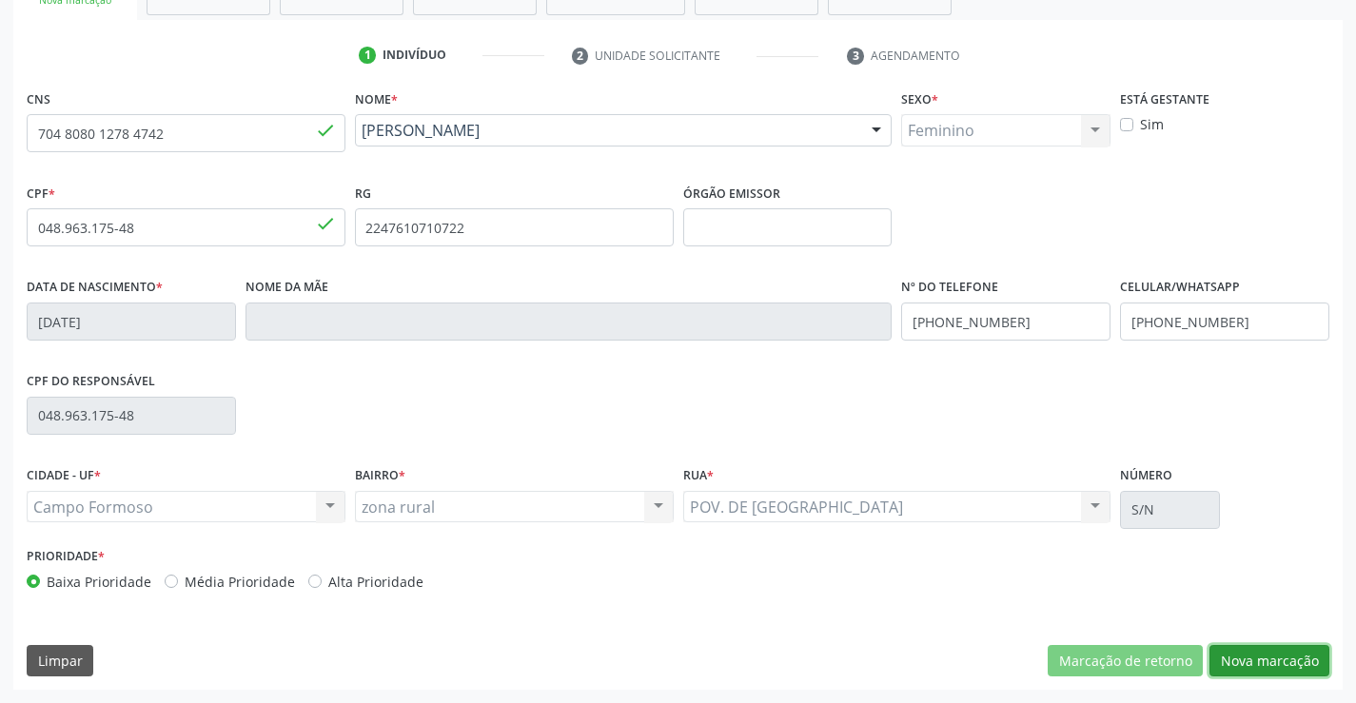
click at [1275, 660] on button "Nova marcação" at bounding box center [1270, 661] width 120 height 32
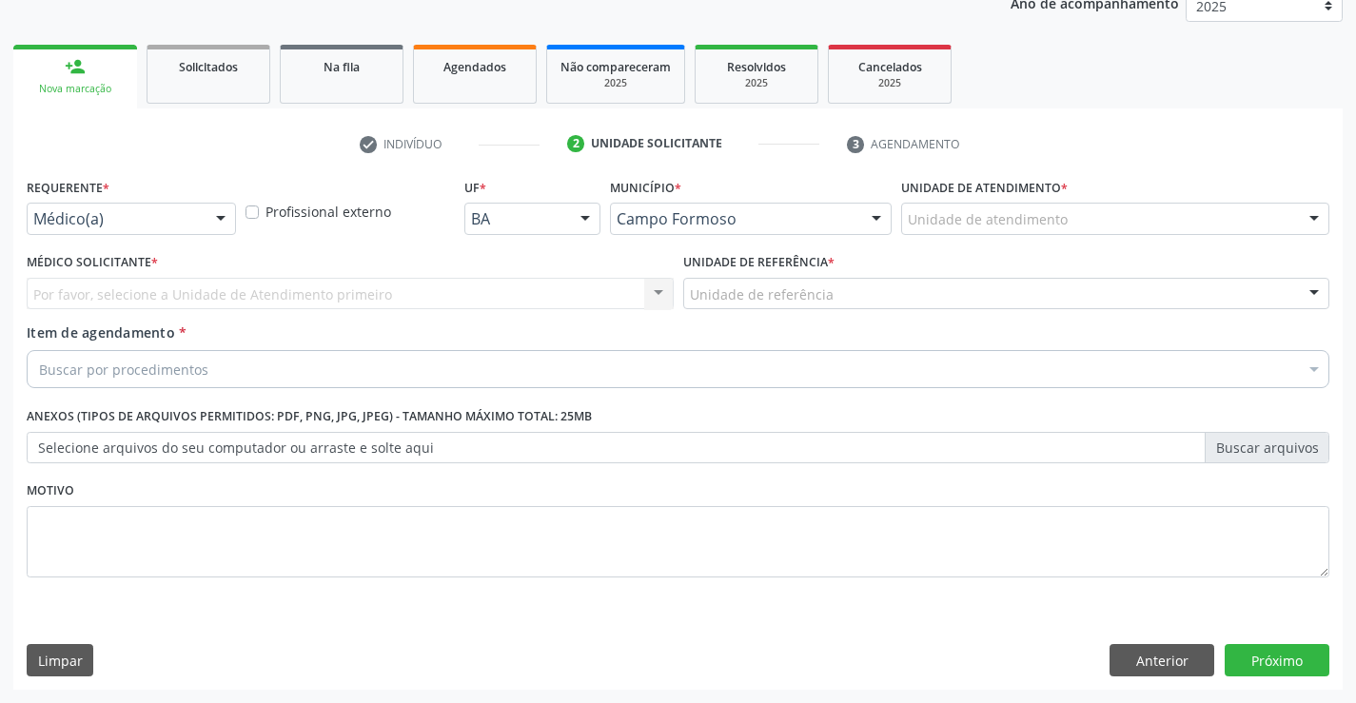
scroll to position [240, 0]
click at [181, 201] on div "Requerente * Médico(a) Médico(a) Enfermeiro(a) Paciente Nenhum resultado encont…" at bounding box center [131, 203] width 209 height 61
click at [225, 211] on div at bounding box center [221, 220] width 29 height 32
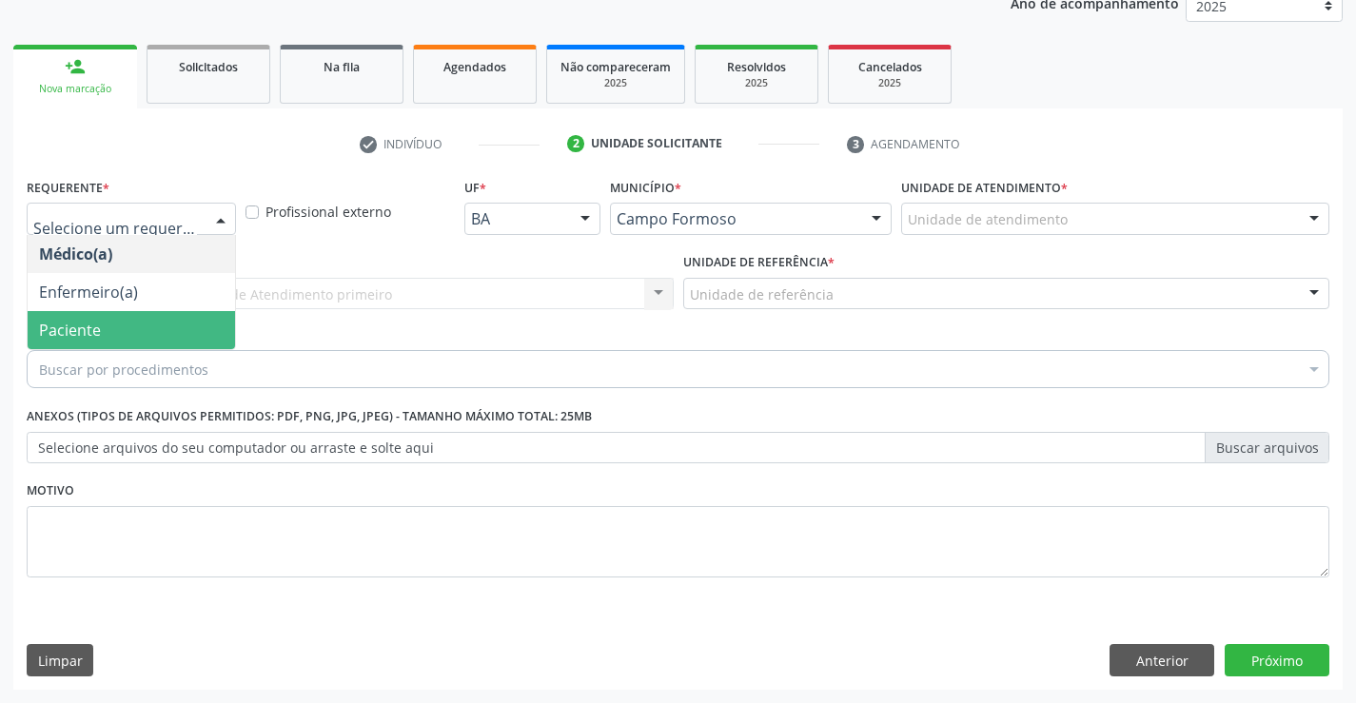
drag, startPoint x: 158, startPoint y: 338, endPoint x: 314, endPoint y: 305, distance: 159.4
click at [159, 337] on span "Paciente" at bounding box center [131, 330] width 207 height 38
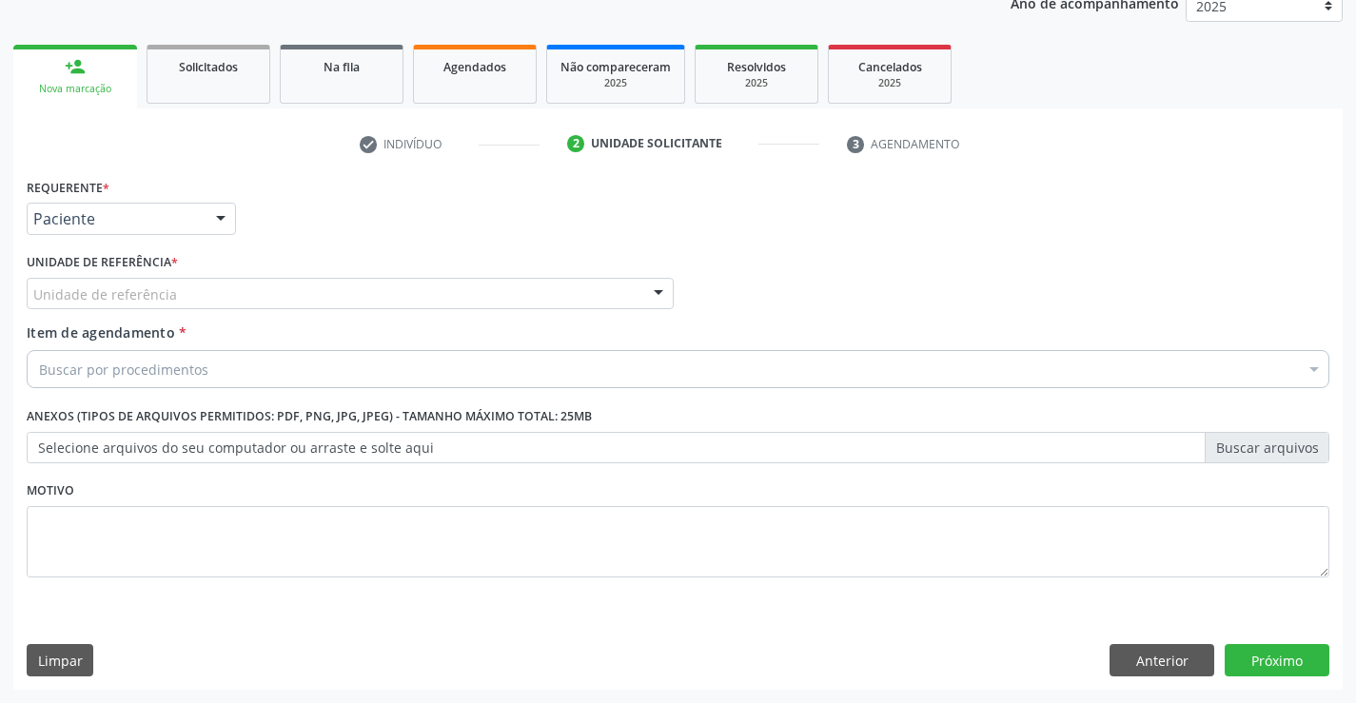
drag, startPoint x: 331, startPoint y: 291, endPoint x: 346, endPoint y: 388, distance: 98.3
click at [333, 293] on div "Unidade de referência" at bounding box center [350, 294] width 647 height 32
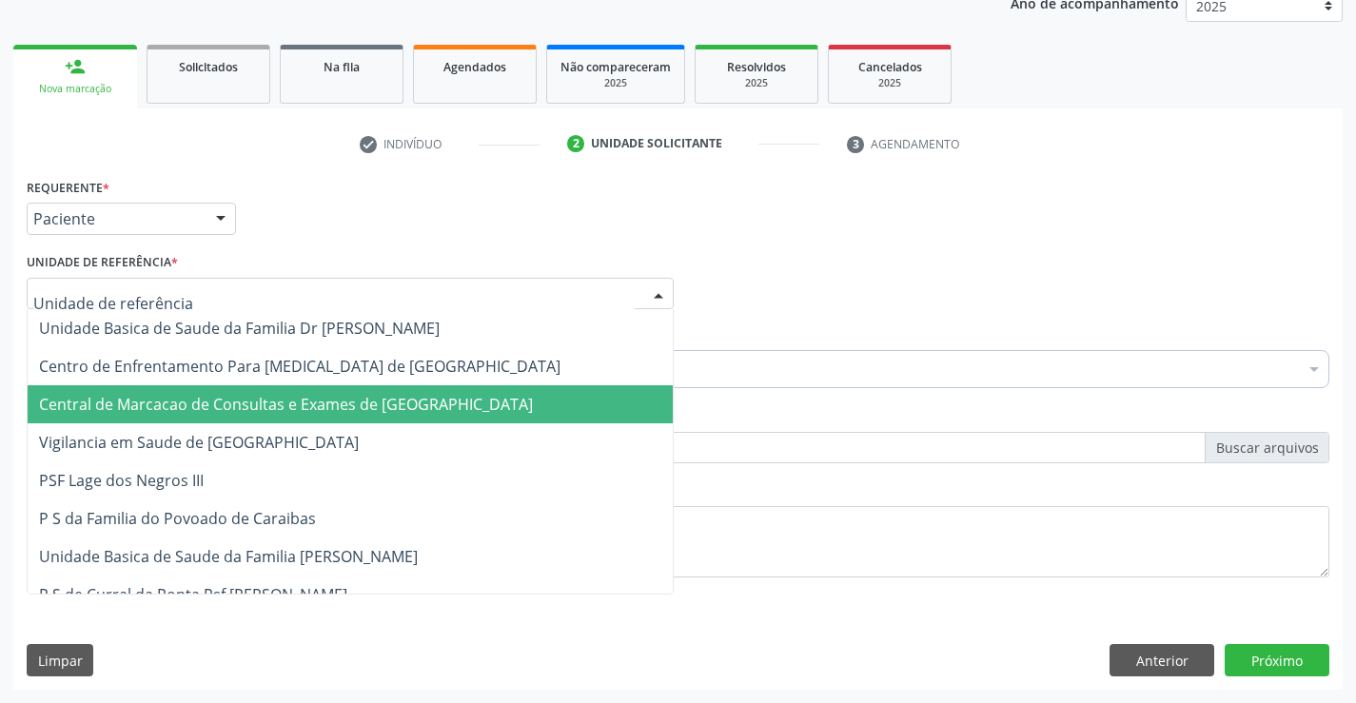
click at [346, 400] on span "Central de Marcacao de Consultas e Exames de [GEOGRAPHIC_DATA]" at bounding box center [286, 404] width 494 height 21
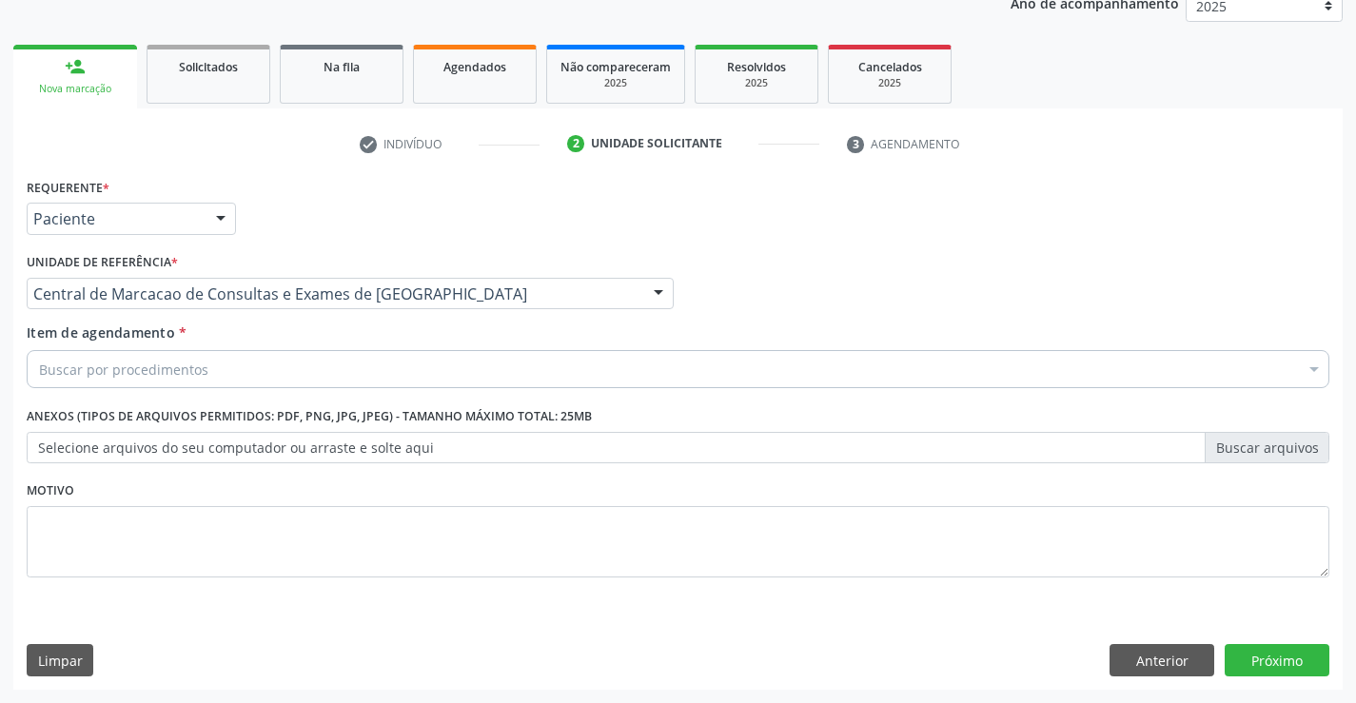
click at [401, 368] on div "Buscar por procedimentos" at bounding box center [678, 369] width 1303 height 38
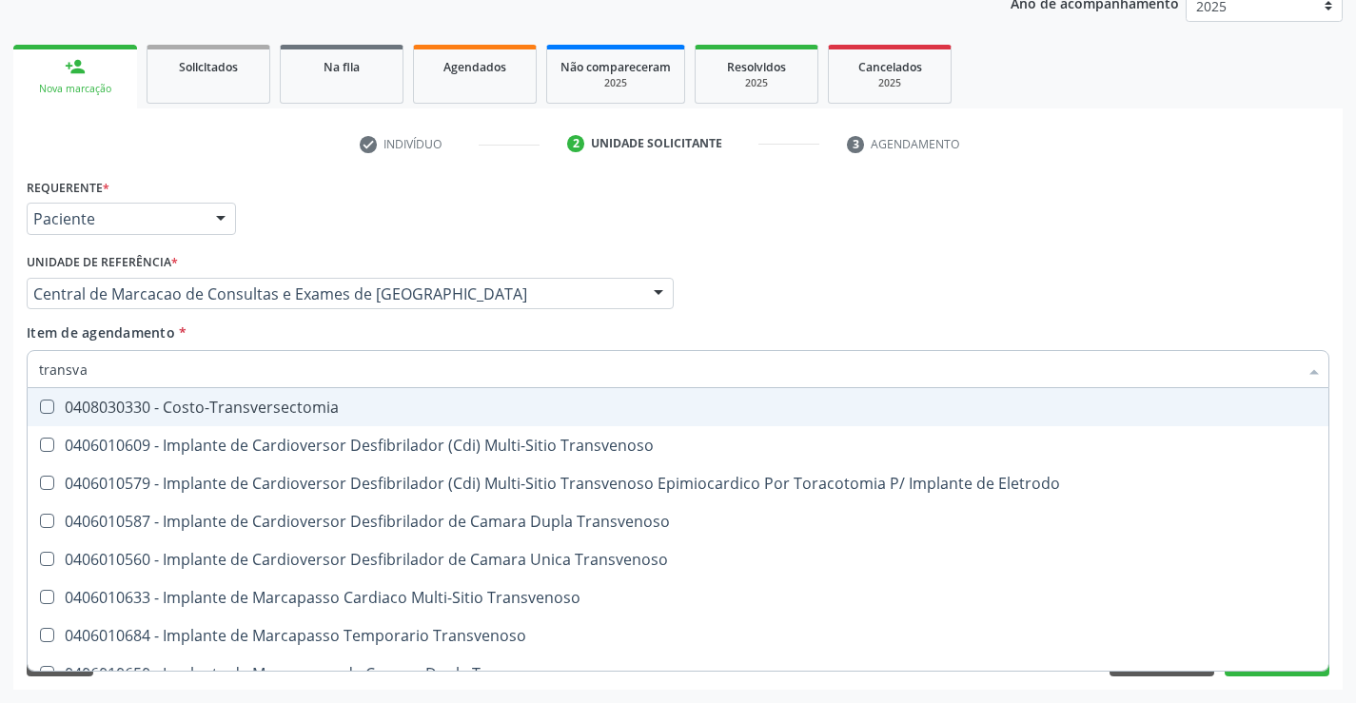
type input "transvag"
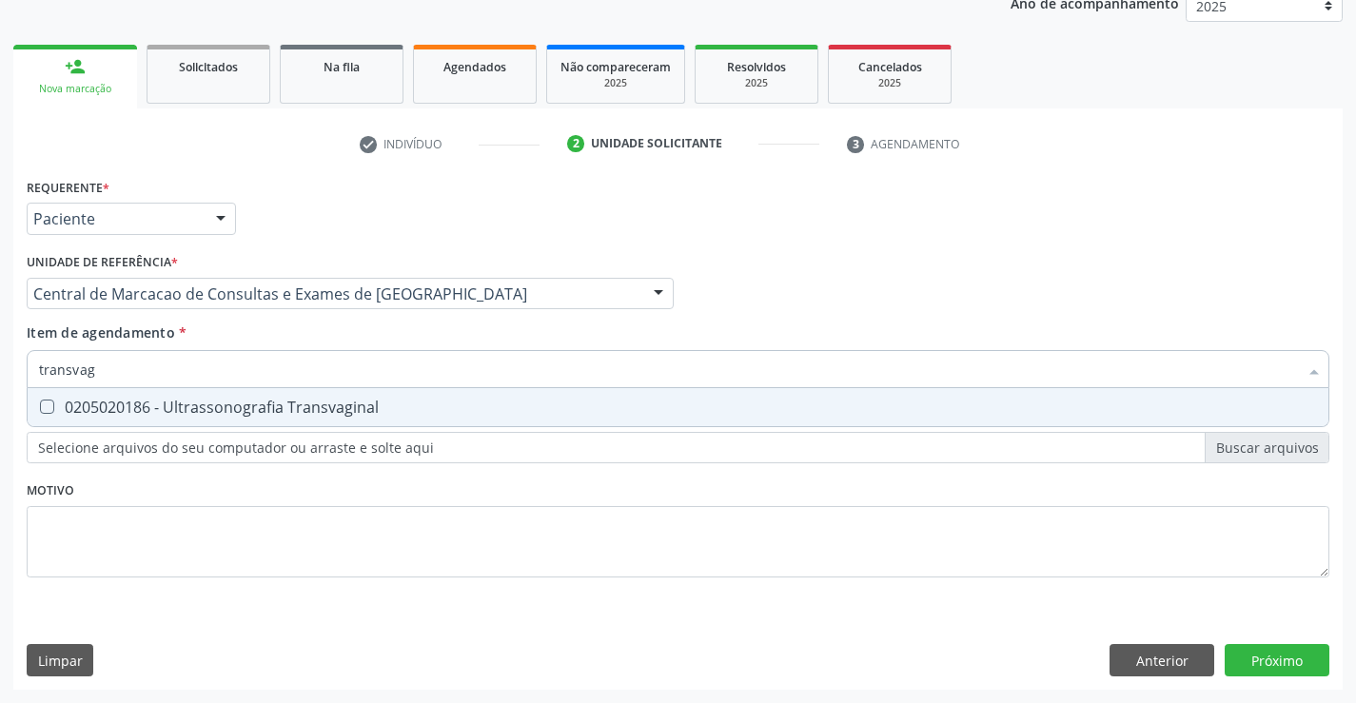
click at [414, 421] on span "0205020186 - Ultrassonografia Transvaginal" at bounding box center [678, 407] width 1301 height 38
checkbox Transvaginal "true"
click at [1257, 654] on div "Requerente * Paciente Médico(a) Enfermeiro(a) Paciente Nenhum resultado encontr…" at bounding box center [677, 431] width 1329 height 517
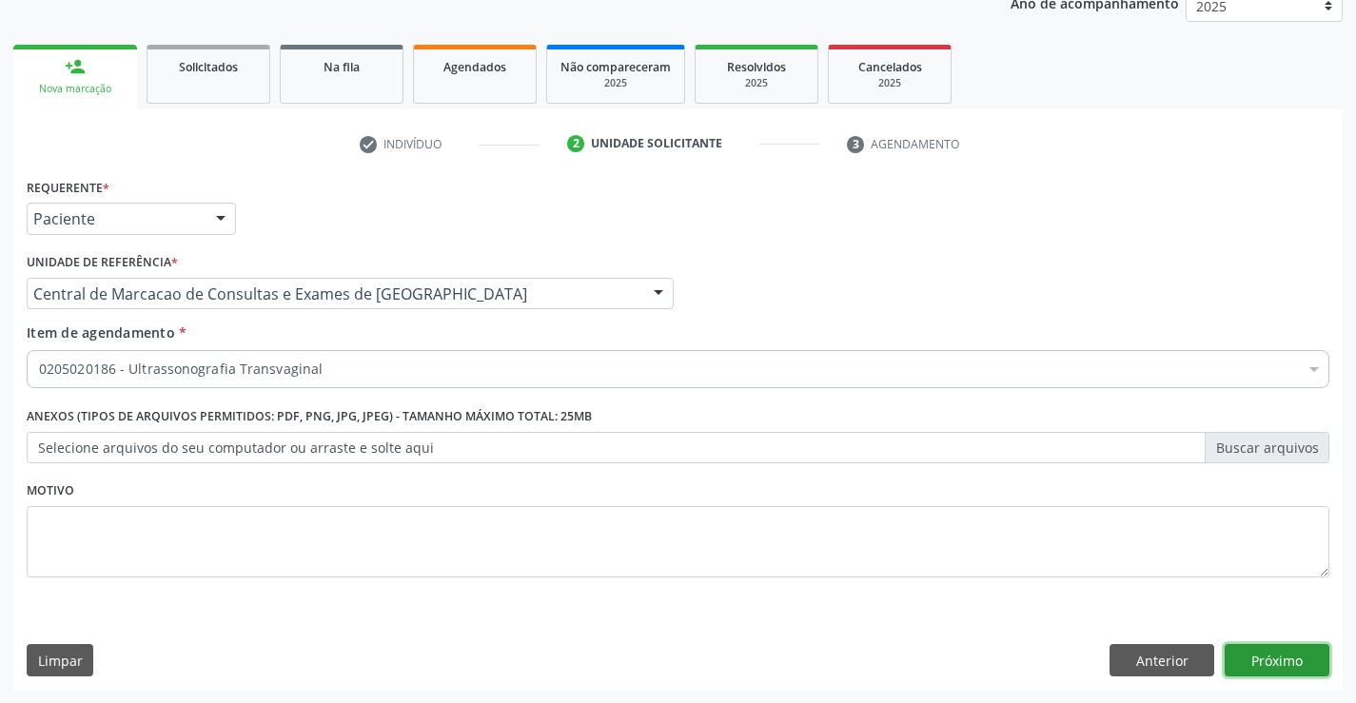
click at [1277, 660] on button "Próximo" at bounding box center [1277, 660] width 105 height 32
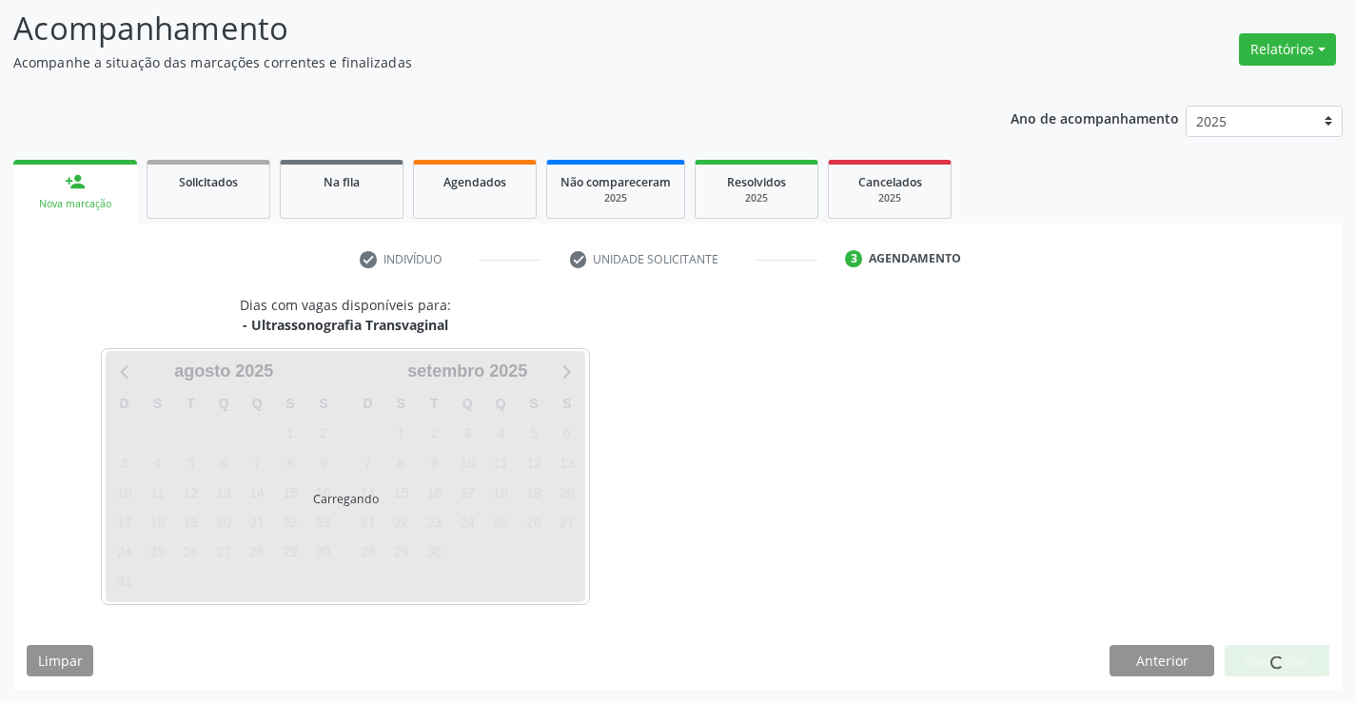
scroll to position [125, 0]
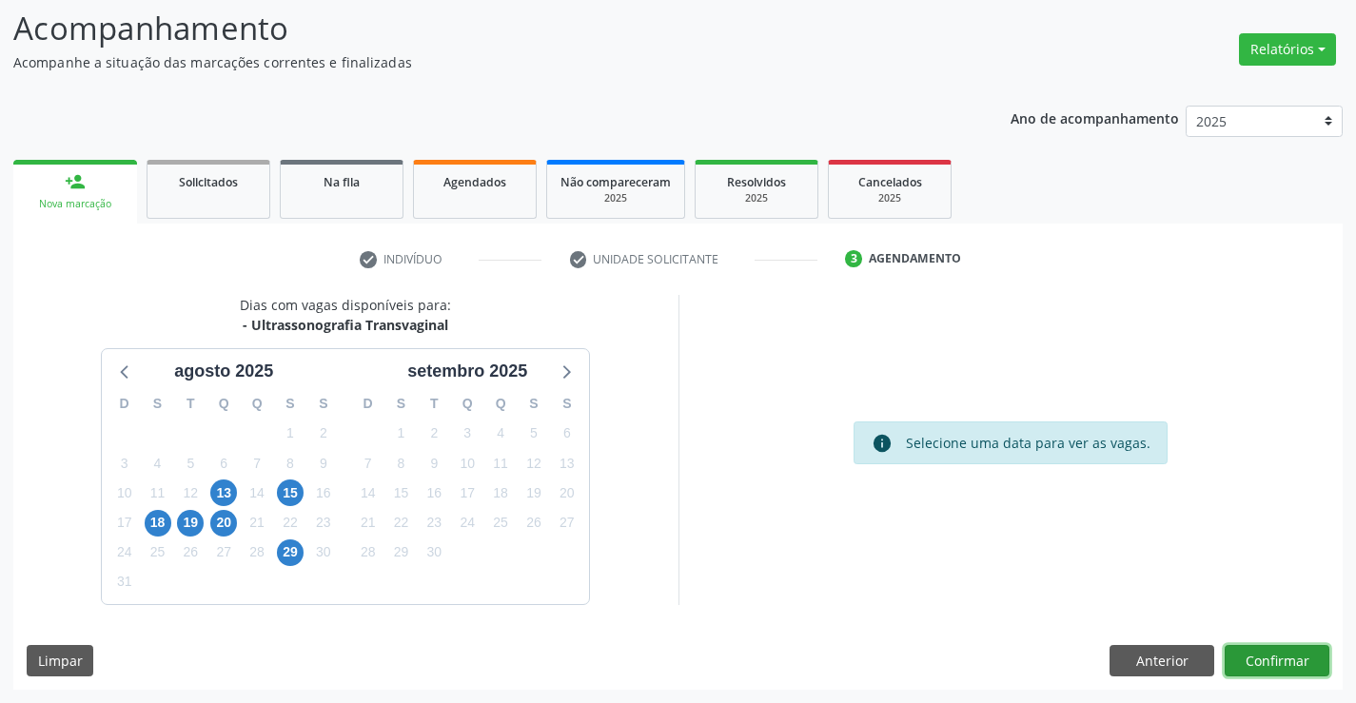
click at [1264, 664] on button "Confirmar" at bounding box center [1277, 661] width 105 height 32
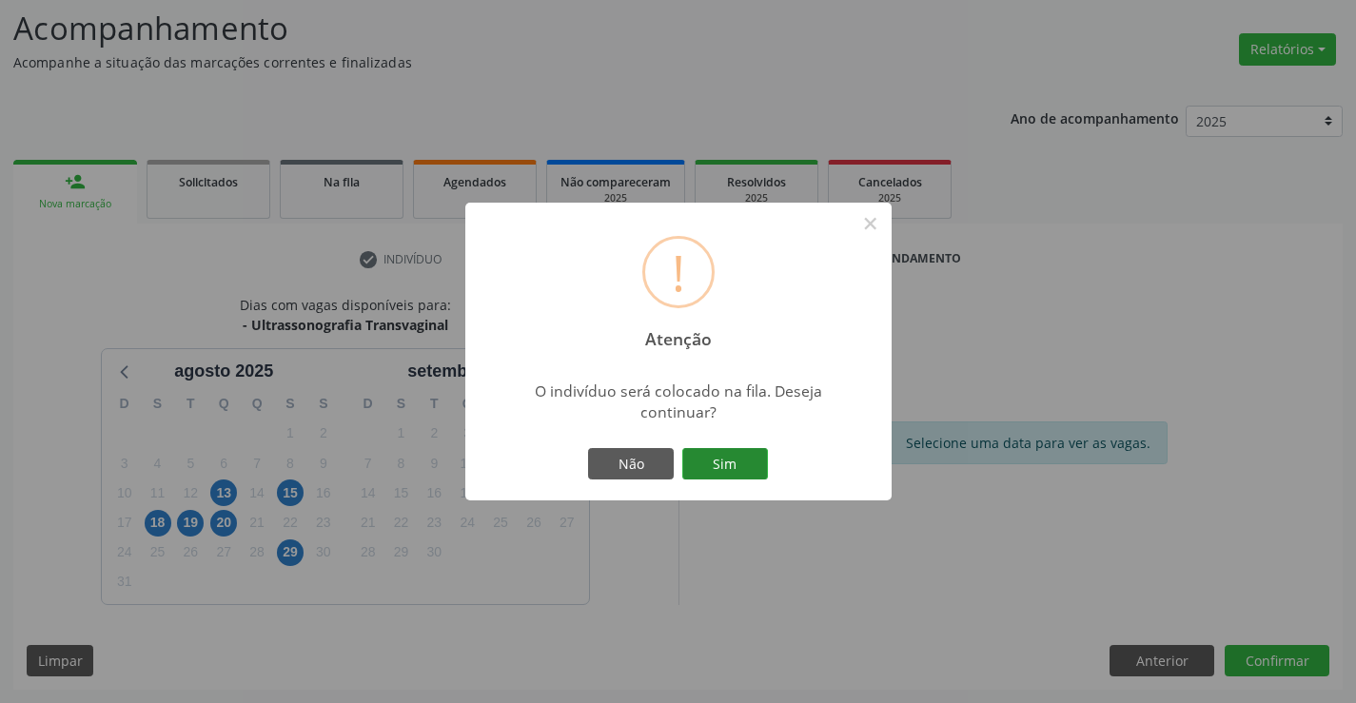
click at [737, 448] on button "Sim" at bounding box center [725, 464] width 86 height 32
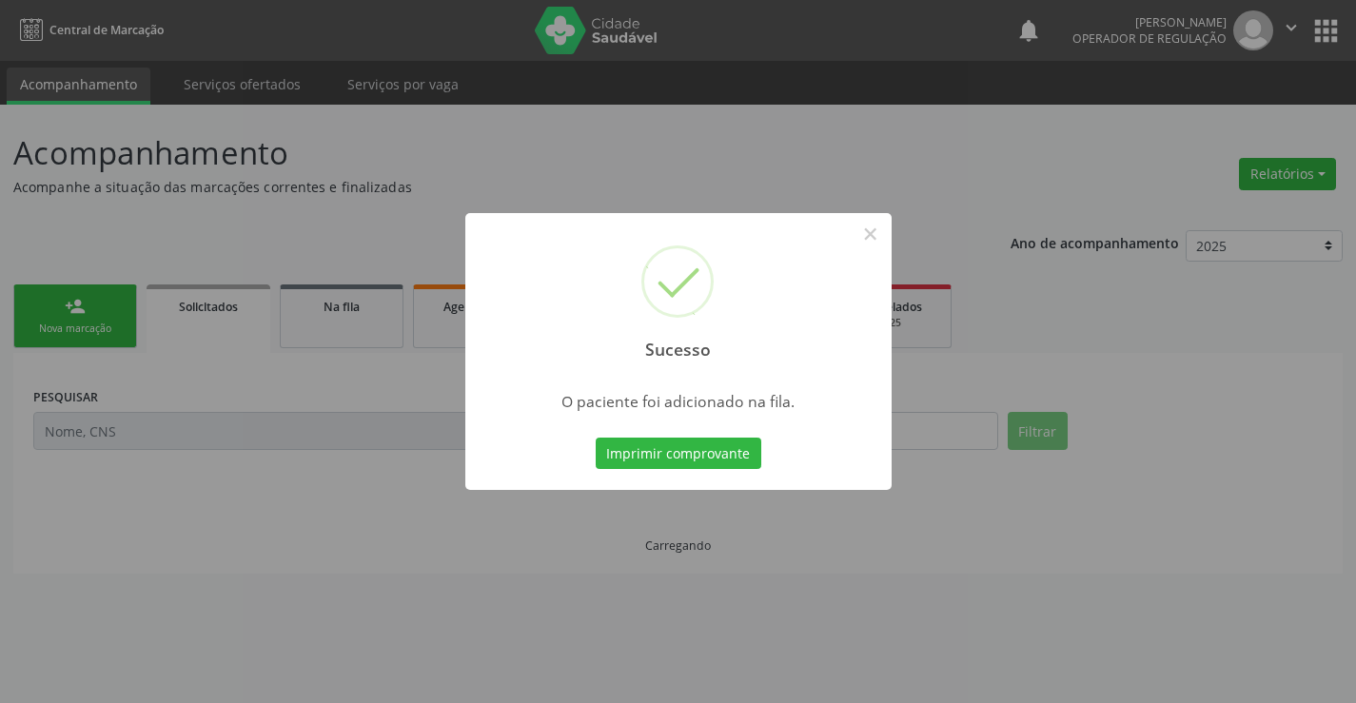
scroll to position [0, 0]
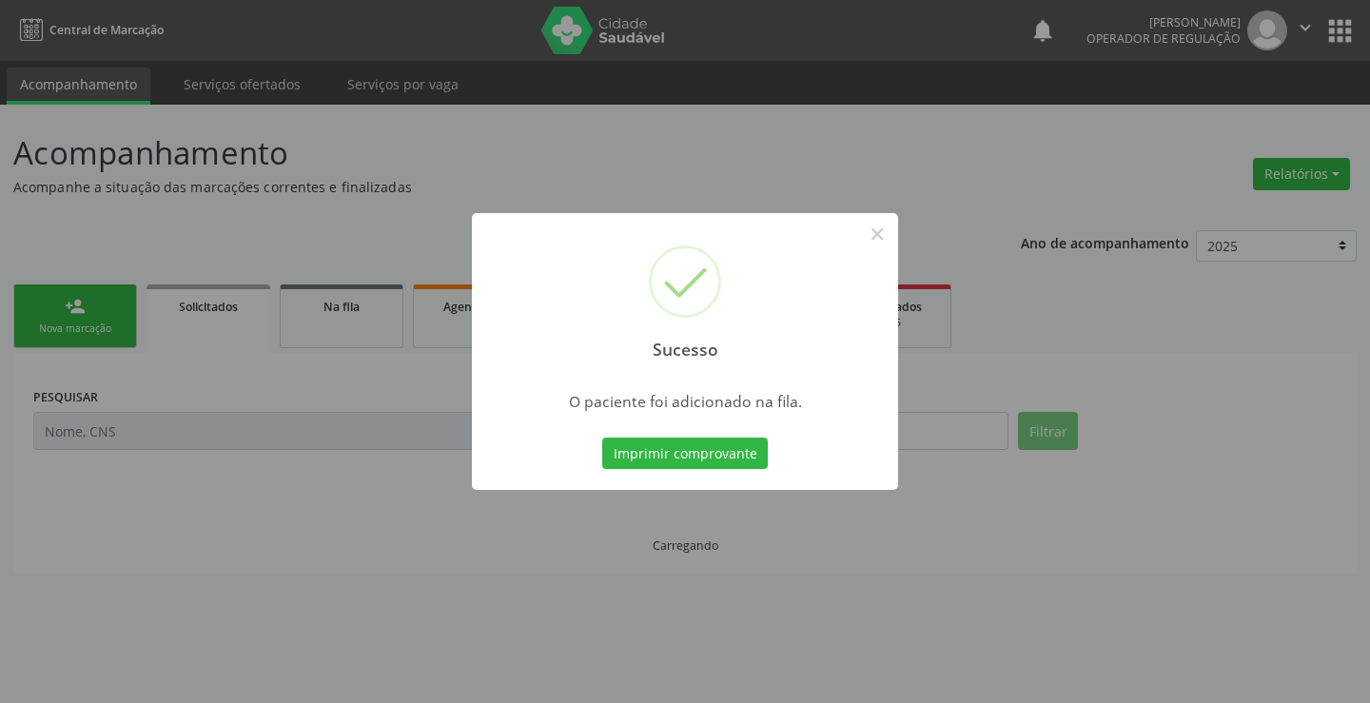
click at [738, 447] on button "Imprimir comprovante" at bounding box center [685, 454] width 166 height 32
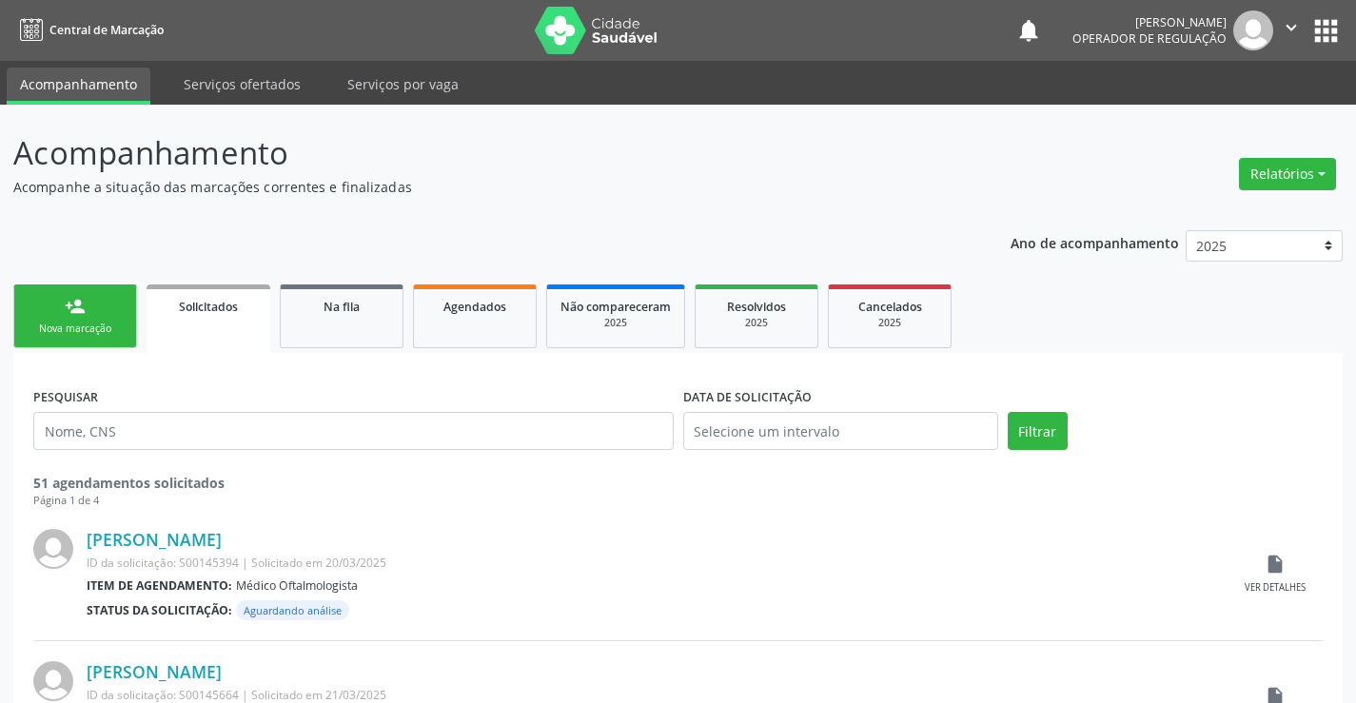
click at [123, 311] on link "person_add Nova marcação" at bounding box center [75, 317] width 124 height 64
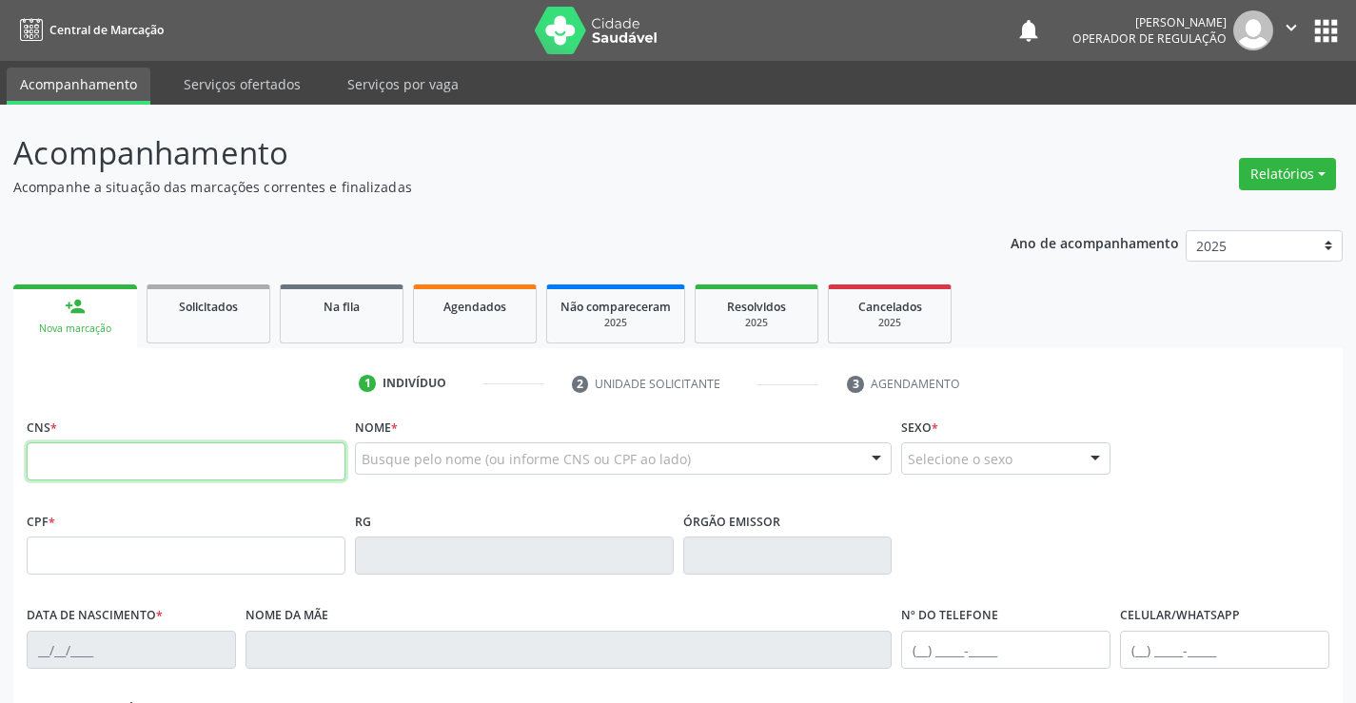
click at [162, 463] on input "text" at bounding box center [186, 462] width 319 height 38
type input "708 1015 8773 5139"
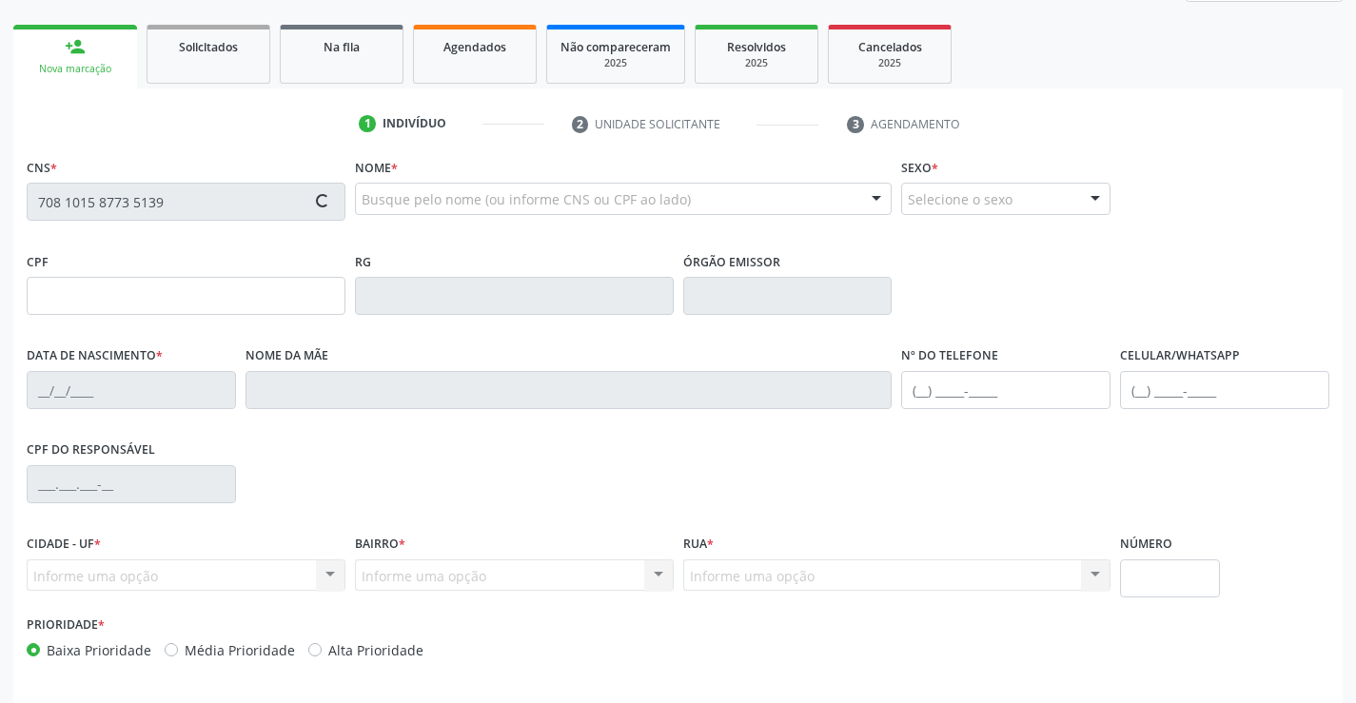
scroll to position [286, 0]
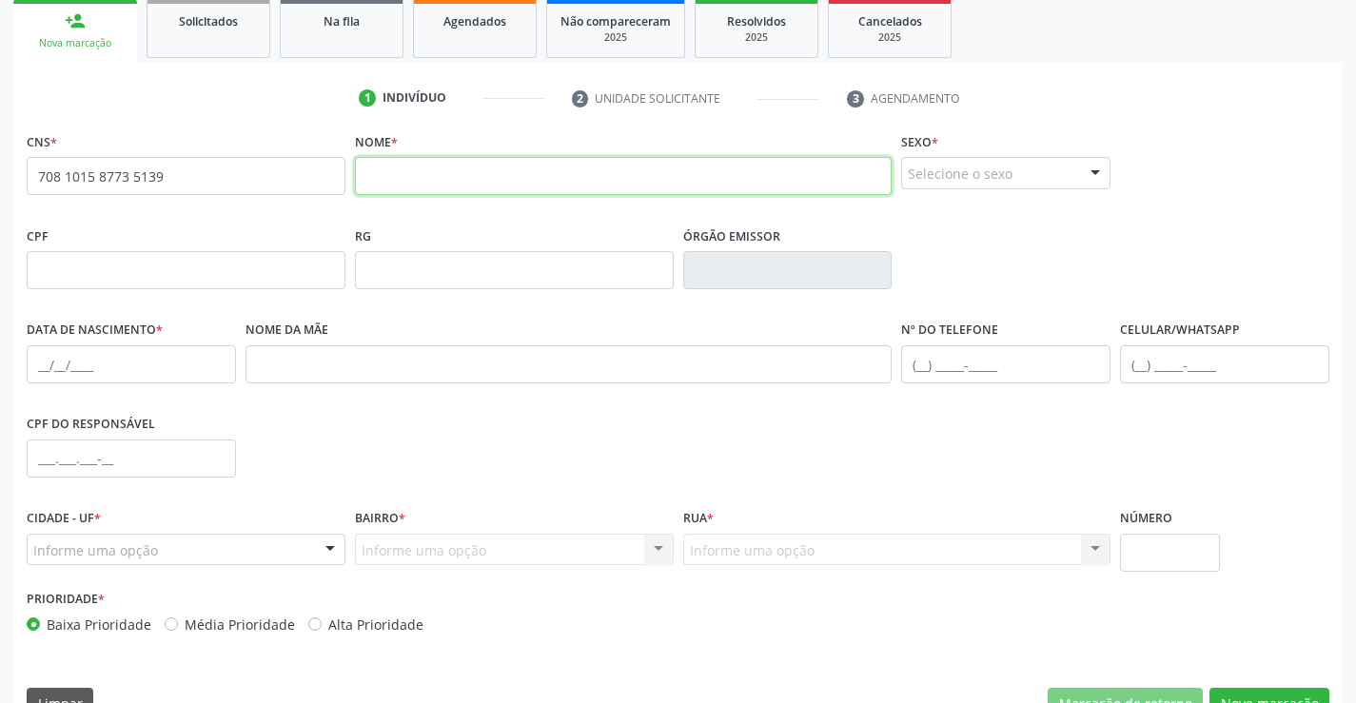
click at [420, 192] on input "text" at bounding box center [624, 176] width 538 height 38
type input "jhonattas [PERSON_NAME]"
click at [1039, 173] on div "Selecione o sexo" at bounding box center [1005, 173] width 209 height 32
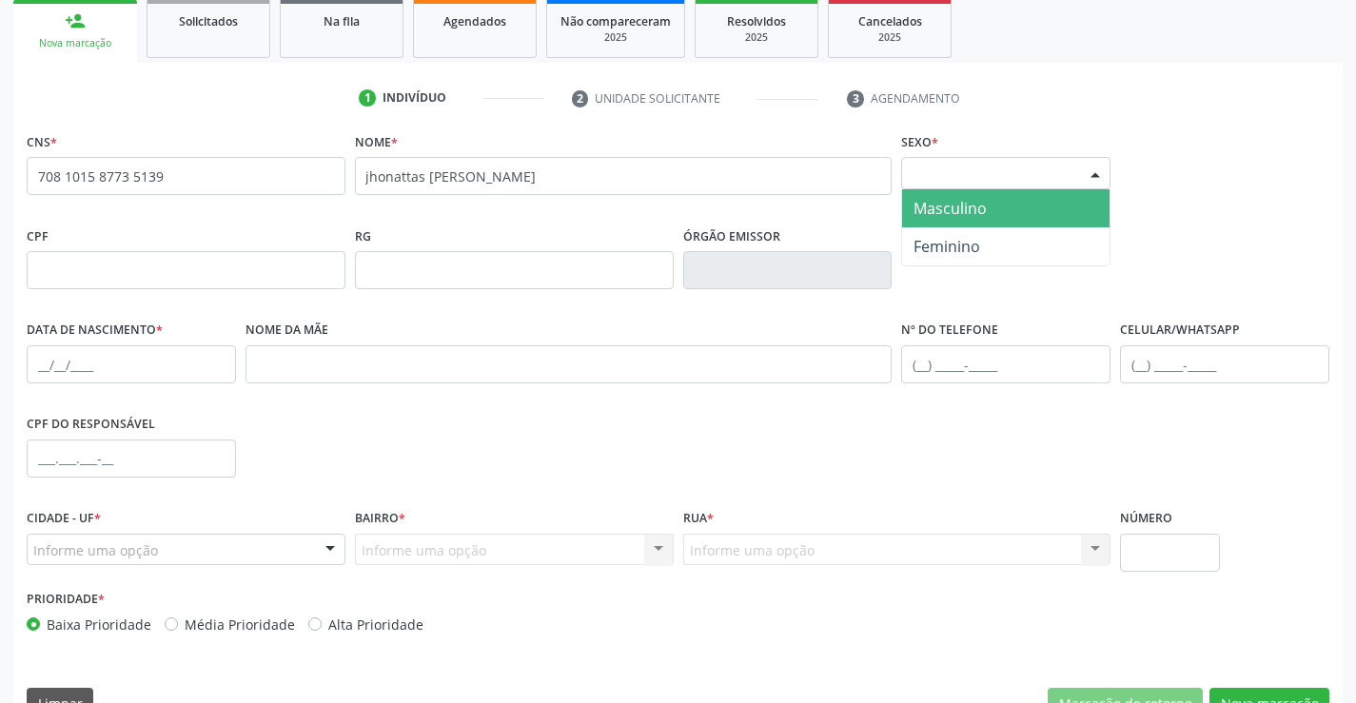
click at [971, 207] on span "Masculino" at bounding box center [950, 208] width 73 height 21
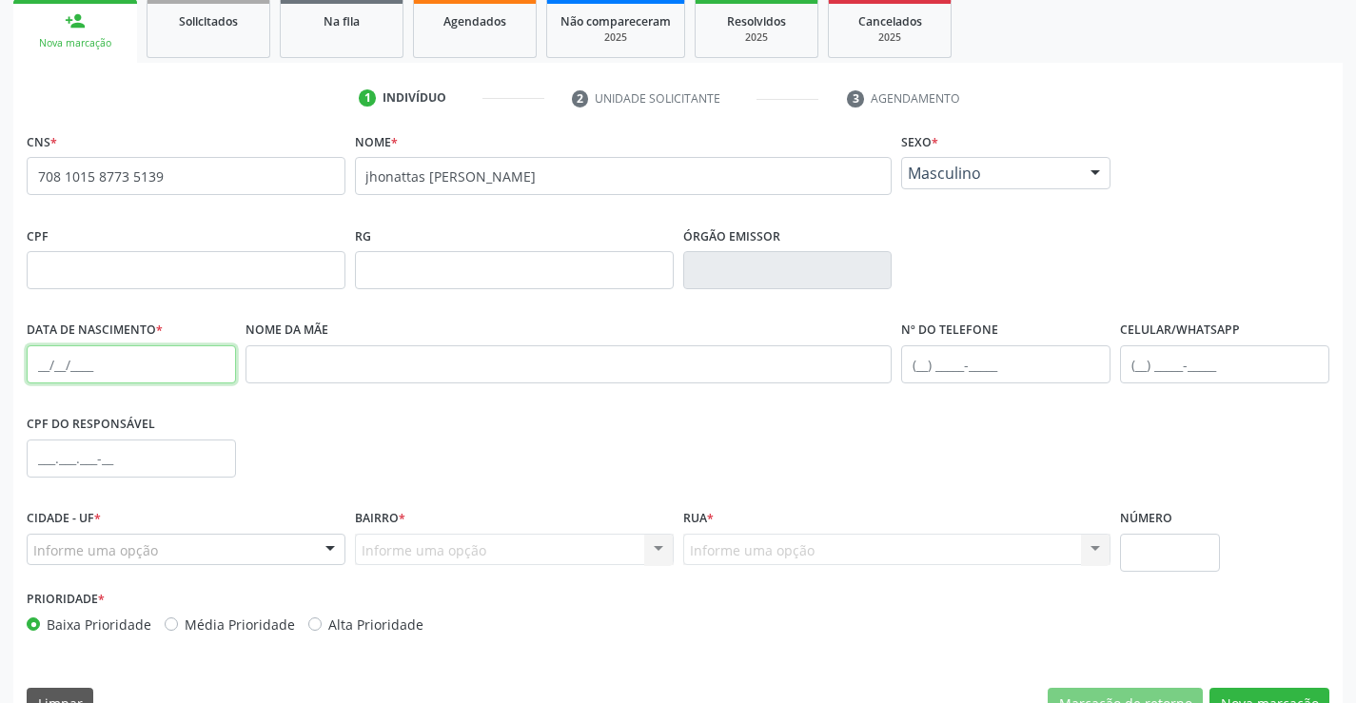
click at [45, 367] on input "text" at bounding box center [131, 364] width 209 height 38
type input "[DATE]"
click at [238, 542] on div "Informe uma opção" at bounding box center [186, 550] width 319 height 32
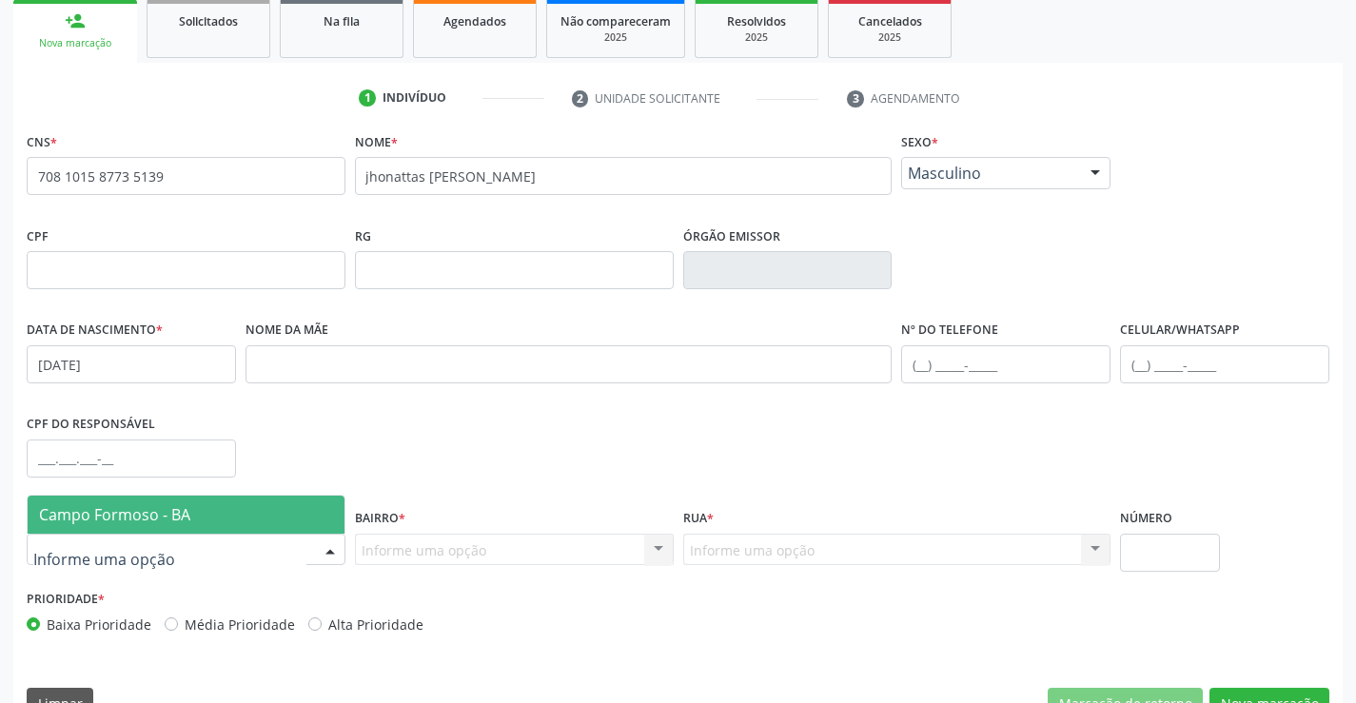
click at [266, 491] on div "CPF do responsável" at bounding box center [678, 457] width 1312 height 94
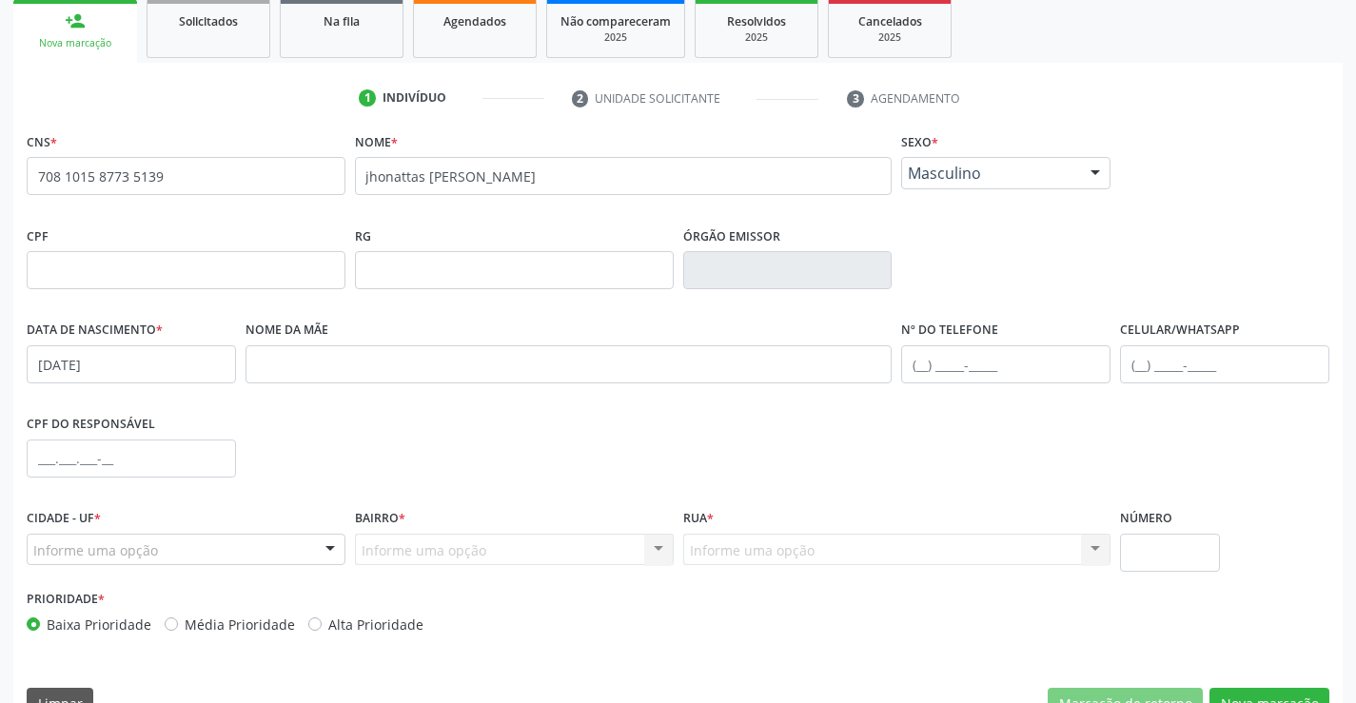
click at [266, 509] on div "Cidade - UF * Informe uma opção Campo Formoso - [GEOGRAPHIC_DATA] resultado enc…" at bounding box center [186, 534] width 319 height 61
click at [313, 561] on div "Informe uma opção" at bounding box center [186, 550] width 319 height 32
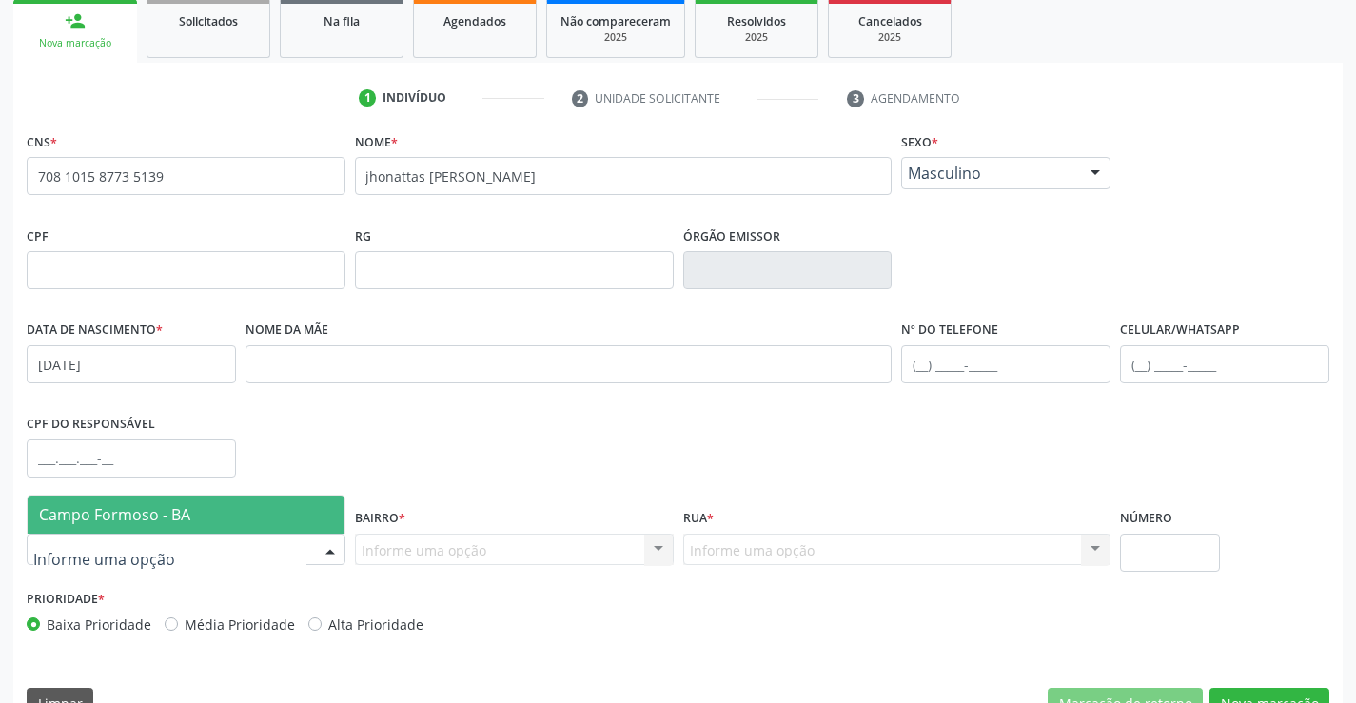
click at [328, 508] on span "Campo Formoso - BA" at bounding box center [186, 515] width 317 height 38
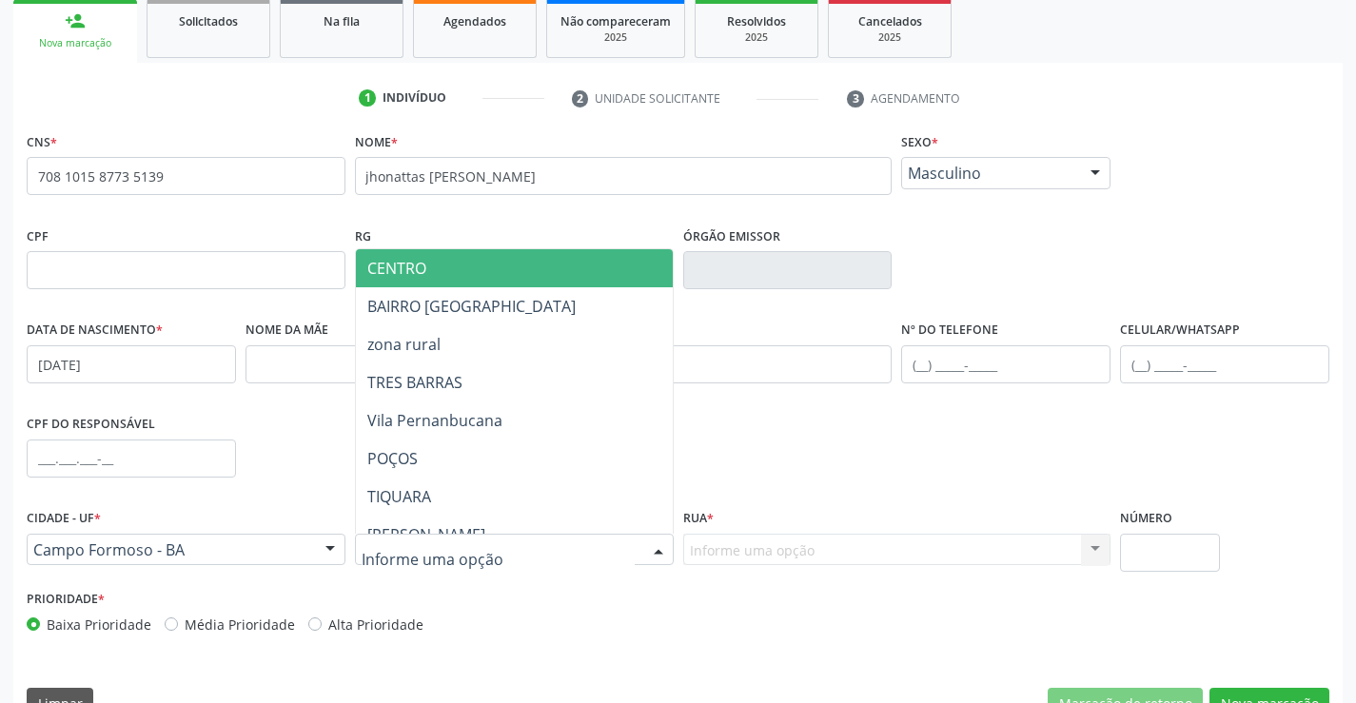
click at [586, 557] on div at bounding box center [514, 550] width 319 height 32
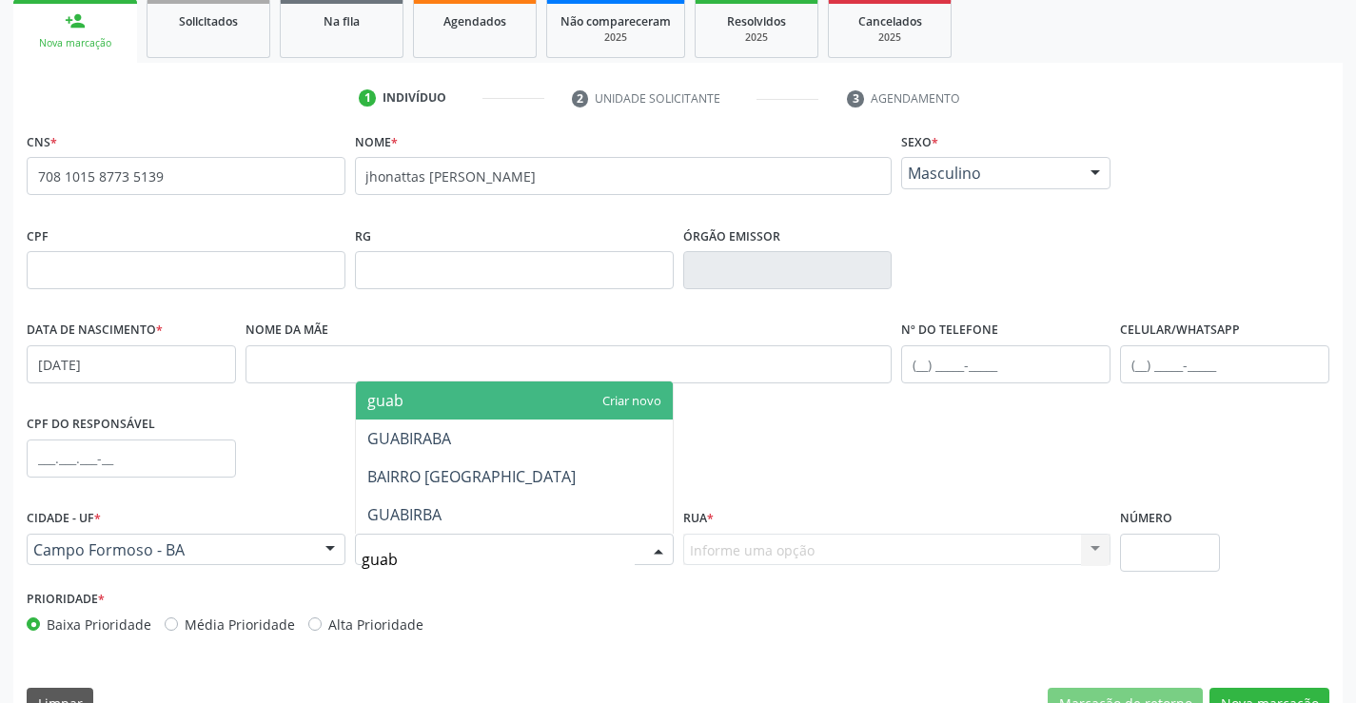
type input "guabi"
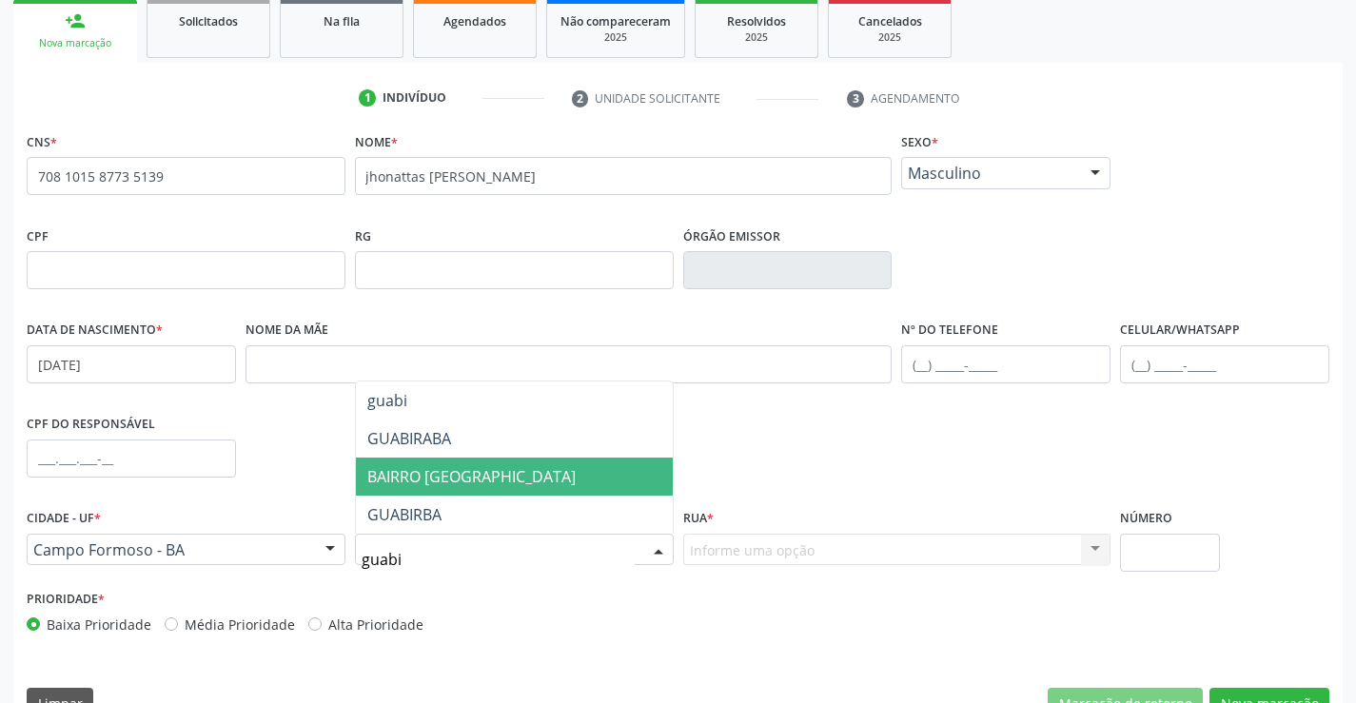
click at [561, 464] on span "BAIRRO [GEOGRAPHIC_DATA]" at bounding box center [514, 477] width 317 height 38
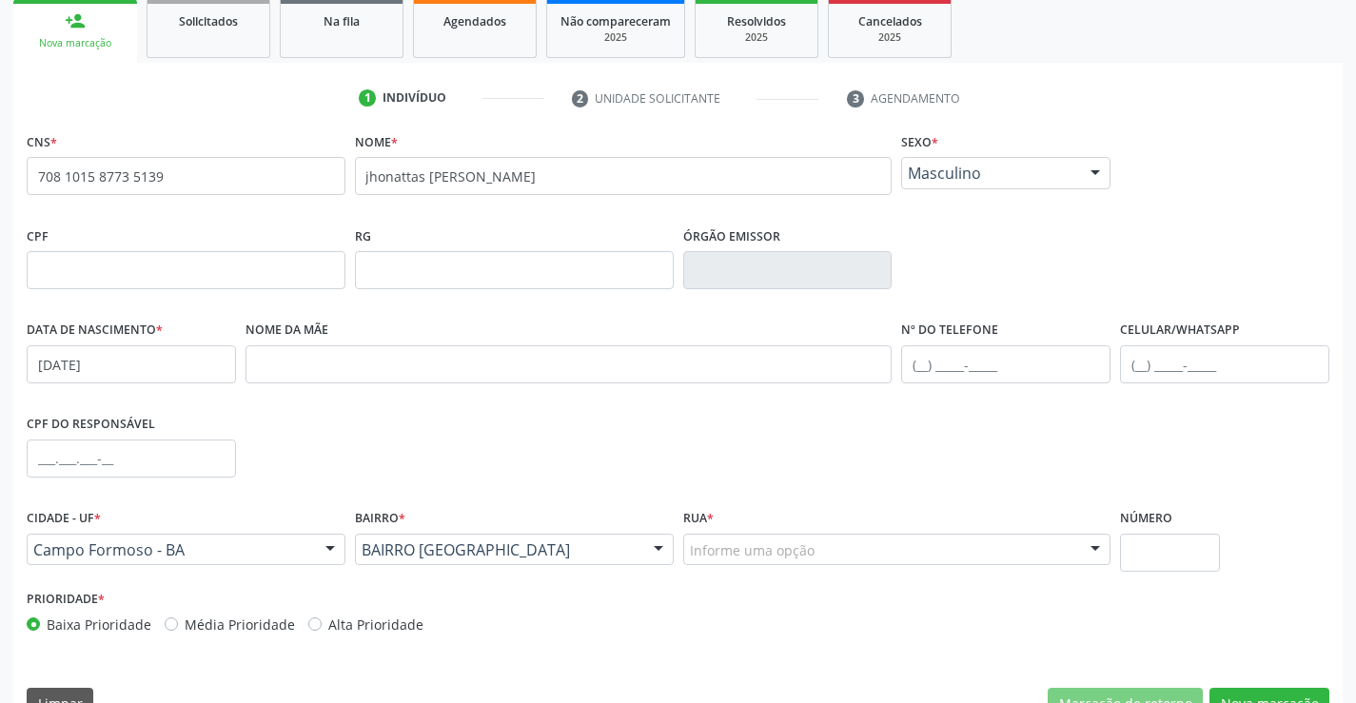
click at [768, 568] on div "Rua * Informe uma opção [GEOGRAPHIC_DATA][PERSON_NAME] RUA DA [GEOGRAPHIC_DATA]…" at bounding box center [898, 544] width 438 height 81
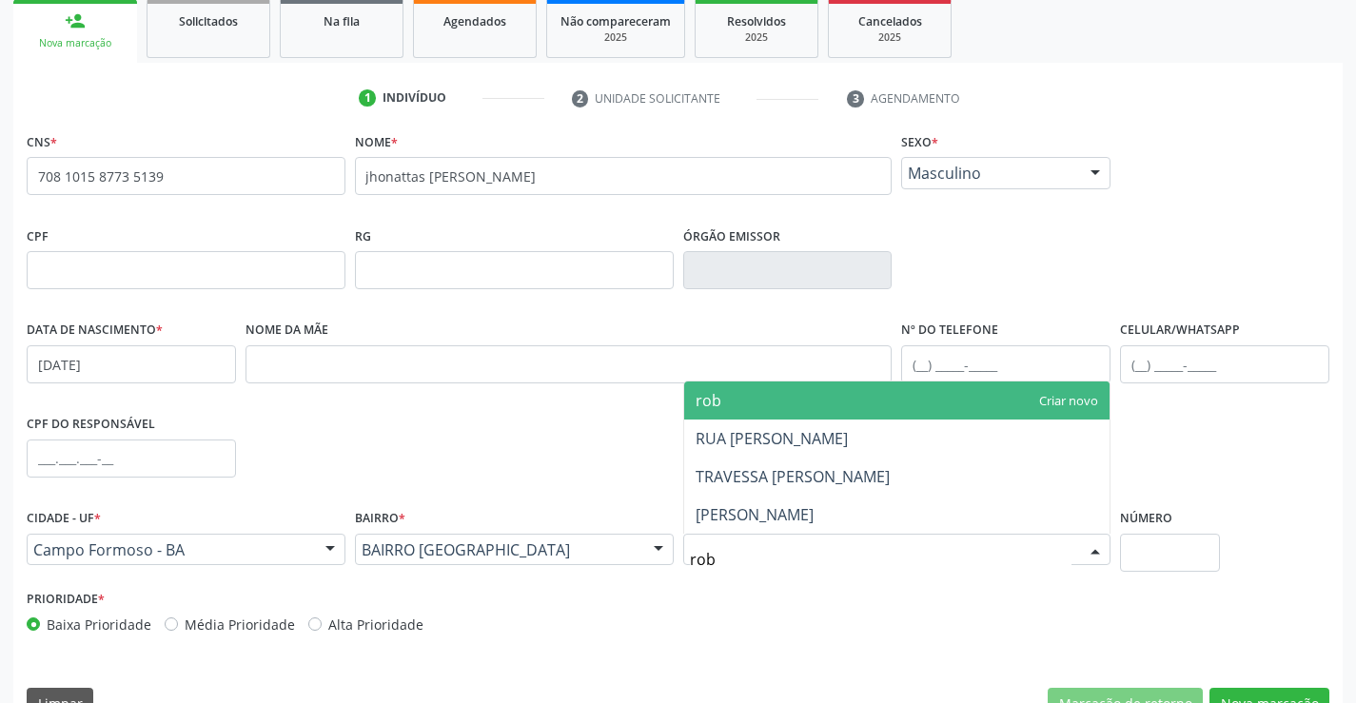
type input "robs"
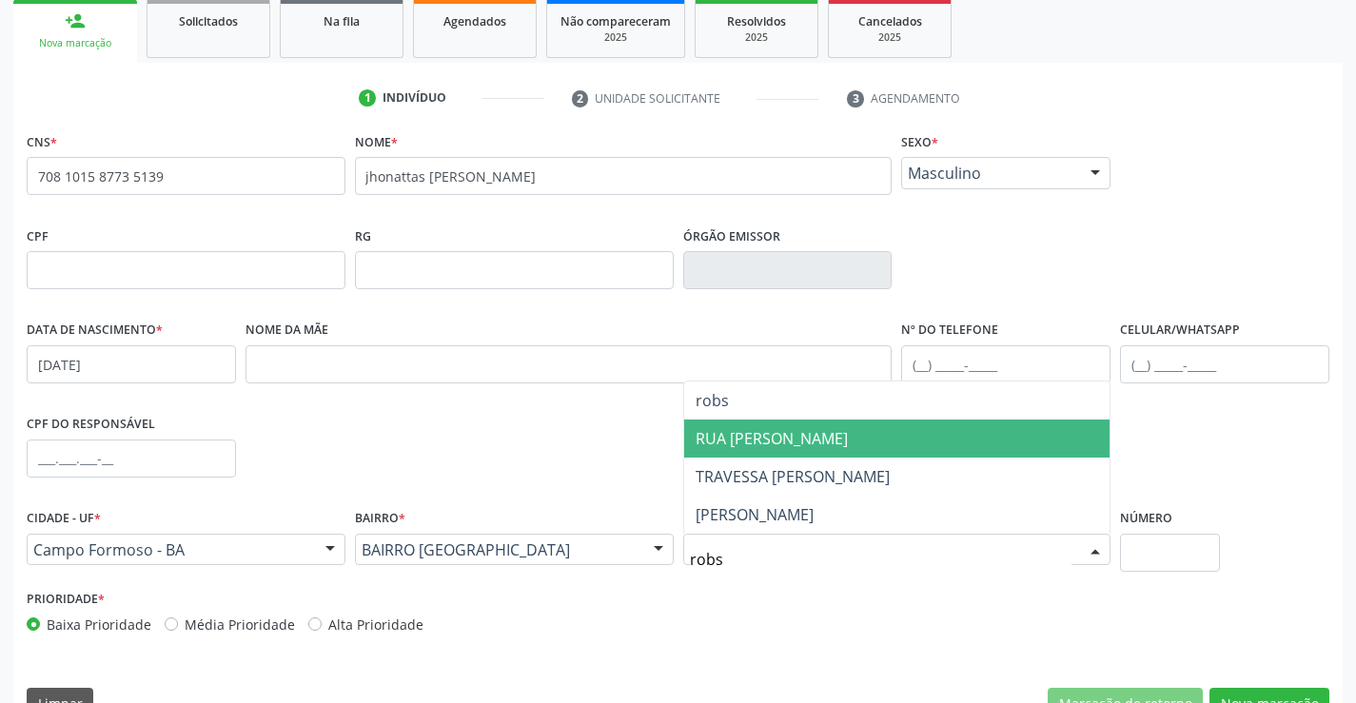
click at [790, 423] on span "RUA [PERSON_NAME]" at bounding box center [897, 439] width 426 height 38
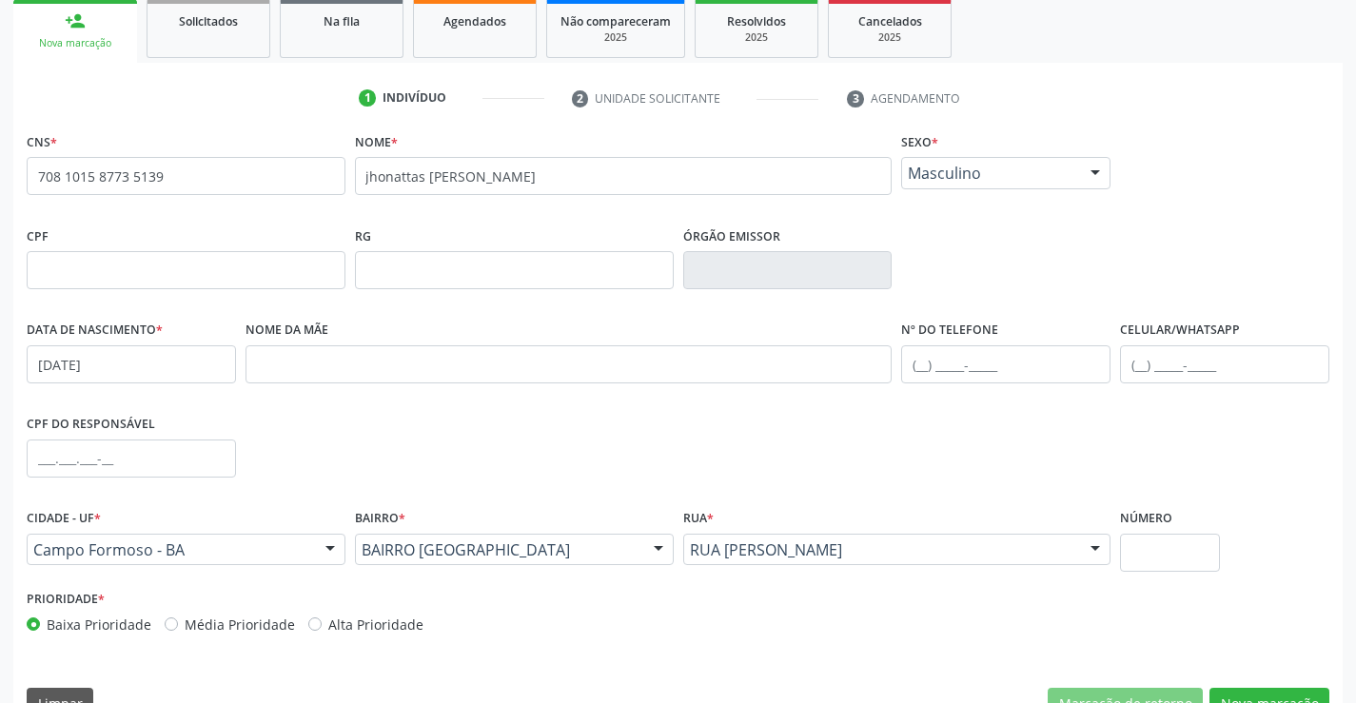
click at [1132, 245] on div "CPF RG Órgão emissor" at bounding box center [678, 269] width 1312 height 94
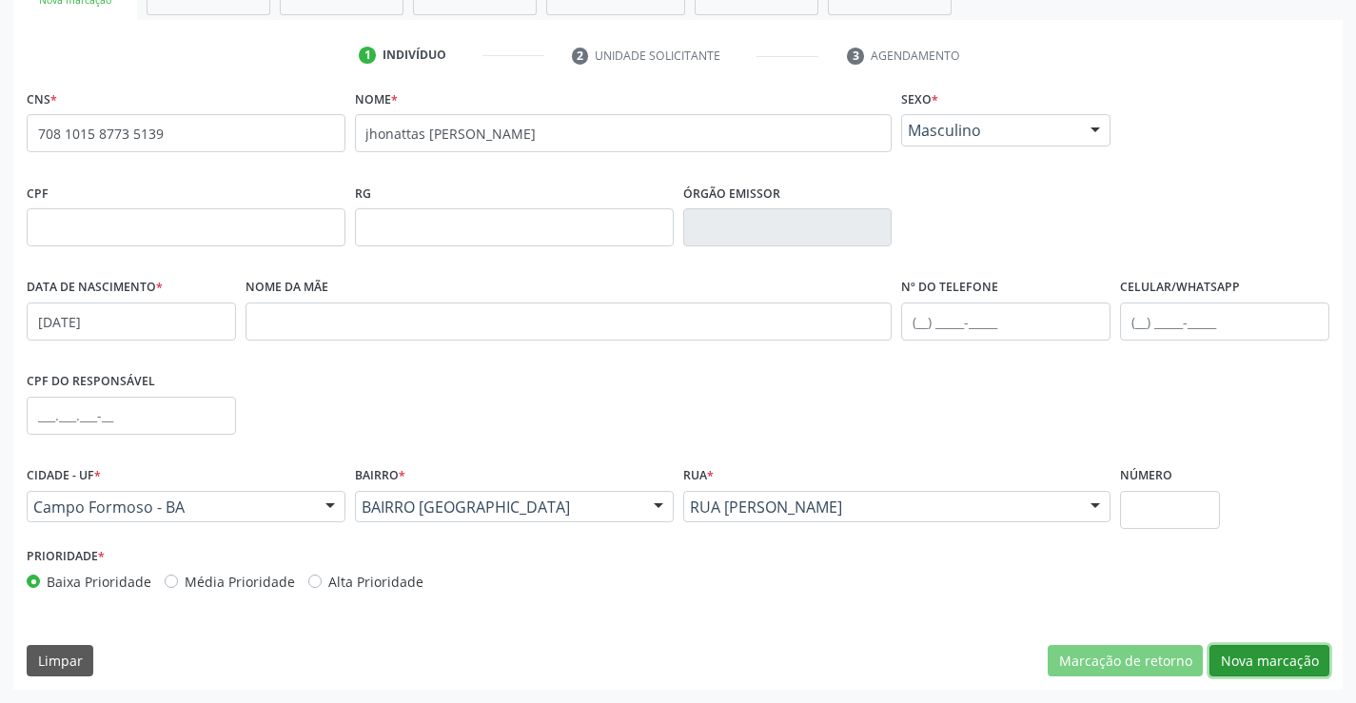
click at [1288, 664] on button "Nova marcação" at bounding box center [1270, 661] width 120 height 32
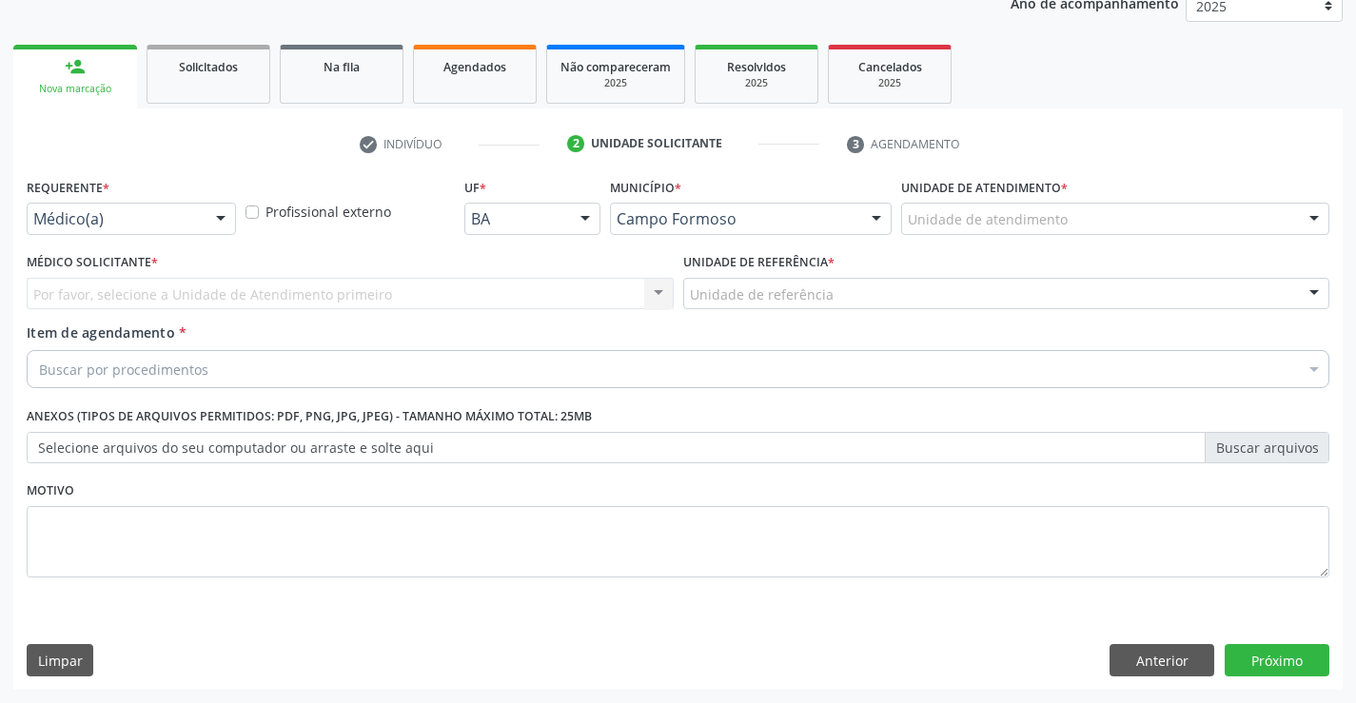
scroll to position [240, 0]
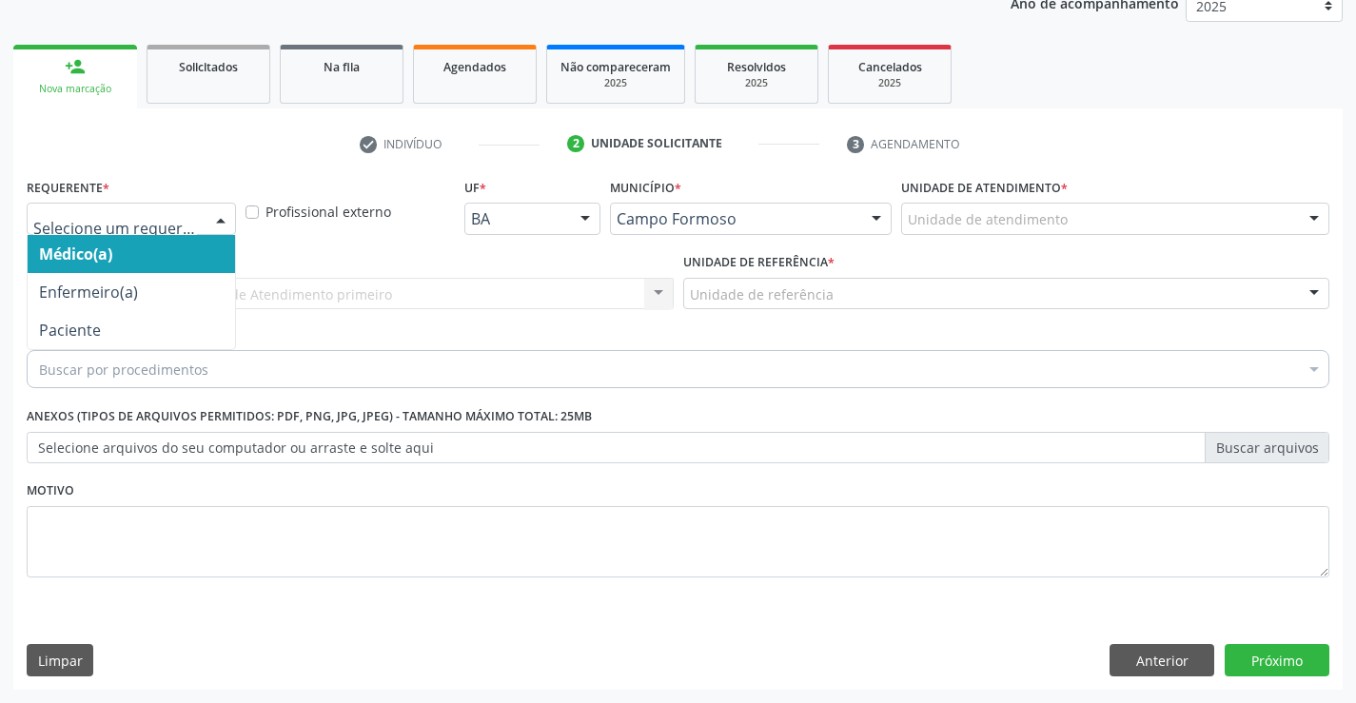
click at [219, 223] on div at bounding box center [221, 220] width 29 height 32
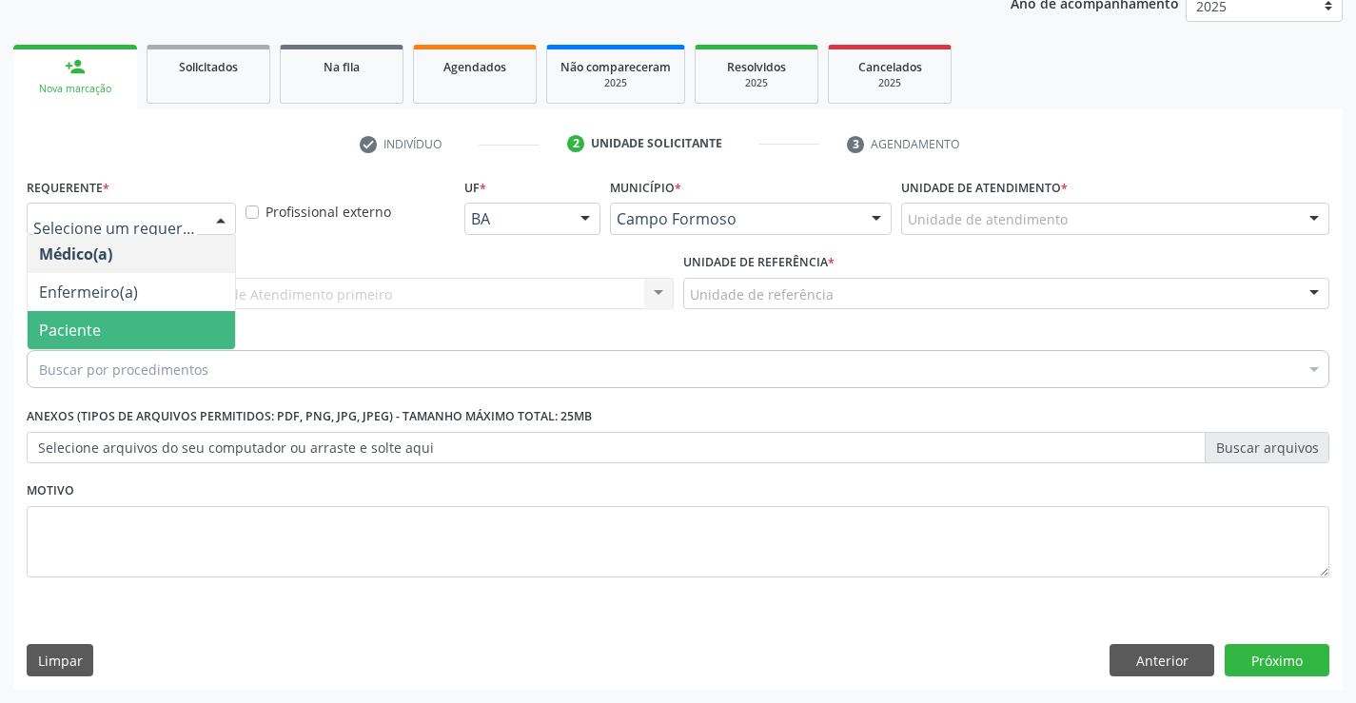
click at [156, 312] on span "Paciente" at bounding box center [131, 330] width 207 height 38
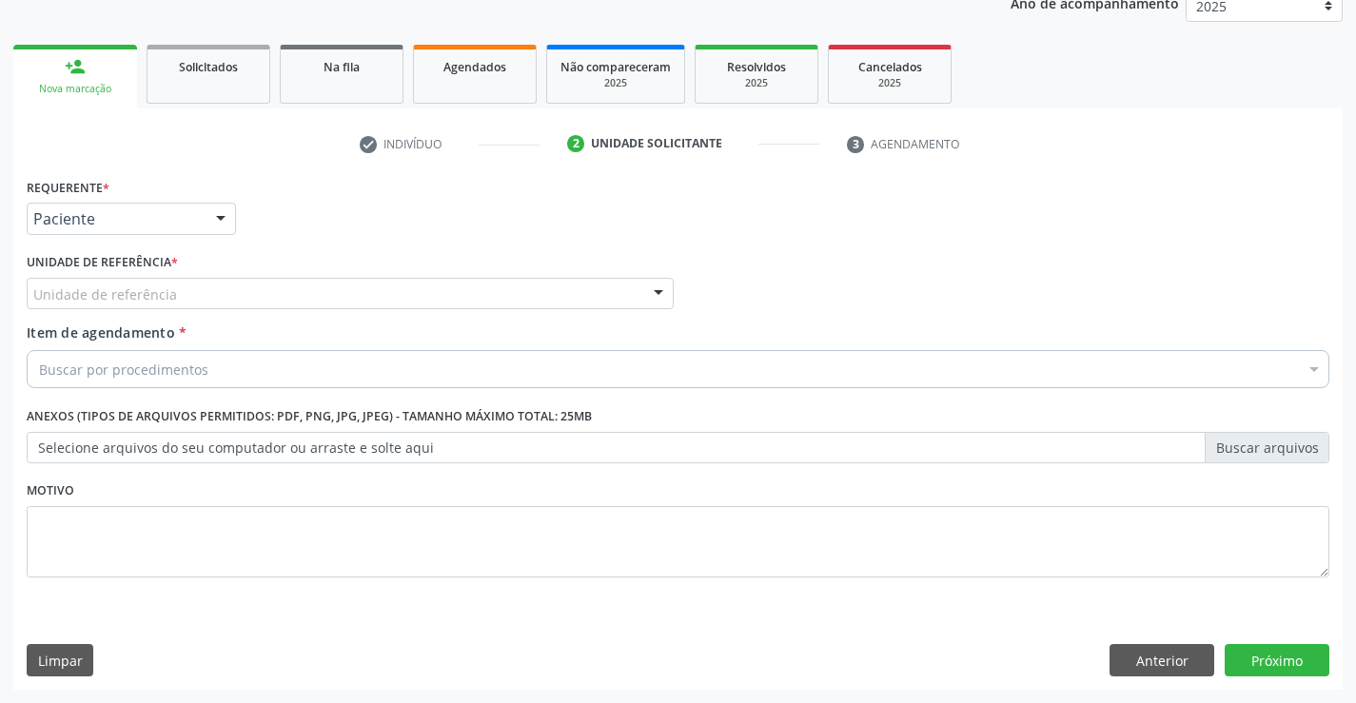
click at [307, 286] on div "Unidade de referência" at bounding box center [350, 294] width 647 height 32
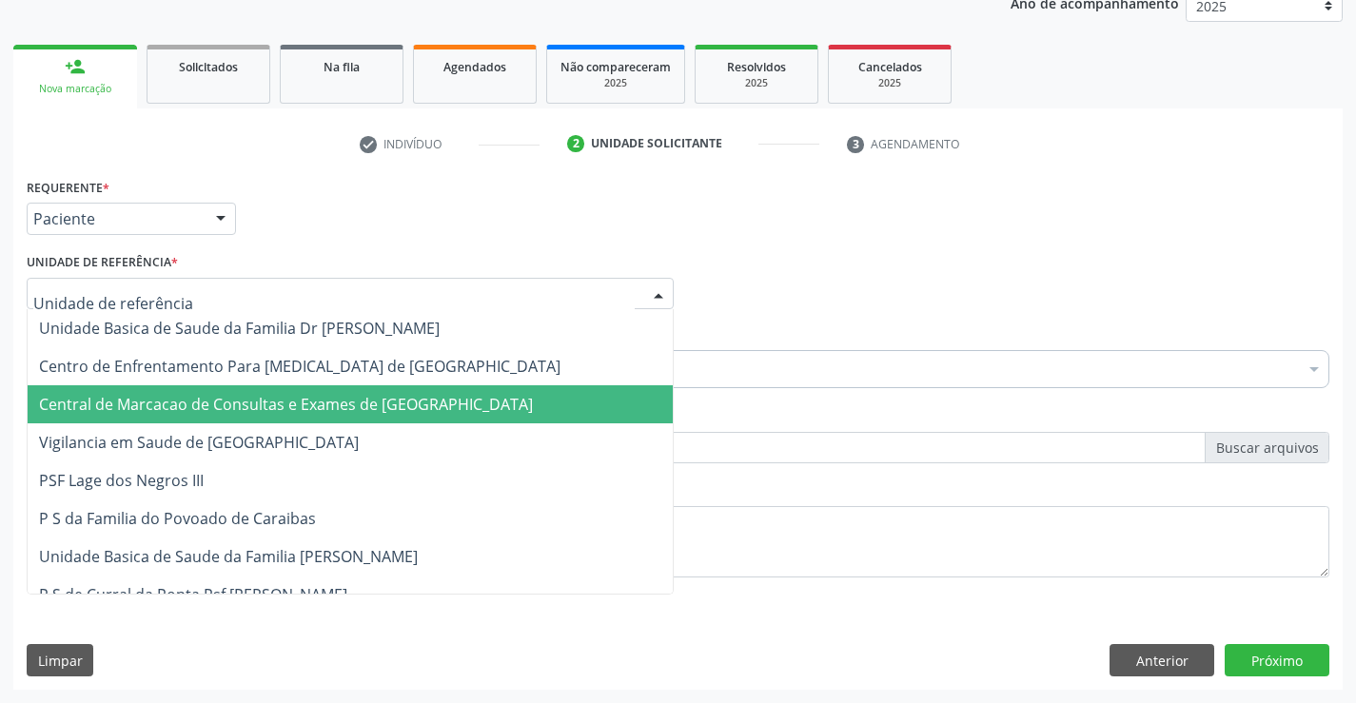
click at [309, 391] on span "Central de Marcacao de Consultas e Exames de [GEOGRAPHIC_DATA]" at bounding box center [350, 404] width 645 height 38
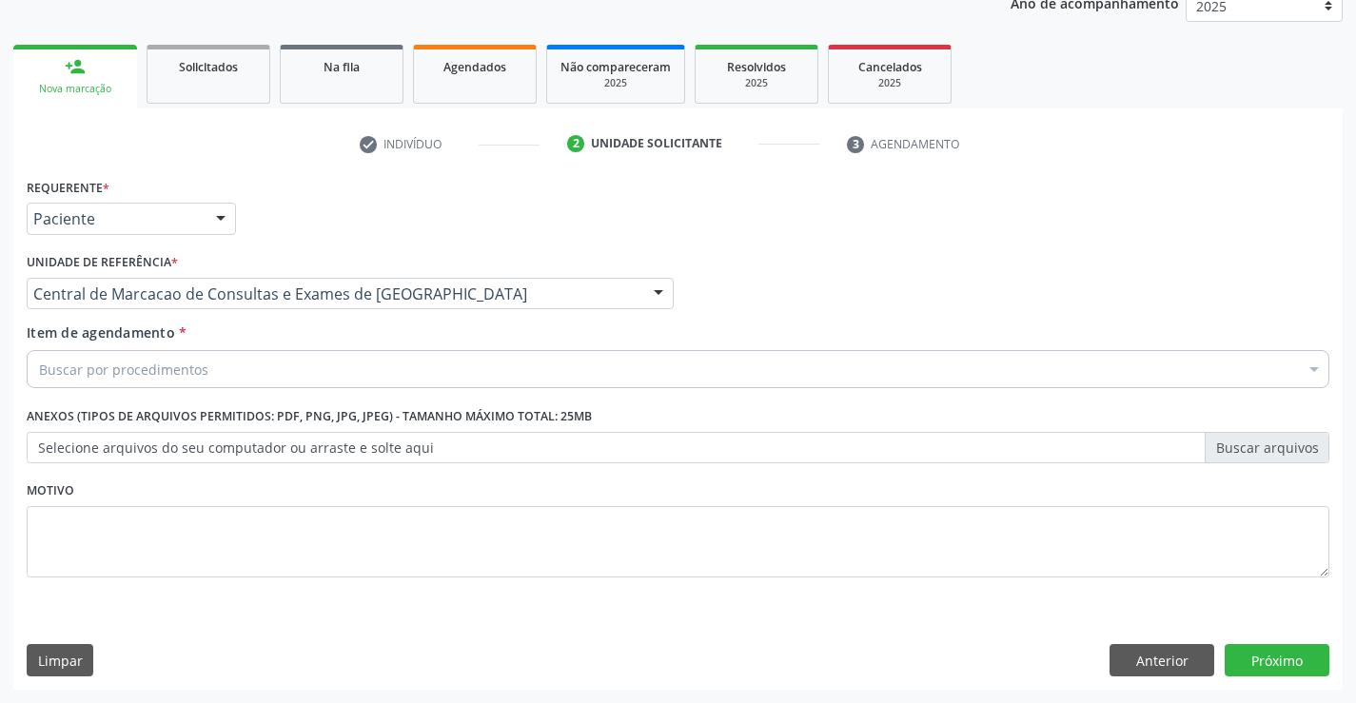
click at [325, 346] on div "Item de agendamento * Buscar por procedimentos Selecionar todos 0202040089 - 3X…" at bounding box center [678, 353] width 1303 height 60
click at [312, 364] on div "Buscar por procedimentos" at bounding box center [678, 369] width 1303 height 38
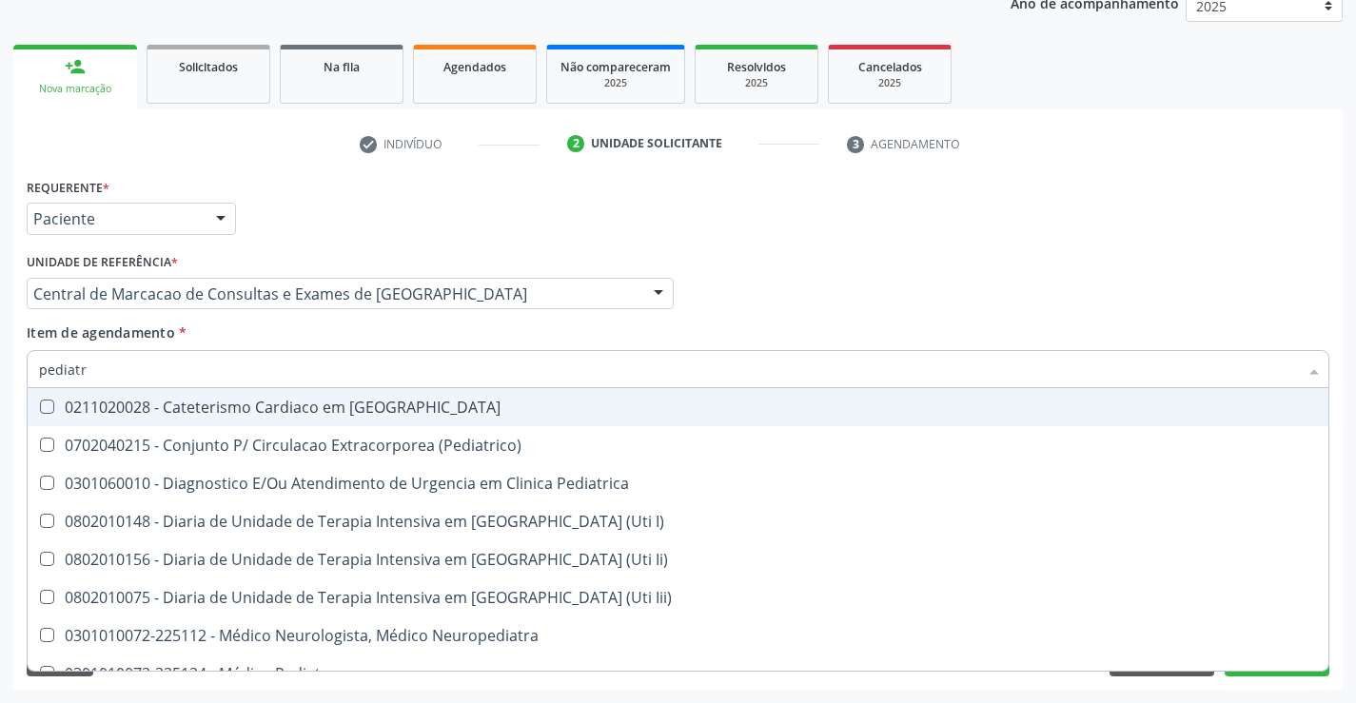
type input "pediatra"
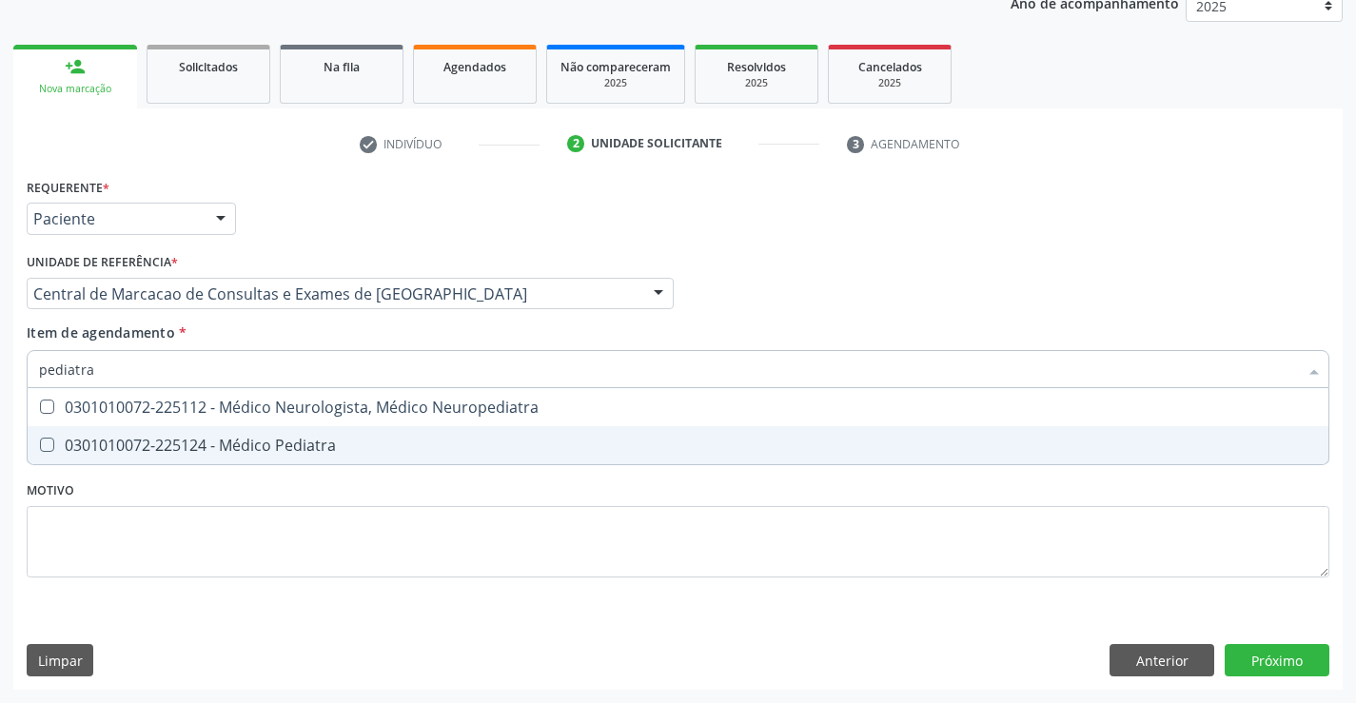
click at [292, 449] on div "0301010072-225124 - Médico Pediatra" at bounding box center [678, 445] width 1278 height 15
checkbox Pediatra "true"
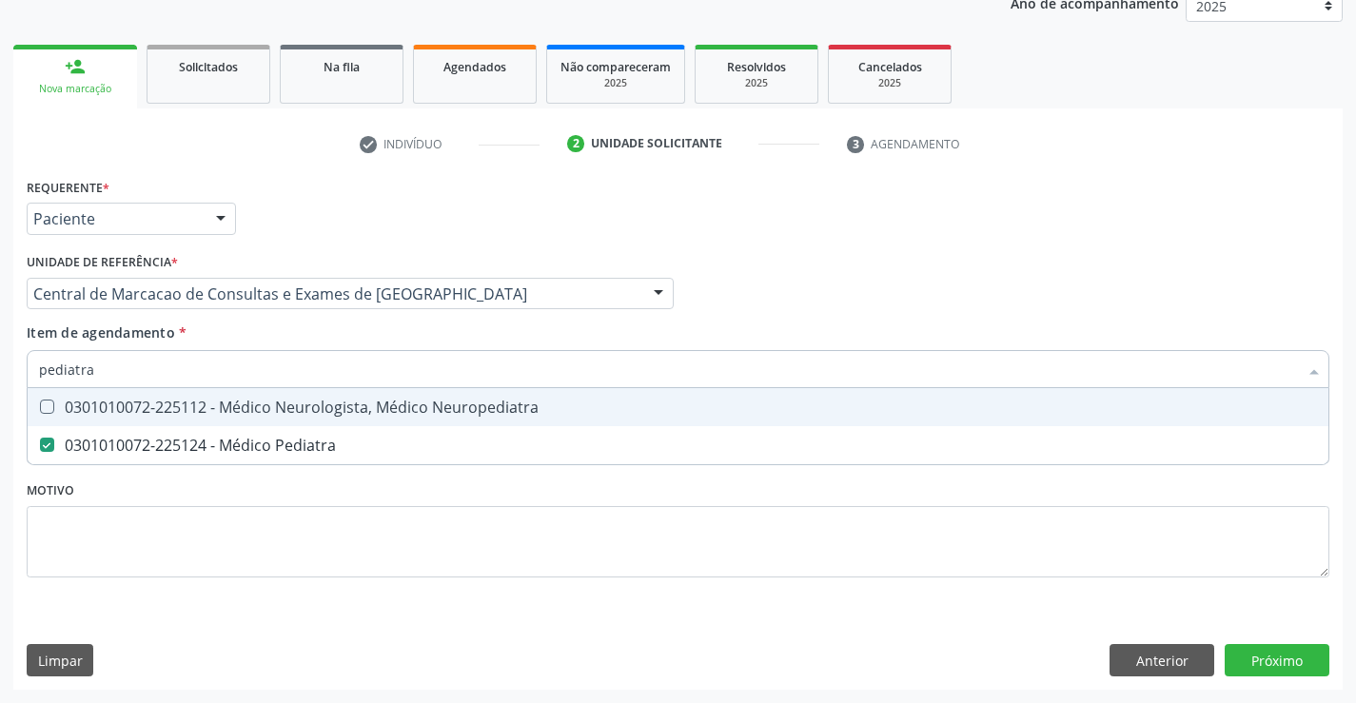
click at [811, 249] on div "Médico Solicitante Por favor, selecione a Unidade de Atendimento primeiro Nenhu…" at bounding box center [678, 285] width 1312 height 74
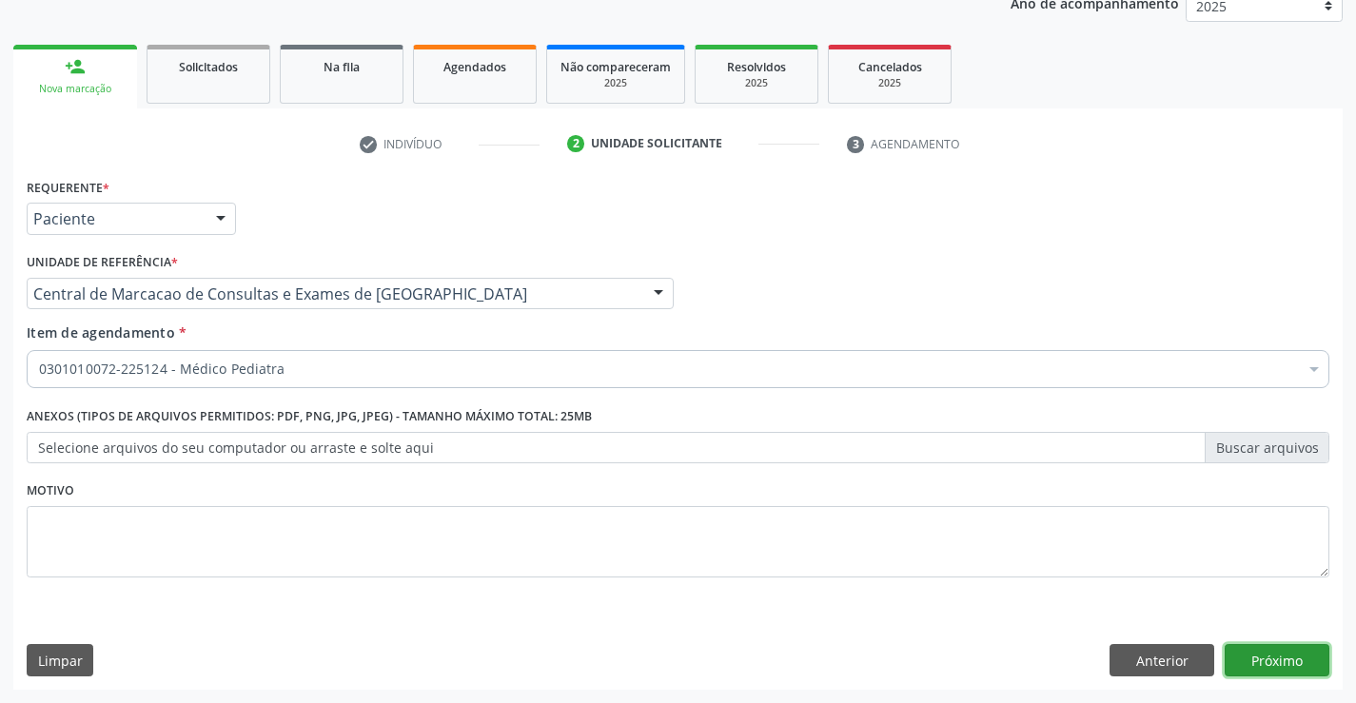
click at [1290, 668] on button "Próximo" at bounding box center [1277, 660] width 105 height 32
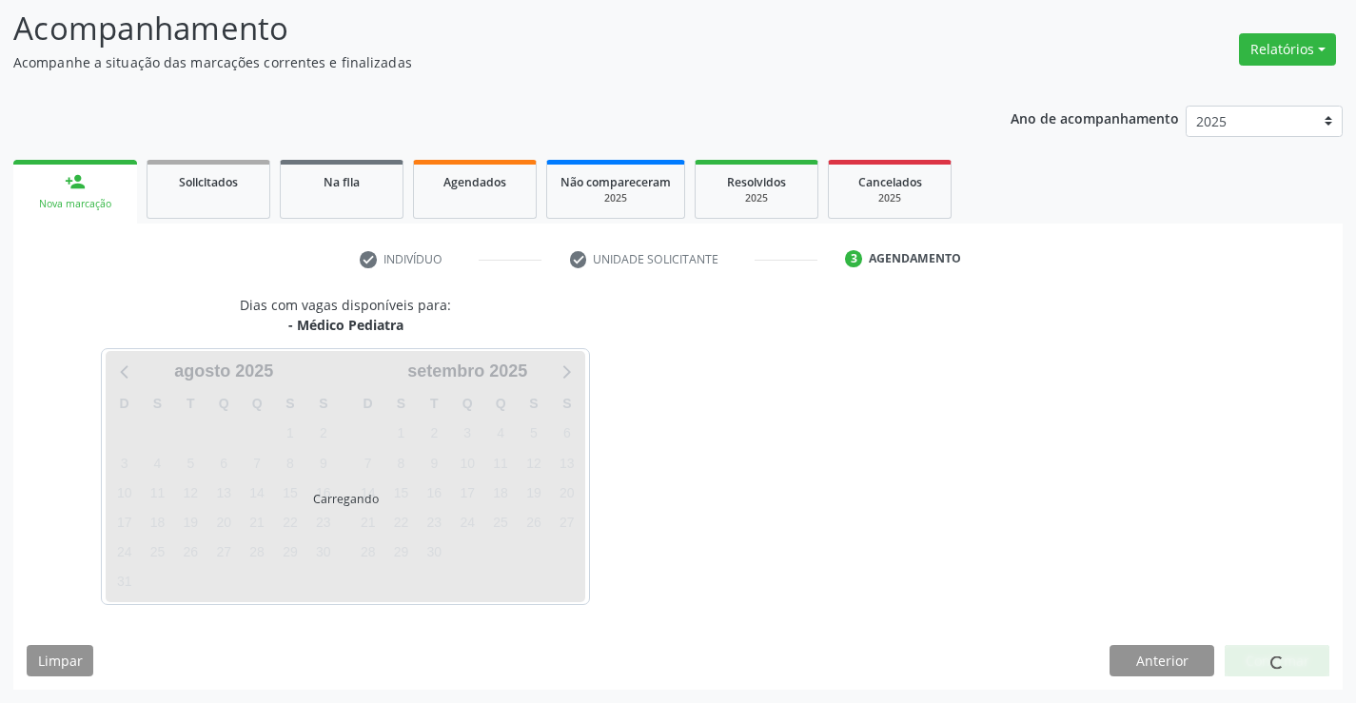
scroll to position [125, 0]
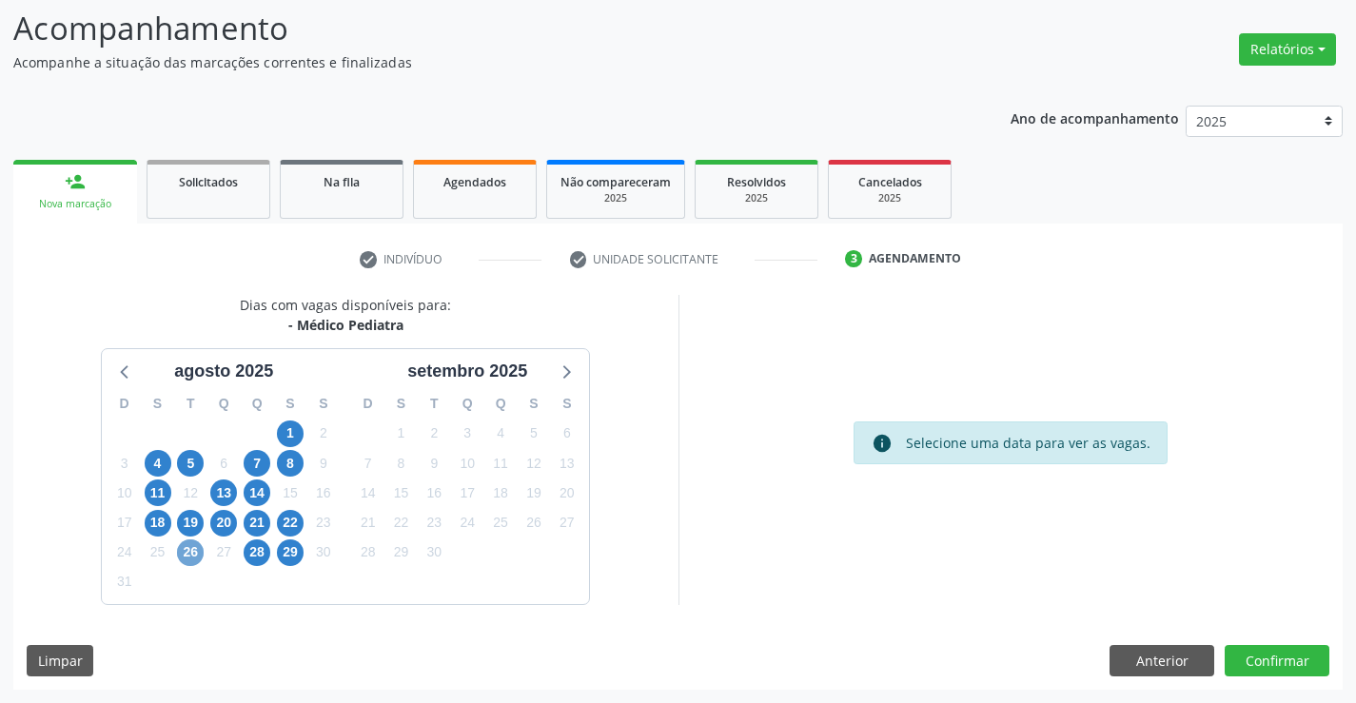
click at [186, 556] on span "26" at bounding box center [190, 553] width 27 height 27
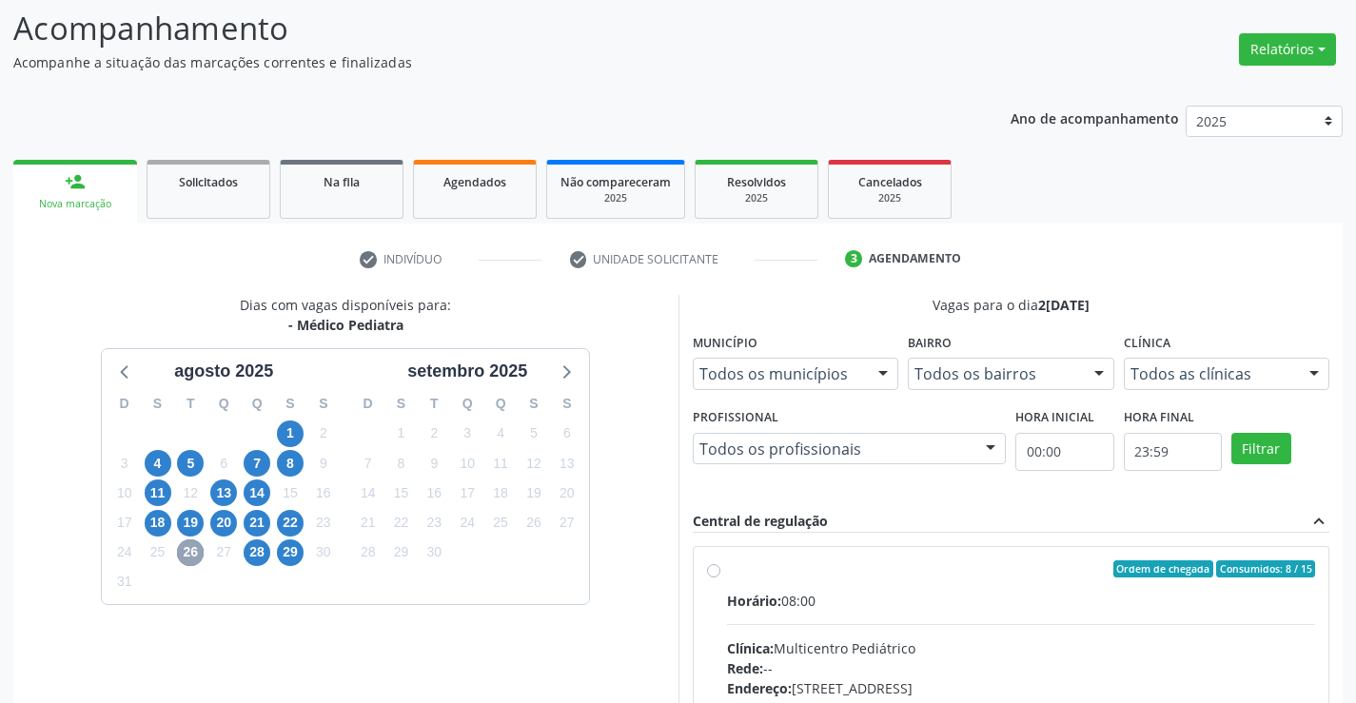
scroll to position [400, 0]
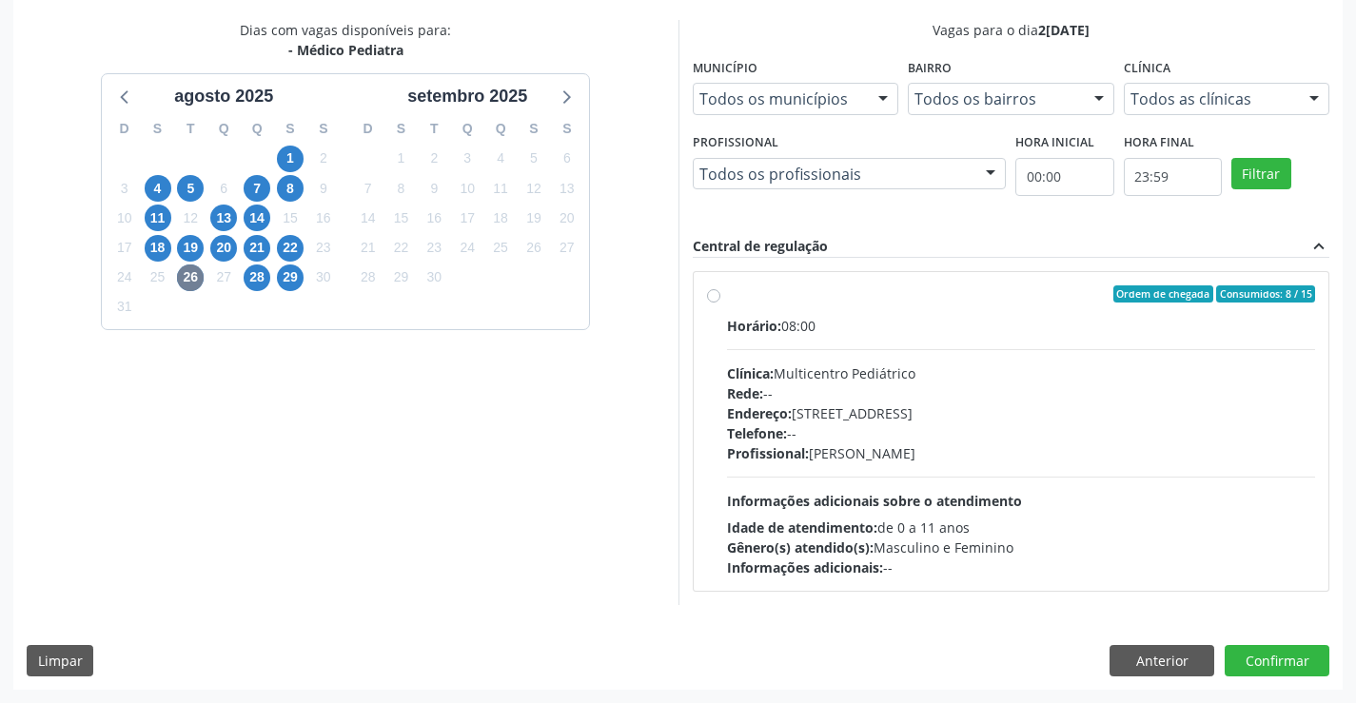
click at [943, 372] on div "Clínica: Multicentro Pediátrico" at bounding box center [1021, 374] width 589 height 20
click at [720, 303] on input "Ordem de chegada Consumidos: 8 / 15 Horário: 08:00 Clínica: Multicentro Pediátr…" at bounding box center [713, 294] width 13 height 17
radio input "true"
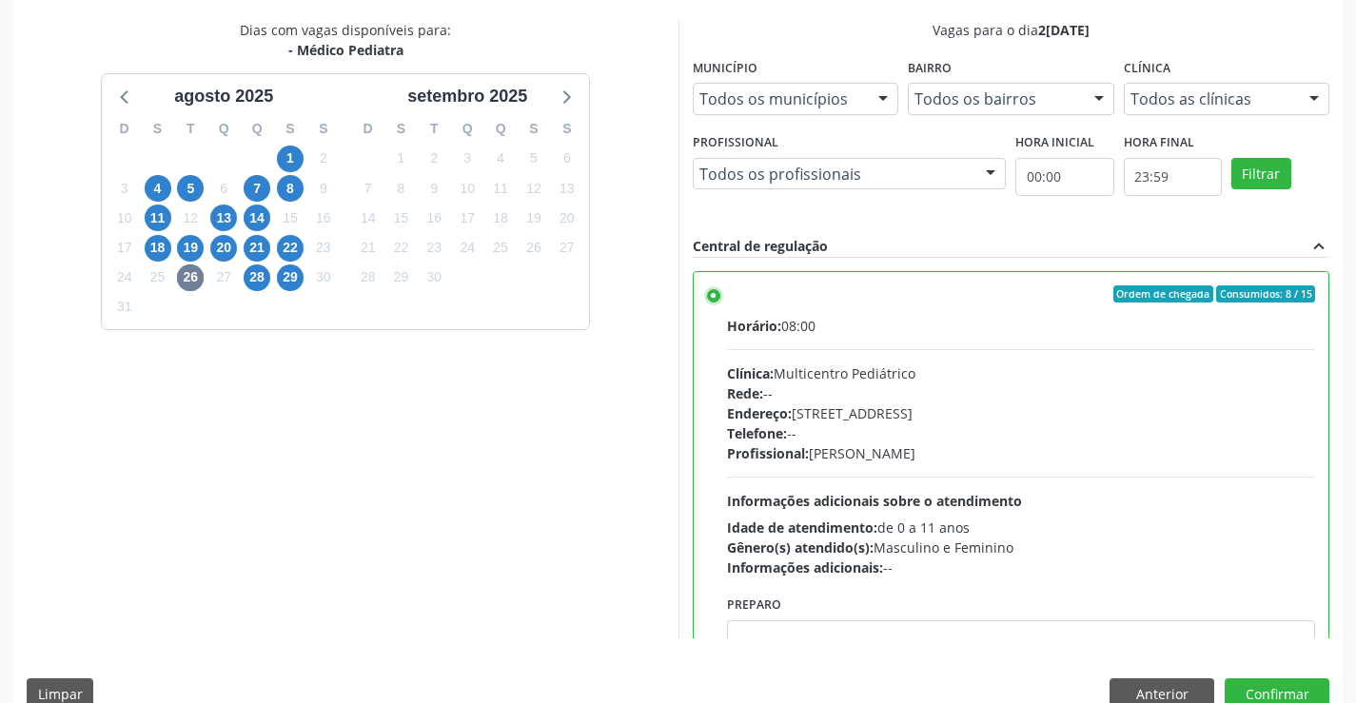
scroll to position [434, 0]
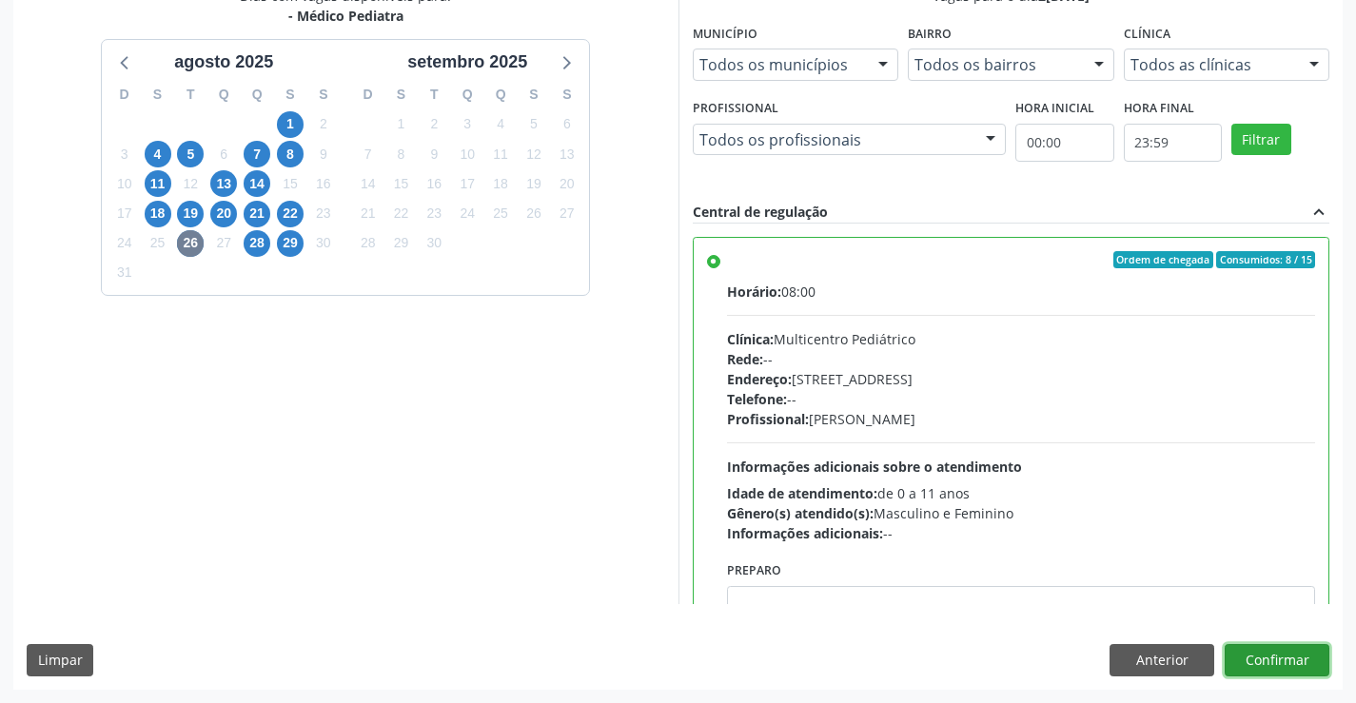
click at [1281, 656] on button "Confirmar" at bounding box center [1277, 660] width 105 height 32
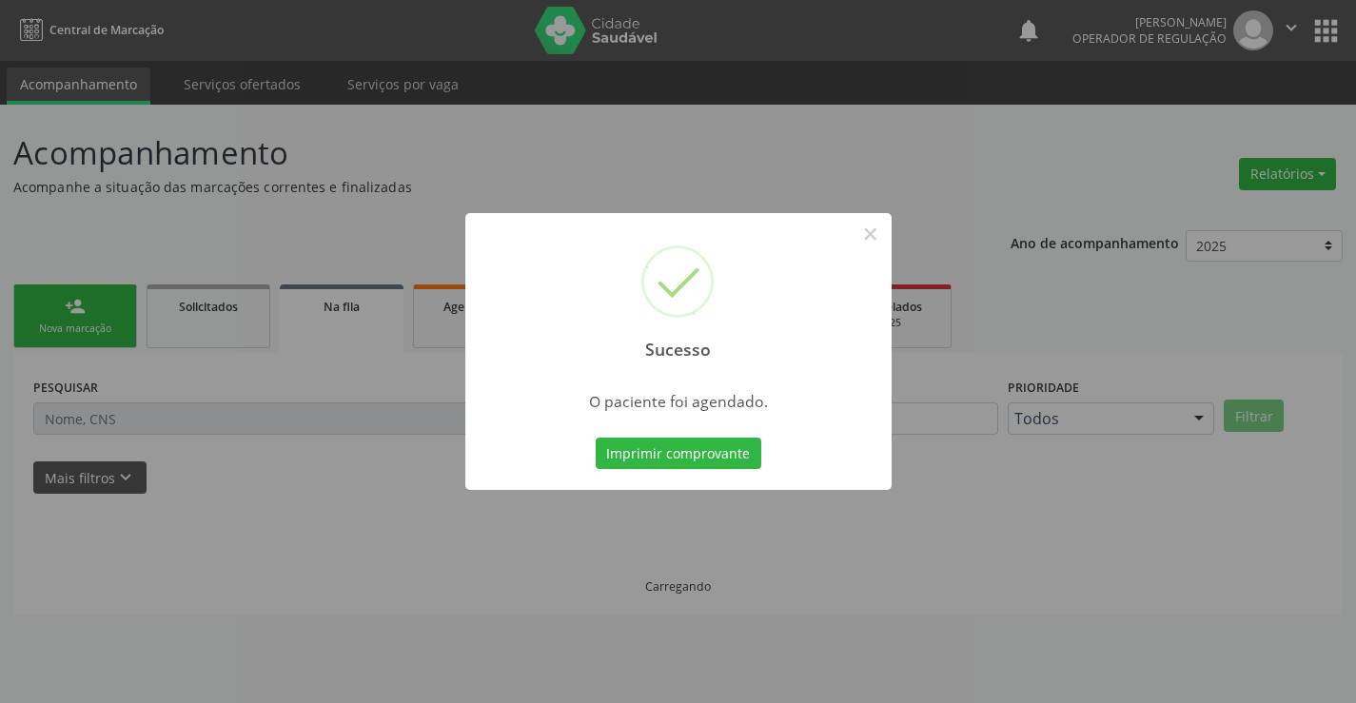
scroll to position [0, 0]
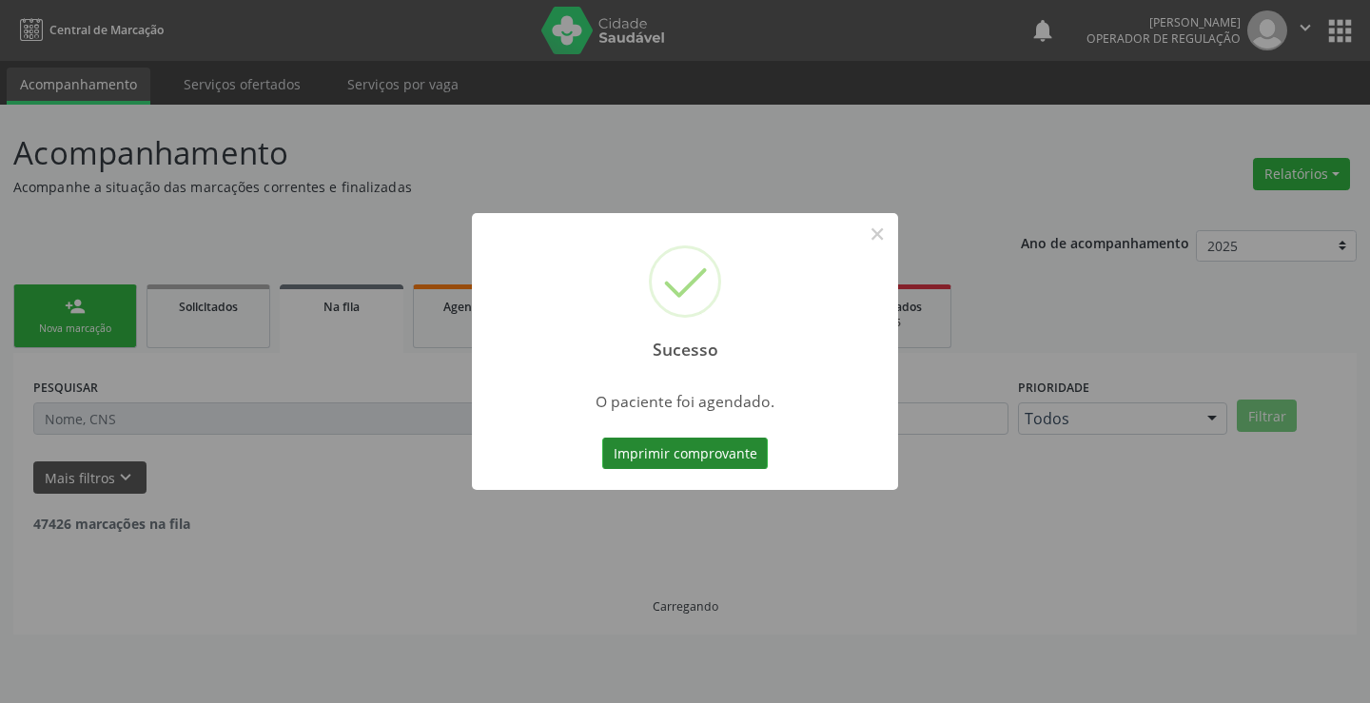
click at [681, 458] on button "Imprimir comprovante" at bounding box center [685, 454] width 166 height 32
